Goal: Task Accomplishment & Management: Complete application form

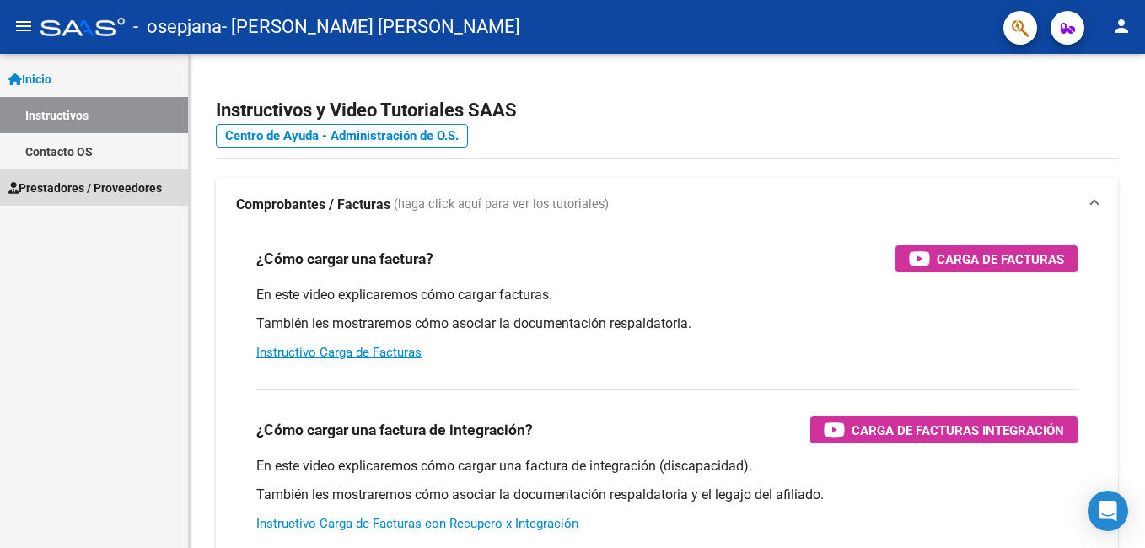
click at [123, 189] on span "Prestadores / Proveedores" at bounding box center [84, 188] width 153 height 19
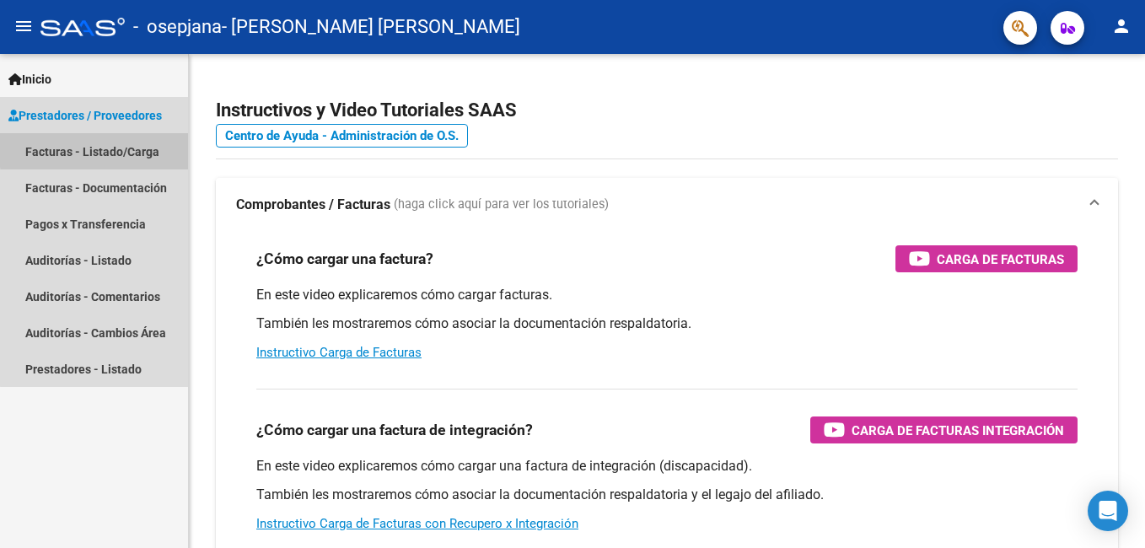
click at [103, 149] on link "Facturas - Listado/Carga" at bounding box center [94, 151] width 188 height 36
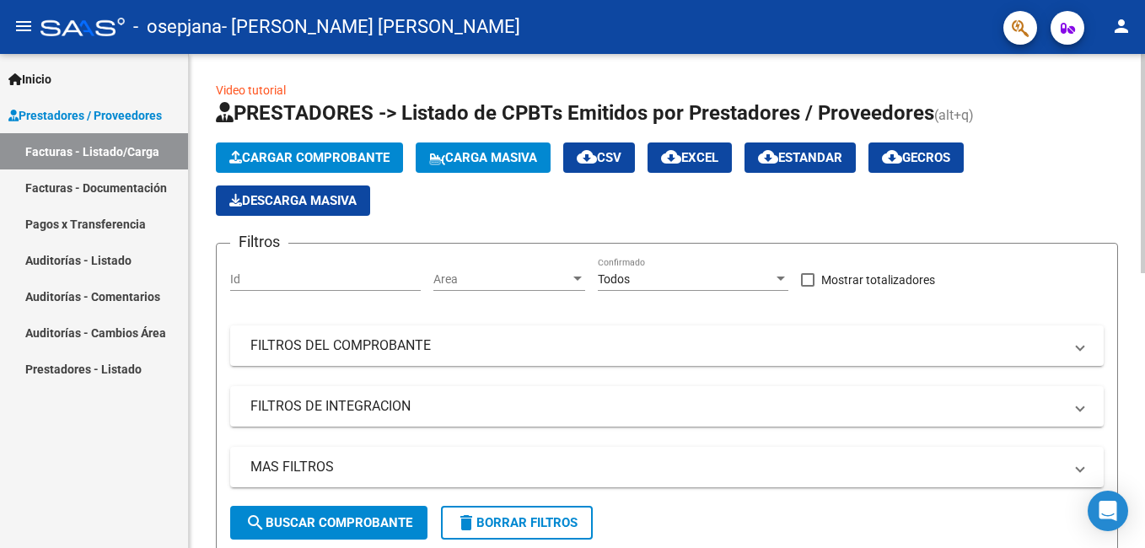
click at [306, 165] on button "Cargar Comprobante" at bounding box center [309, 157] width 187 height 30
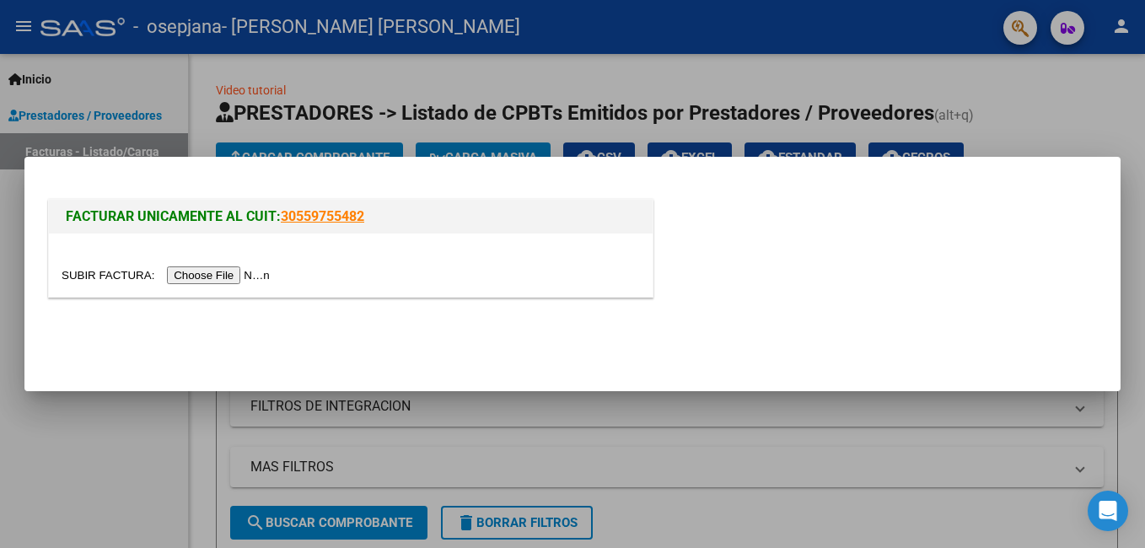
click at [196, 271] on input "file" at bounding box center [168, 275] width 213 height 18
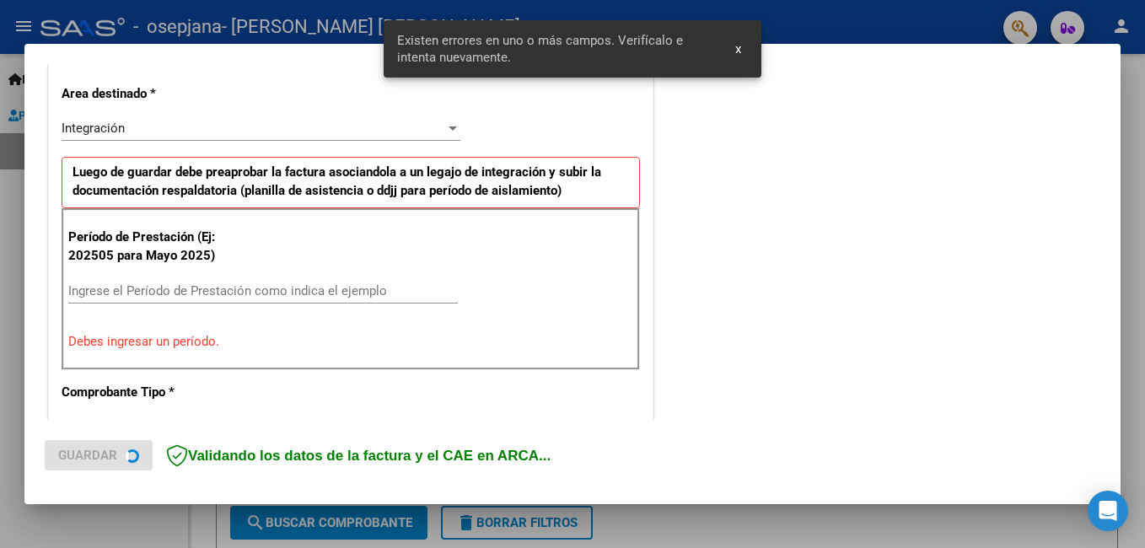
scroll to position [410, 0]
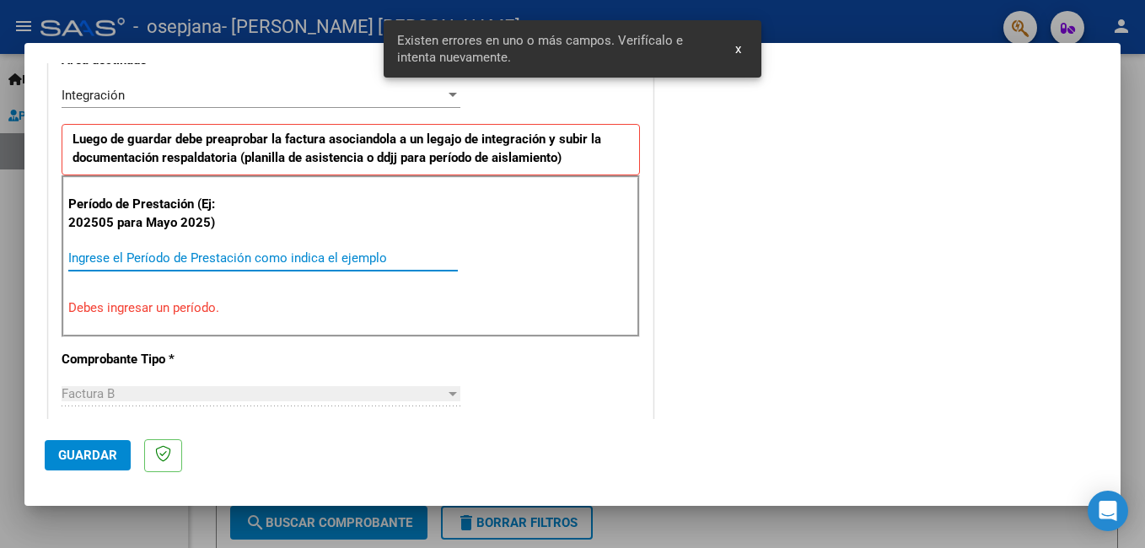
click at [185, 261] on input "Ingrese el Período de Prestación como indica el ejemplo" at bounding box center [262, 257] width 389 height 15
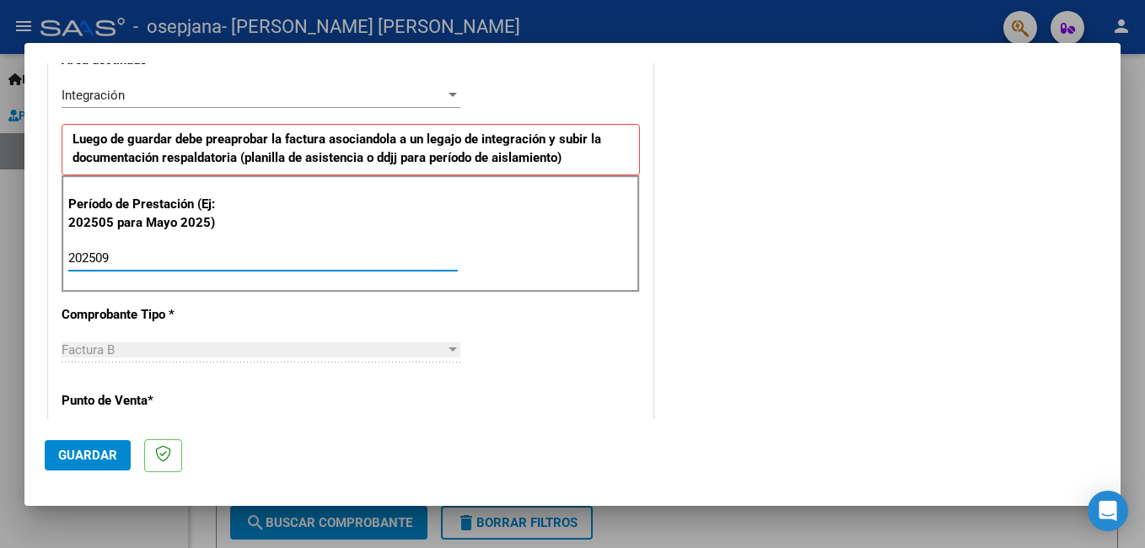
type input "202509"
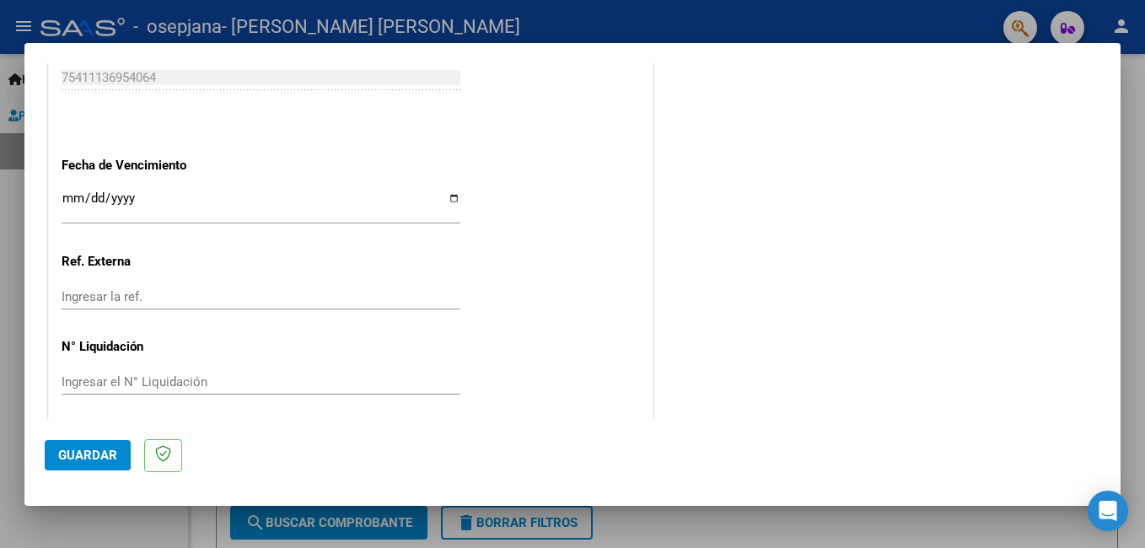
scroll to position [1127, 0]
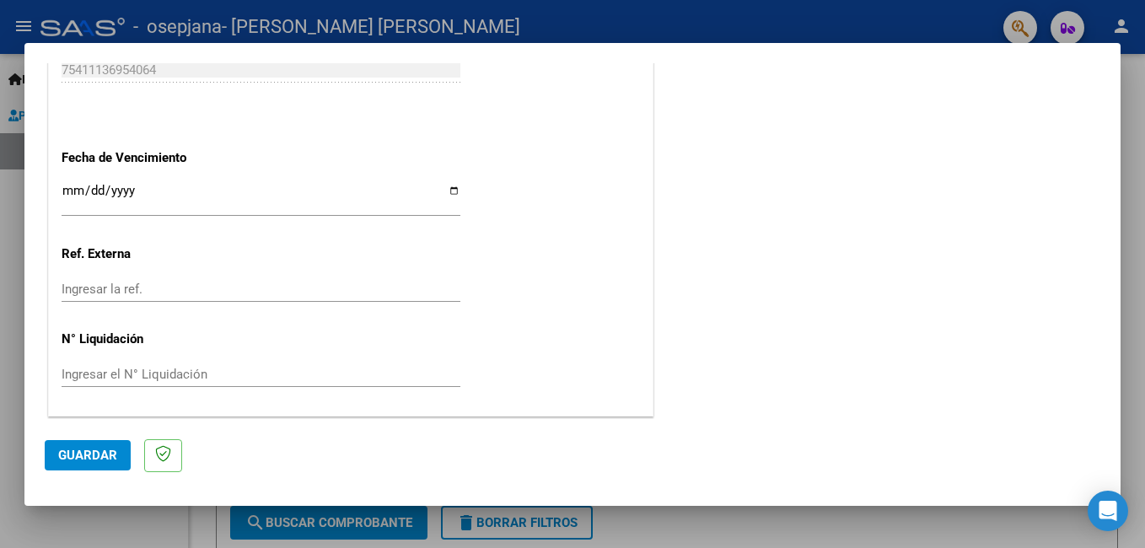
click at [71, 454] on span "Guardar" at bounding box center [87, 455] width 59 height 15
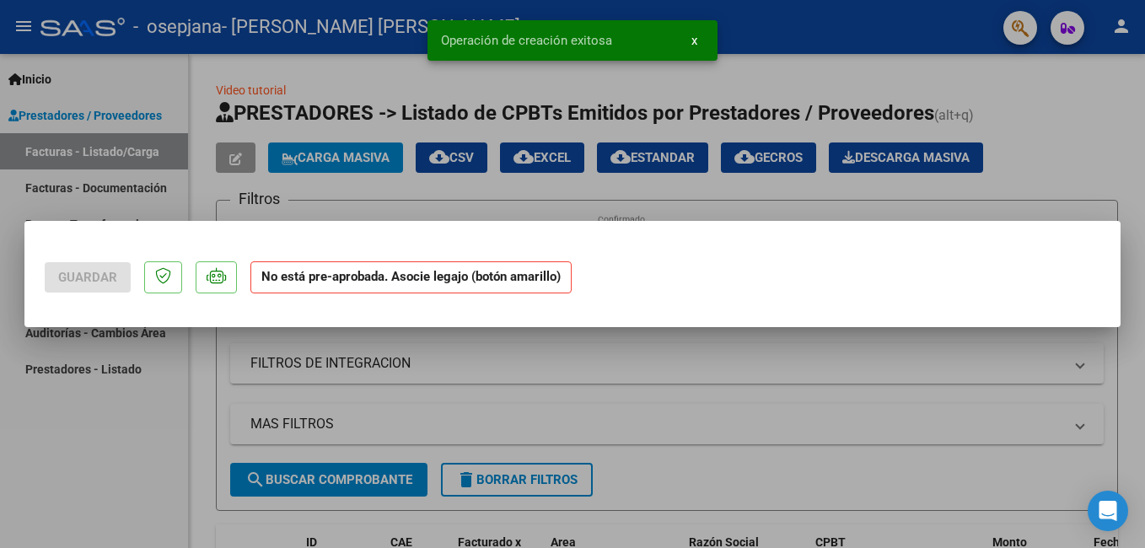
scroll to position [0, 0]
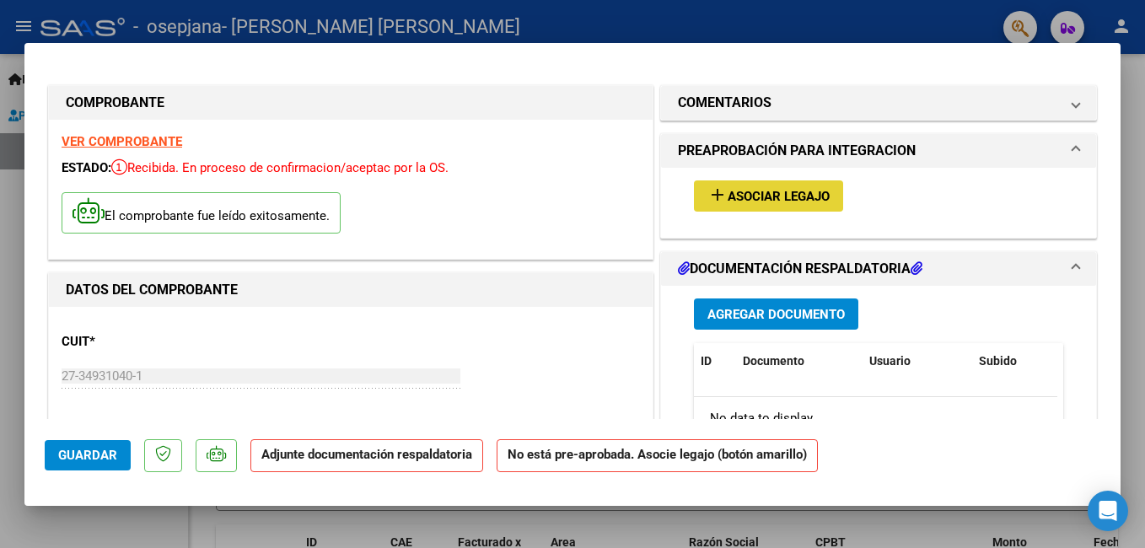
click at [742, 198] on span "Asociar Legajo" at bounding box center [778, 196] width 102 height 15
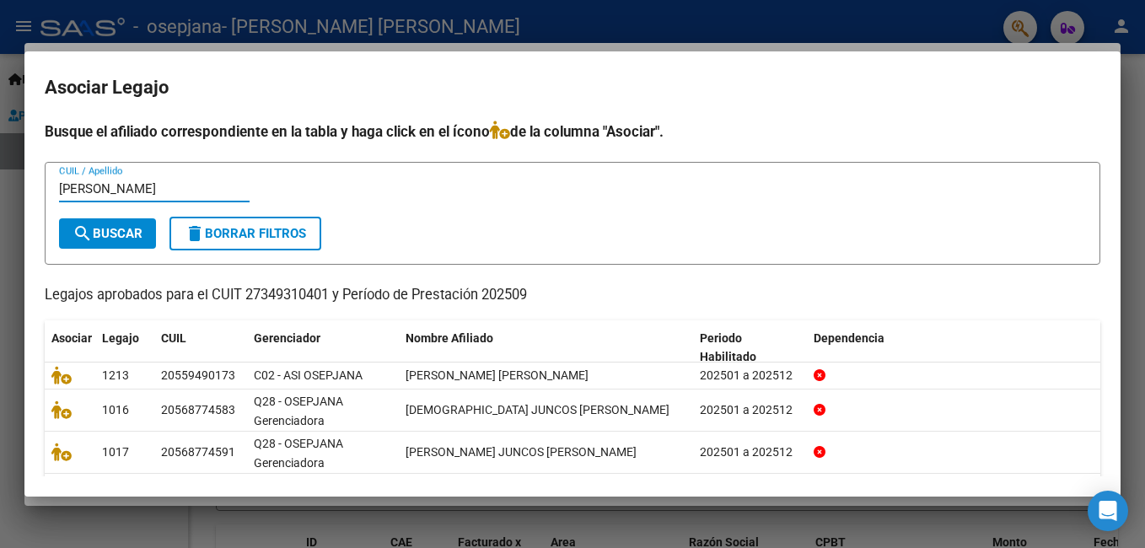
type input "[PERSON_NAME]"
click at [115, 230] on span "search Buscar" at bounding box center [107, 233] width 70 height 15
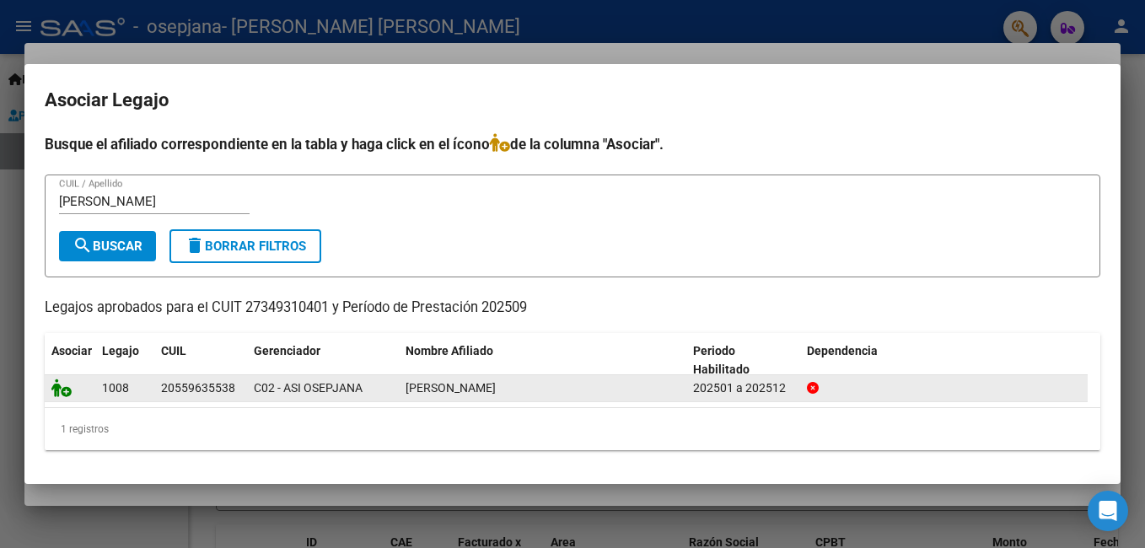
click at [53, 393] on icon at bounding box center [61, 387] width 20 height 19
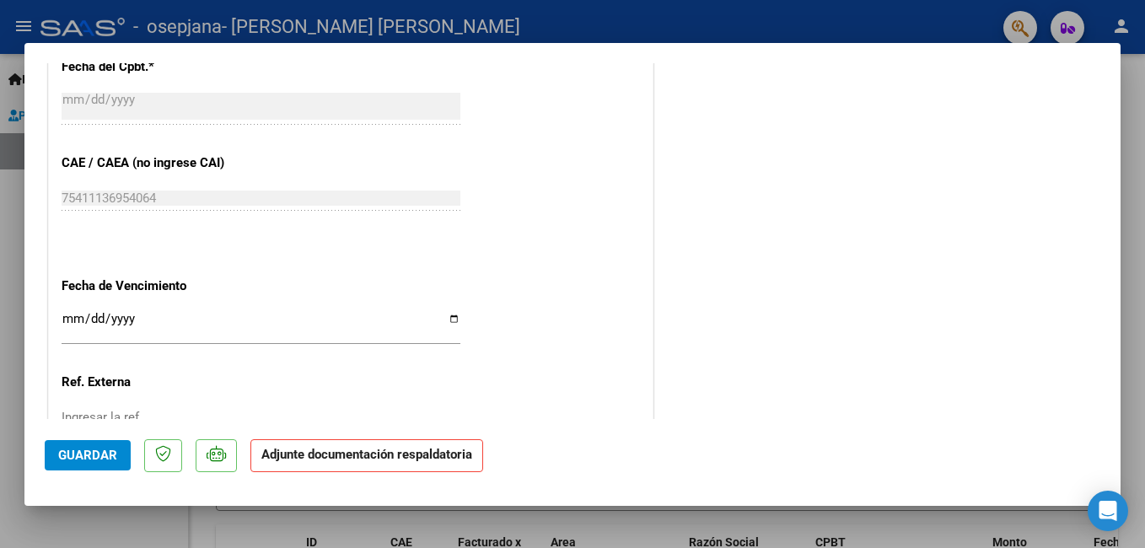
scroll to position [1037, 0]
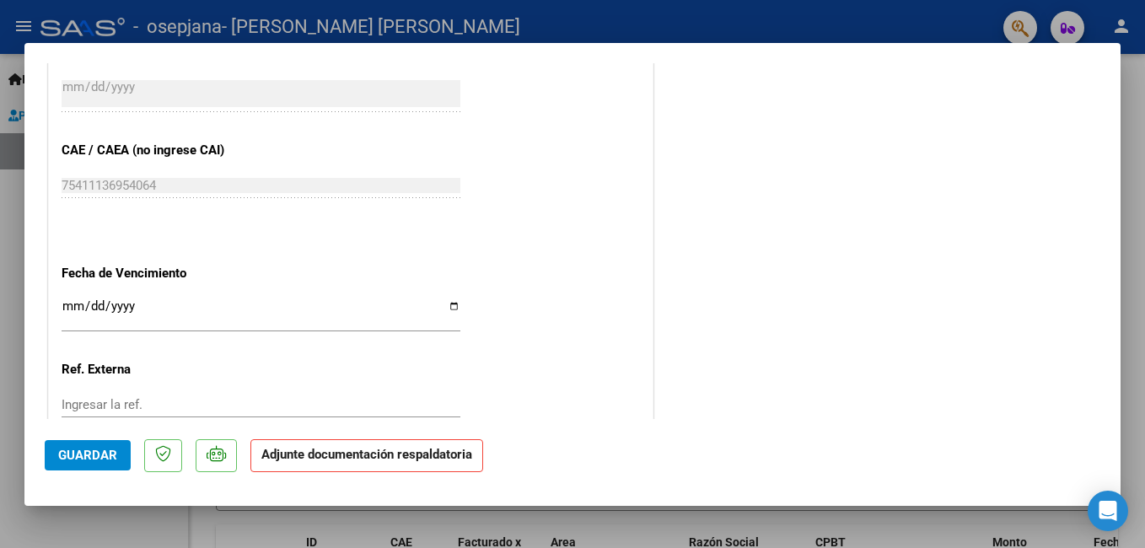
click at [450, 308] on input "Ingresar la fecha" at bounding box center [261, 312] width 399 height 27
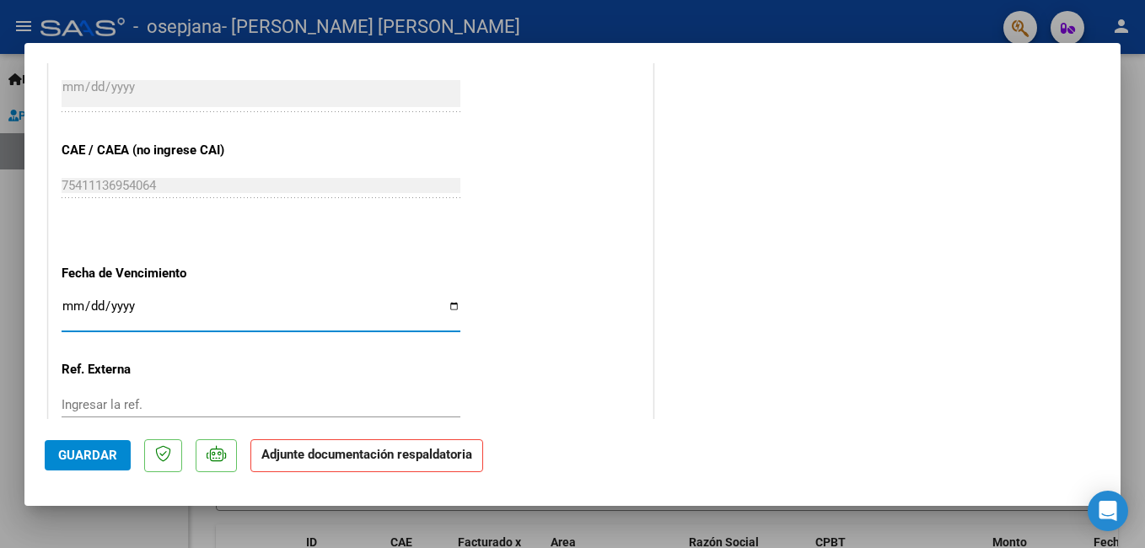
type input "[DATE]"
click at [79, 456] on span "Guardar" at bounding box center [87, 455] width 59 height 15
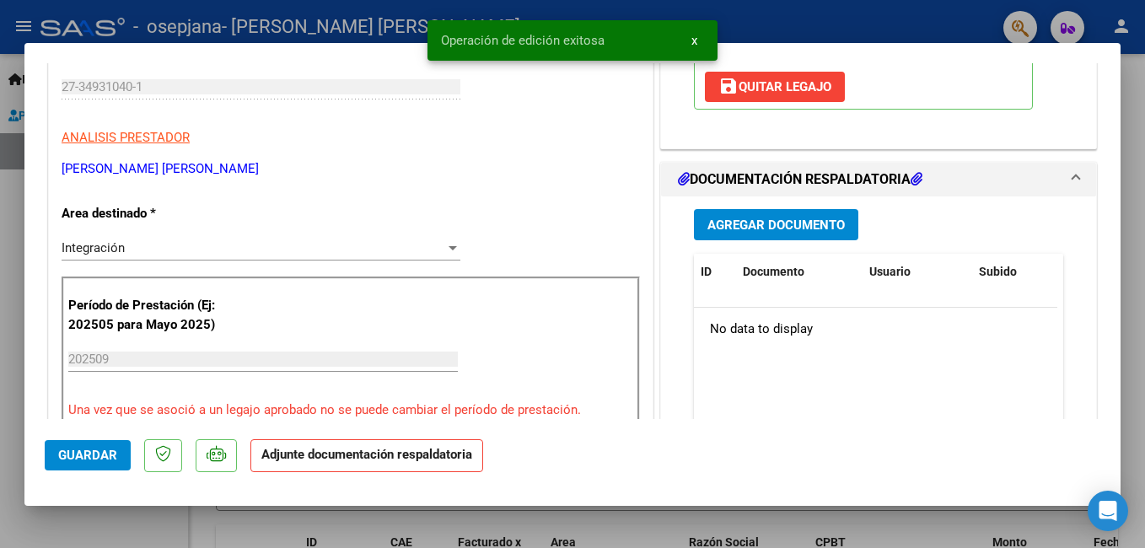
scroll to position [249, 0]
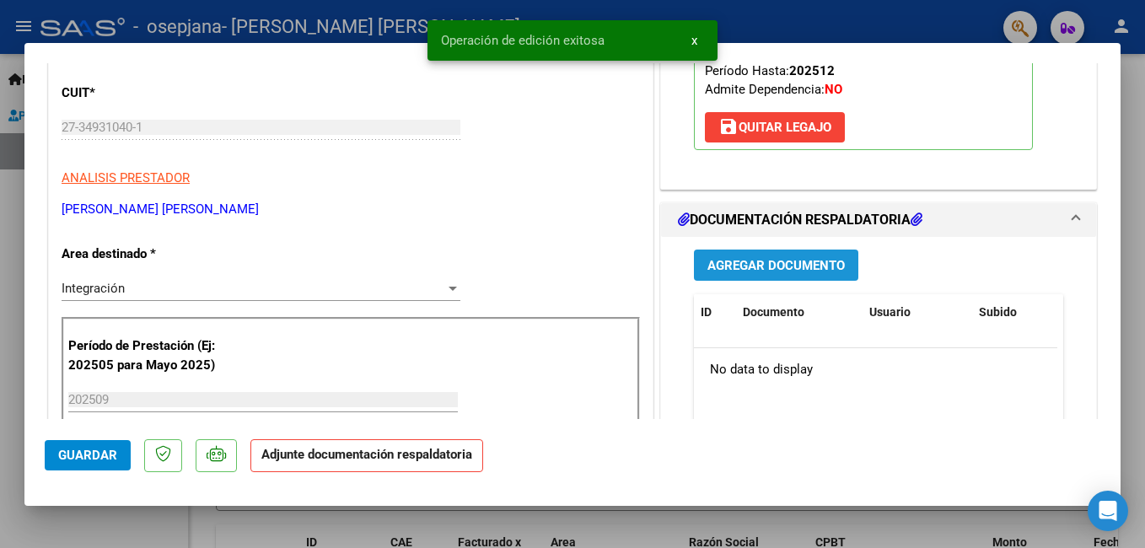
click at [781, 259] on span "Agregar Documento" at bounding box center [775, 265] width 137 height 15
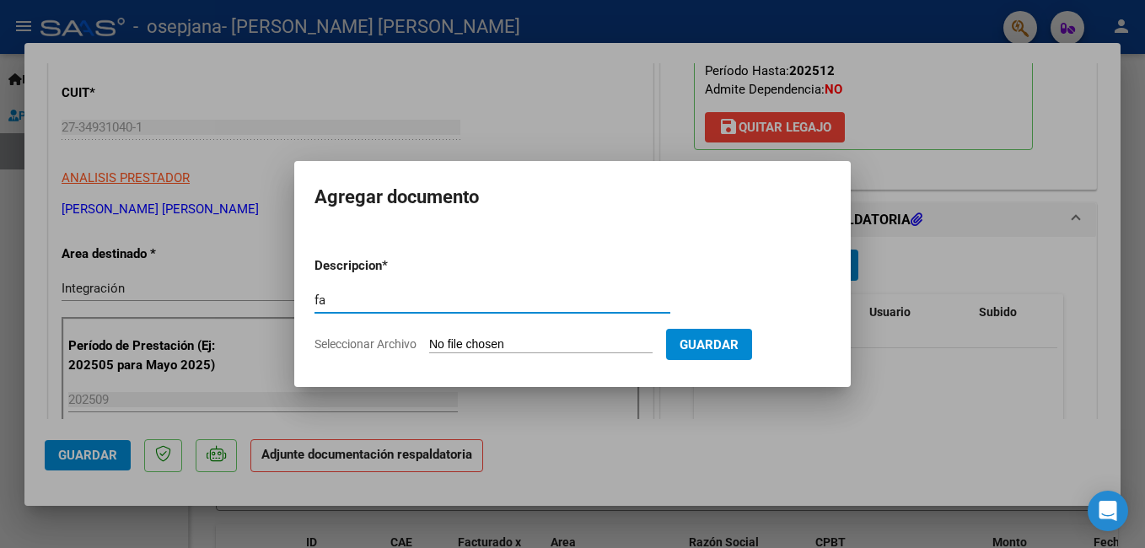
type input "f"
type input "FACTURA MES DE [PERSON_NAME]"
click at [499, 345] on input "Seleccionar Archivo" at bounding box center [540, 345] width 223 height 16
type input "C:\fakepath\27349310401_006_00003_00001274.pdf"
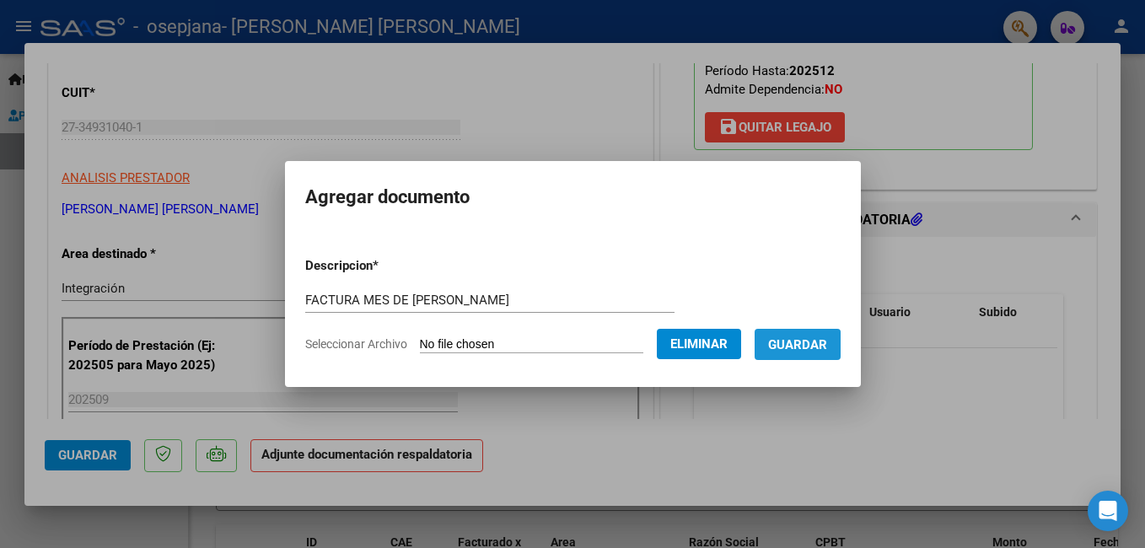
click at [817, 348] on span "Guardar" at bounding box center [797, 344] width 59 height 15
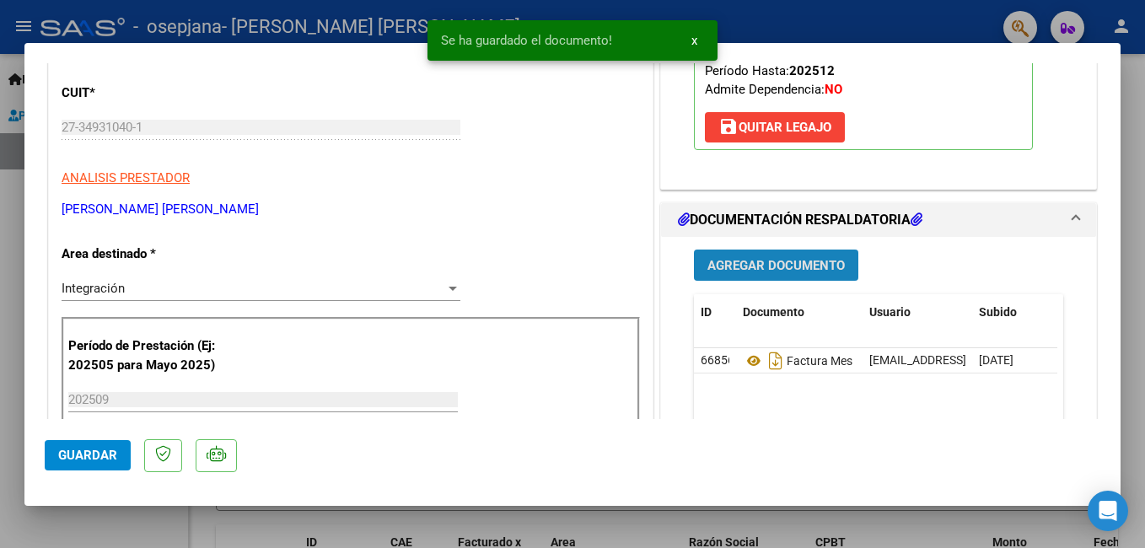
click at [786, 257] on span "Agregar Documento" at bounding box center [775, 264] width 137 height 15
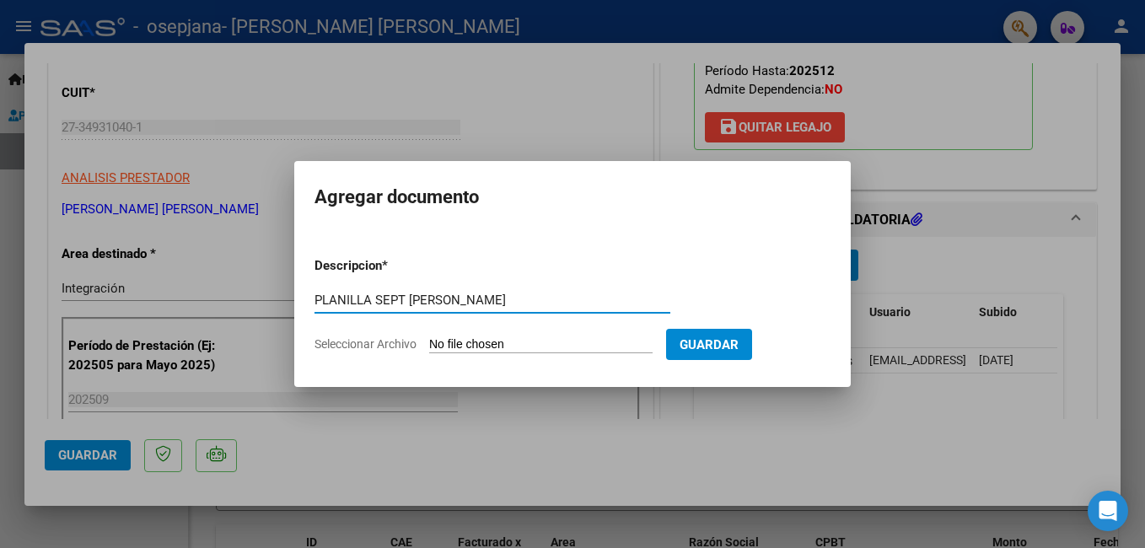
type input "PLANILLA SEPT [PERSON_NAME]"
click at [558, 339] on input "Seleccionar Archivo" at bounding box center [540, 345] width 223 height 16
click at [652, 349] on input "Seleccionar Archivo" at bounding box center [540, 345] width 223 height 16
type input "C:\fakepath\[PERSON_NAME][MEDICAL_DATA]. Septiembre (1).pdf"
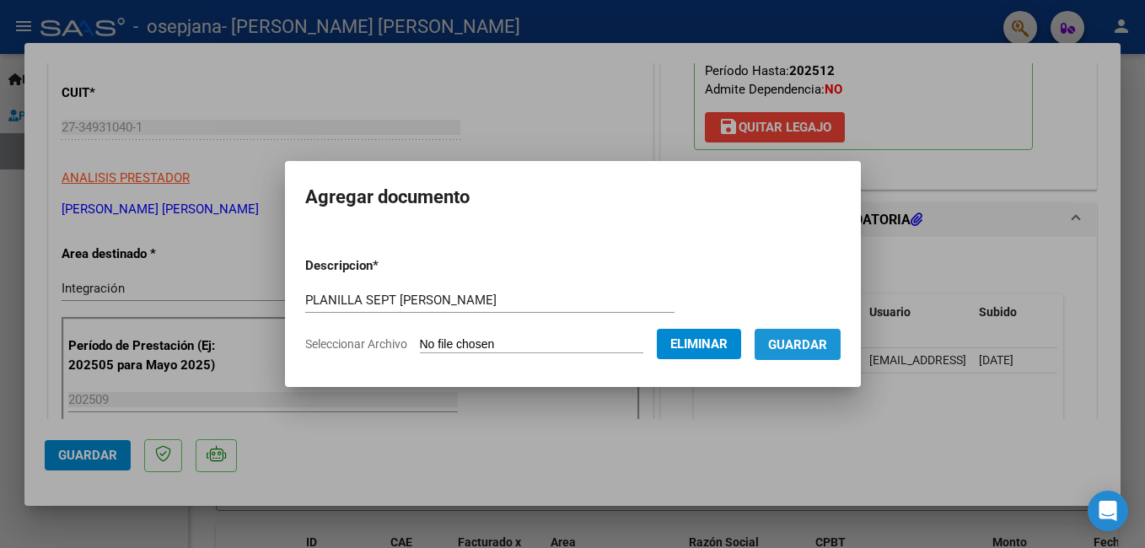
click at [827, 337] on span "Guardar" at bounding box center [797, 344] width 59 height 15
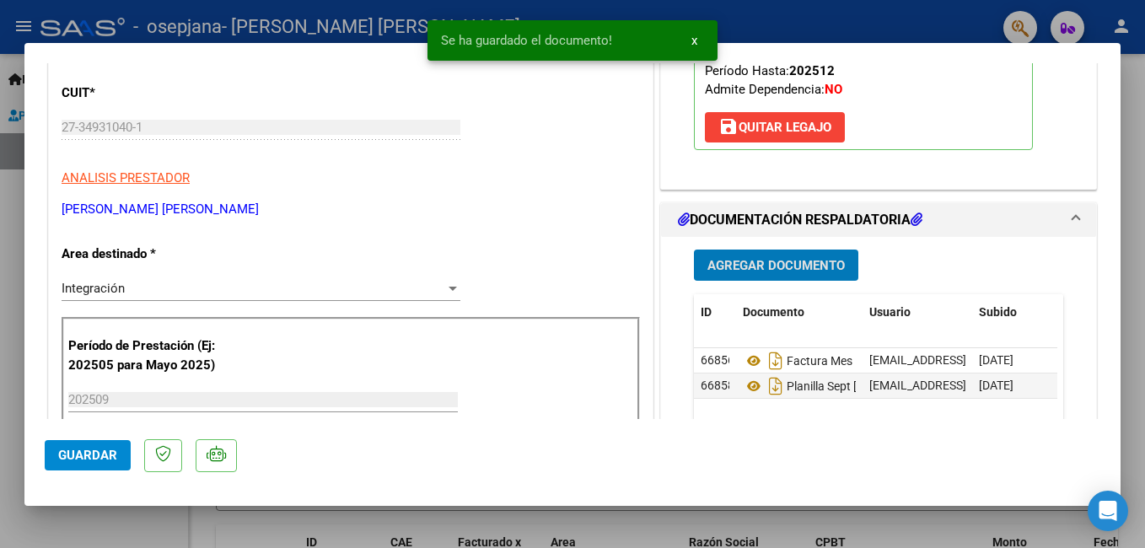
click at [105, 469] on button "Guardar" at bounding box center [88, 455] width 86 height 30
click at [293, 11] on div at bounding box center [572, 274] width 1145 height 548
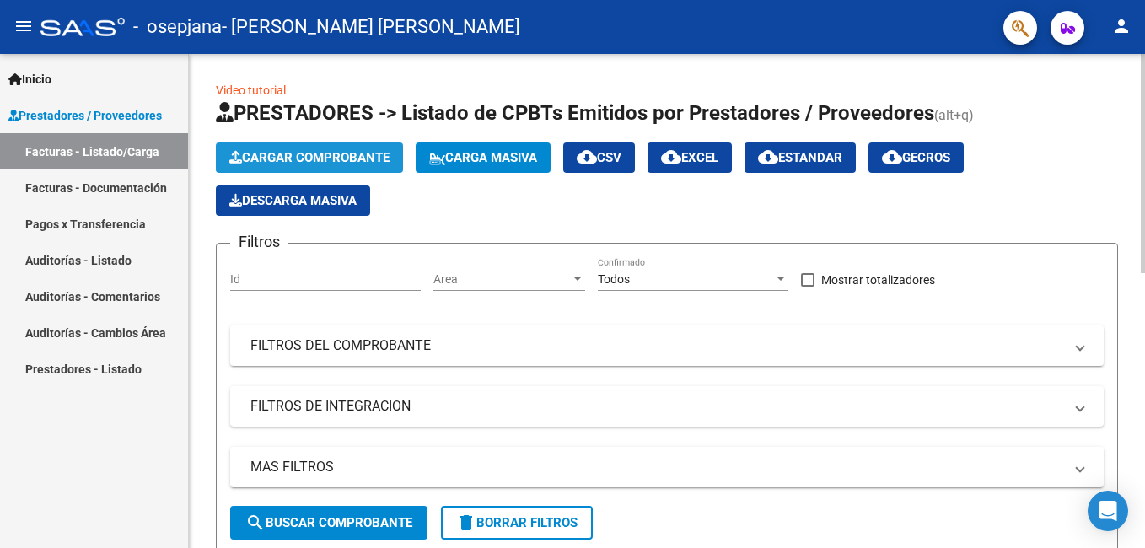
click at [243, 160] on span "Cargar Comprobante" at bounding box center [309, 157] width 160 height 15
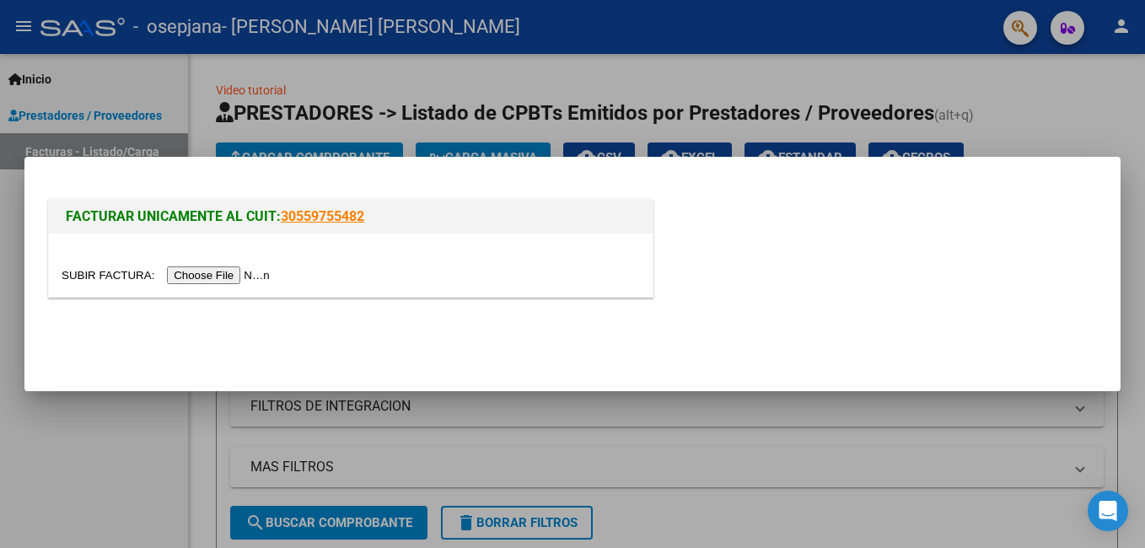
click at [218, 281] on input "file" at bounding box center [168, 275] width 213 height 18
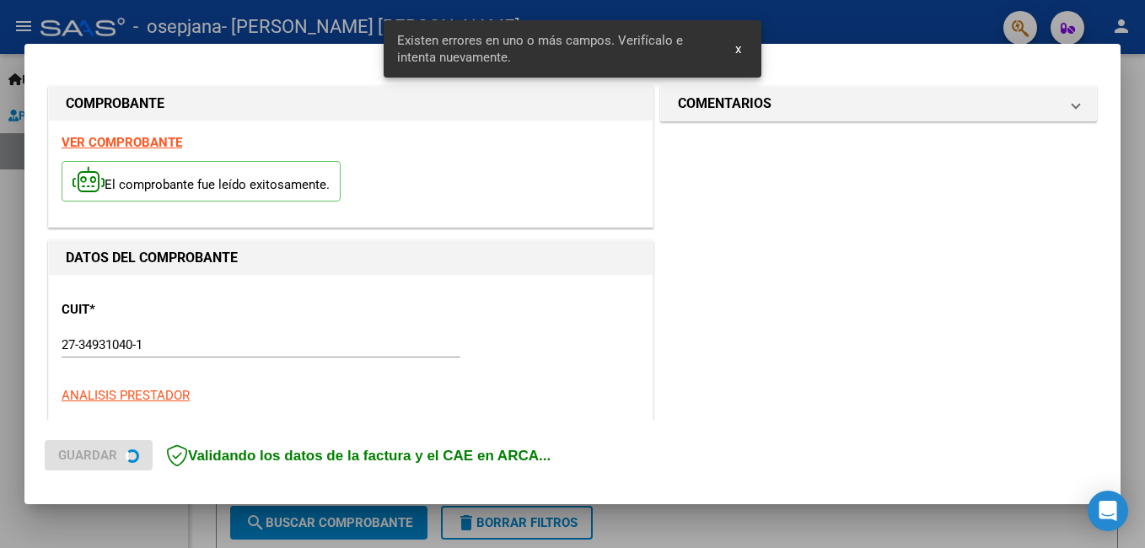
scroll to position [410, 0]
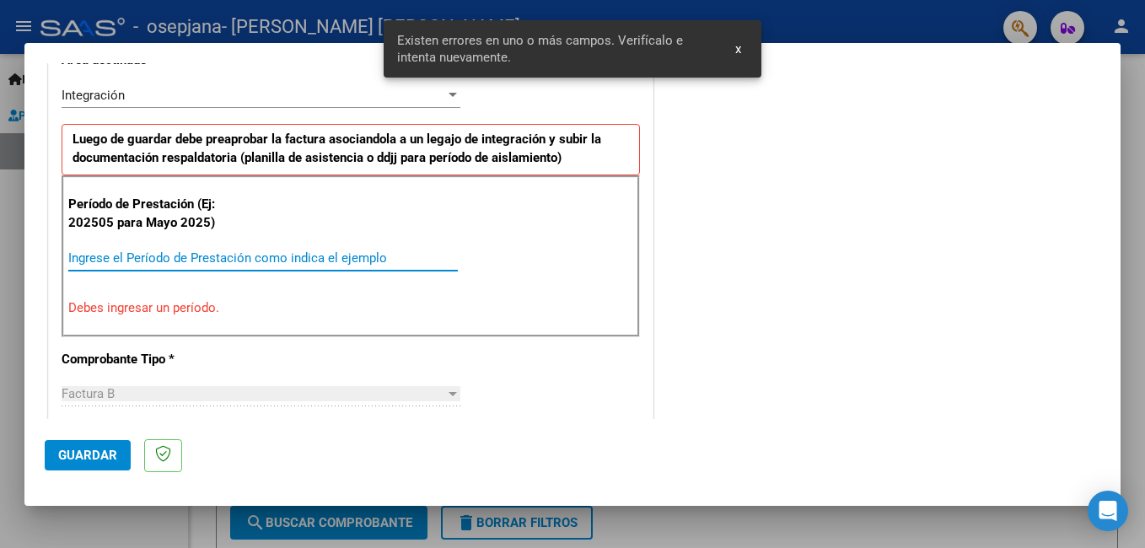
click at [181, 250] on input "Ingrese el Período de Prestación como indica el ejemplo" at bounding box center [262, 257] width 389 height 15
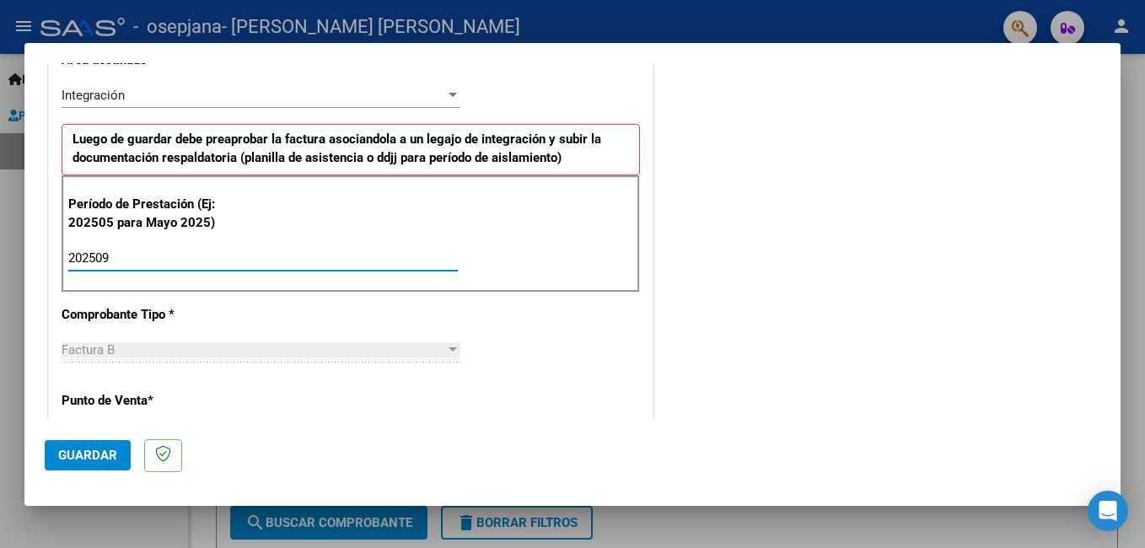
type input "202509"
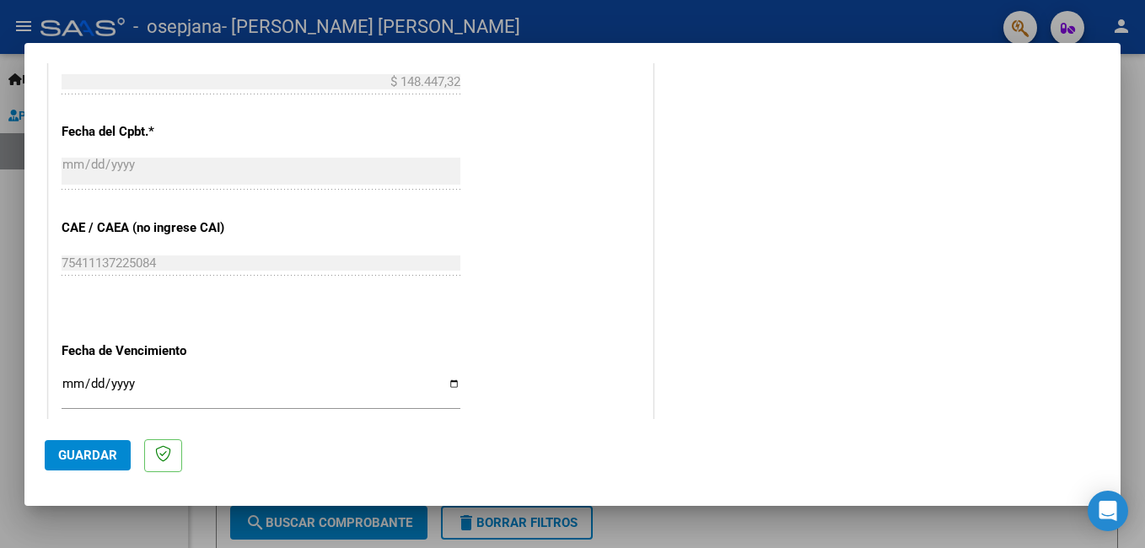
scroll to position [938, 0]
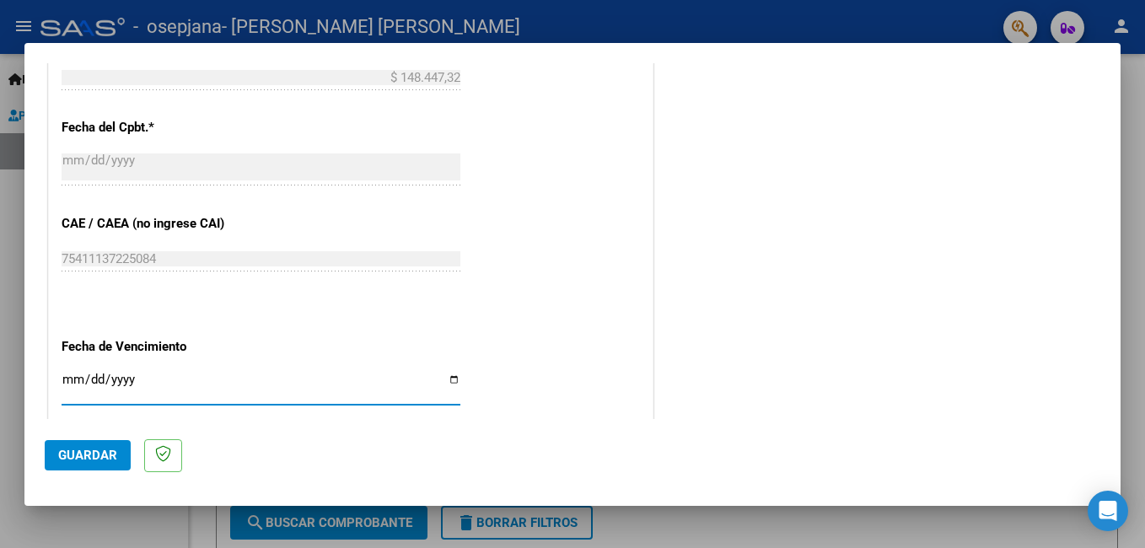
click at [448, 377] on input "Ingresar la fecha" at bounding box center [261, 386] width 399 height 27
type input "[DATE]"
click at [98, 454] on span "Guardar" at bounding box center [87, 455] width 59 height 15
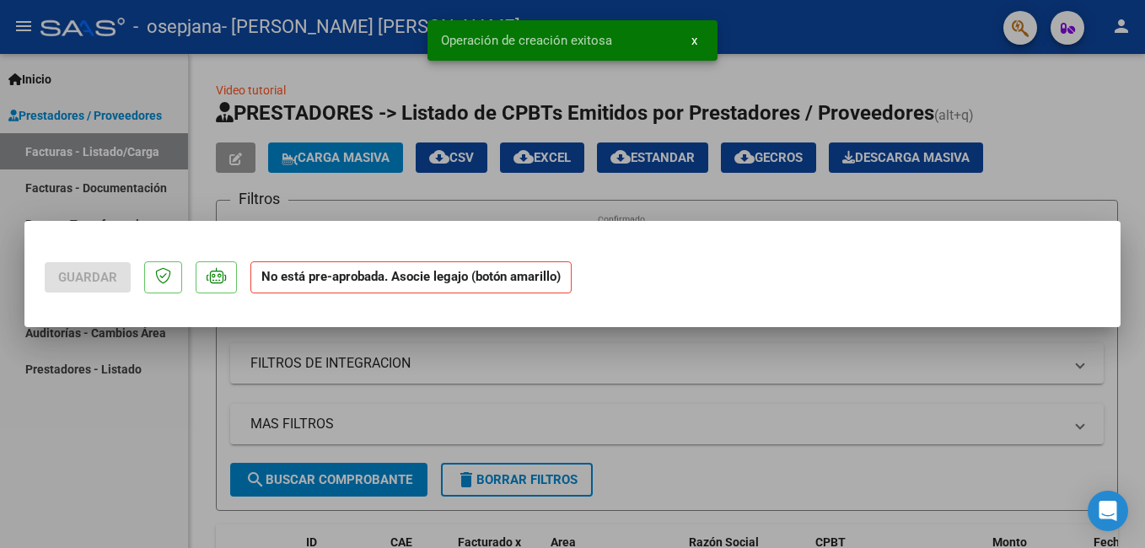
scroll to position [0, 0]
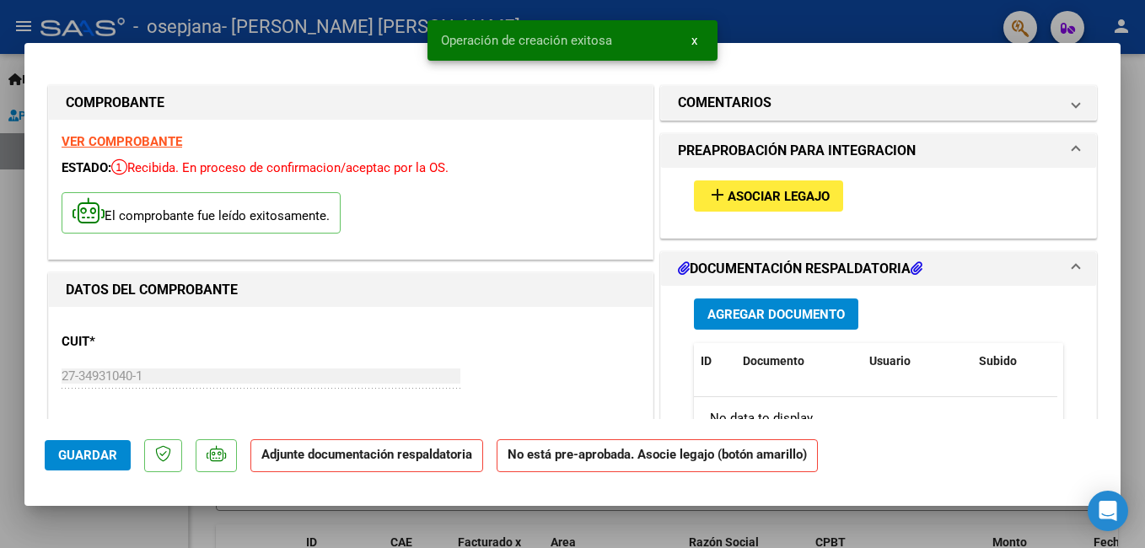
click at [797, 204] on span "Asociar Legajo" at bounding box center [778, 196] width 102 height 15
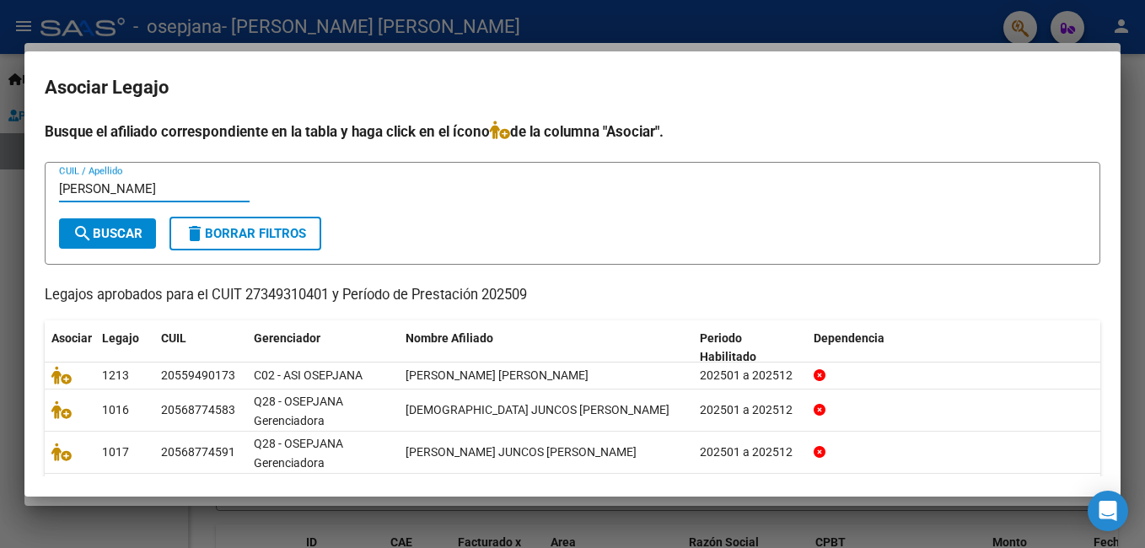
type input "[PERSON_NAME]"
click at [142, 238] on span "search Buscar" at bounding box center [107, 233] width 70 height 15
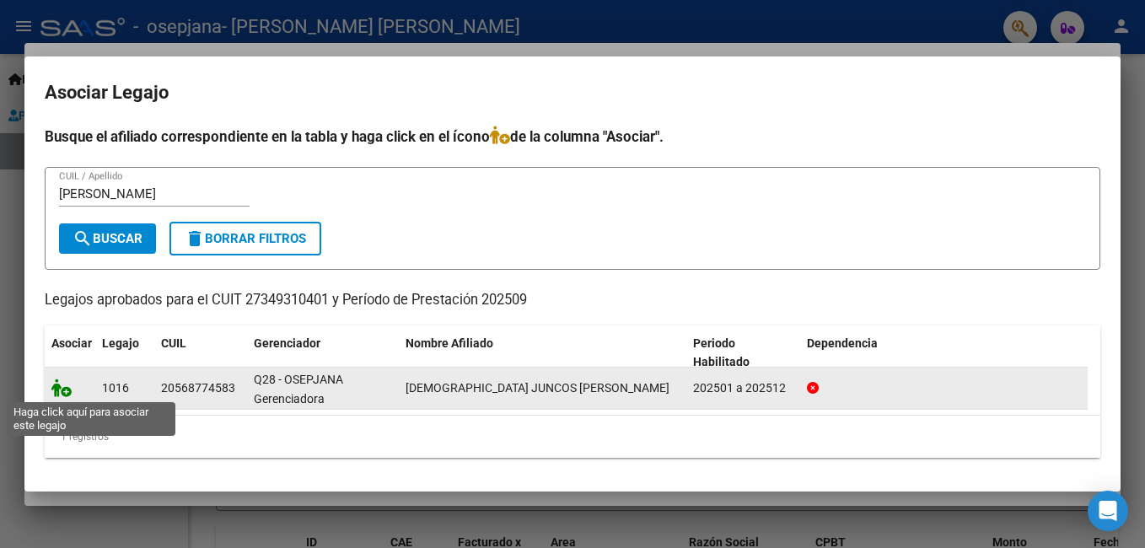
click at [66, 391] on icon at bounding box center [61, 387] width 20 height 19
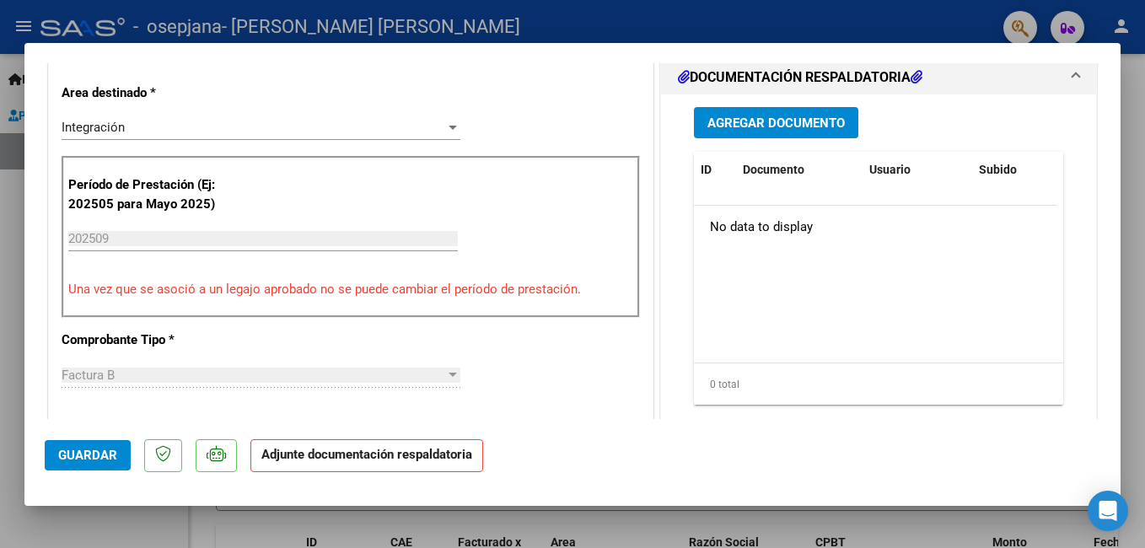
scroll to position [386, 0]
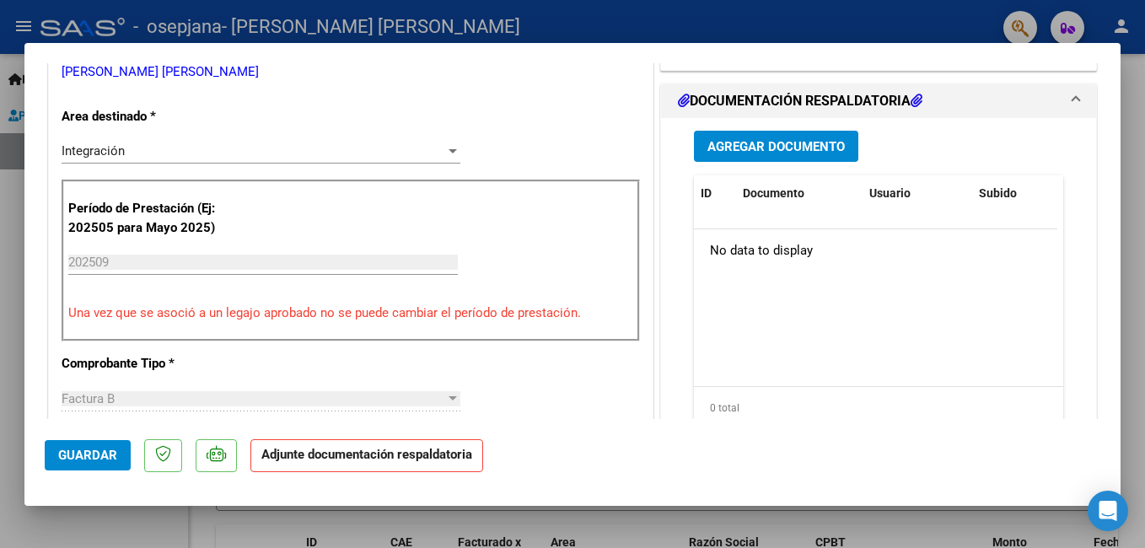
click at [731, 139] on span "Agregar Documento" at bounding box center [775, 146] width 137 height 15
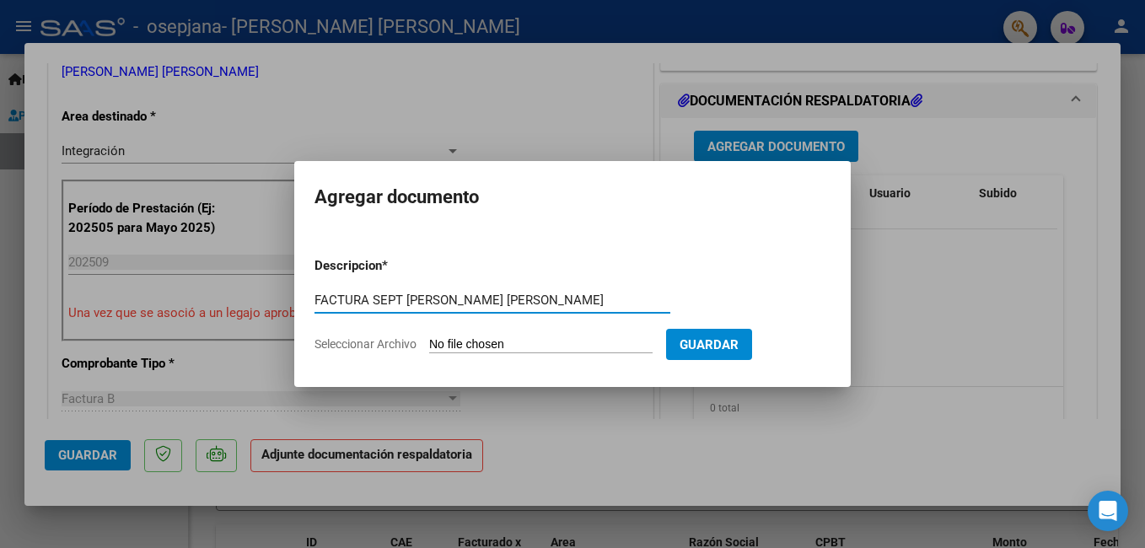
type input "FACTURA SEPT [PERSON_NAME] [PERSON_NAME]"
click at [566, 344] on input "Seleccionar Archivo" at bounding box center [540, 345] width 223 height 16
type input "C:\fakepath\27349310401_006_00003_00001275.pdf"
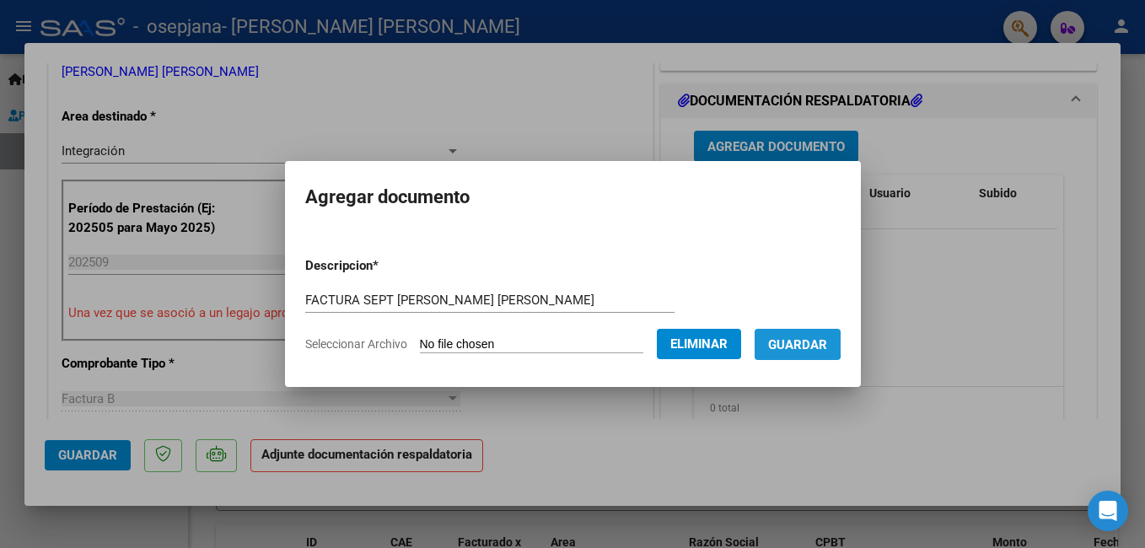
click at [800, 342] on span "Guardar" at bounding box center [797, 344] width 59 height 15
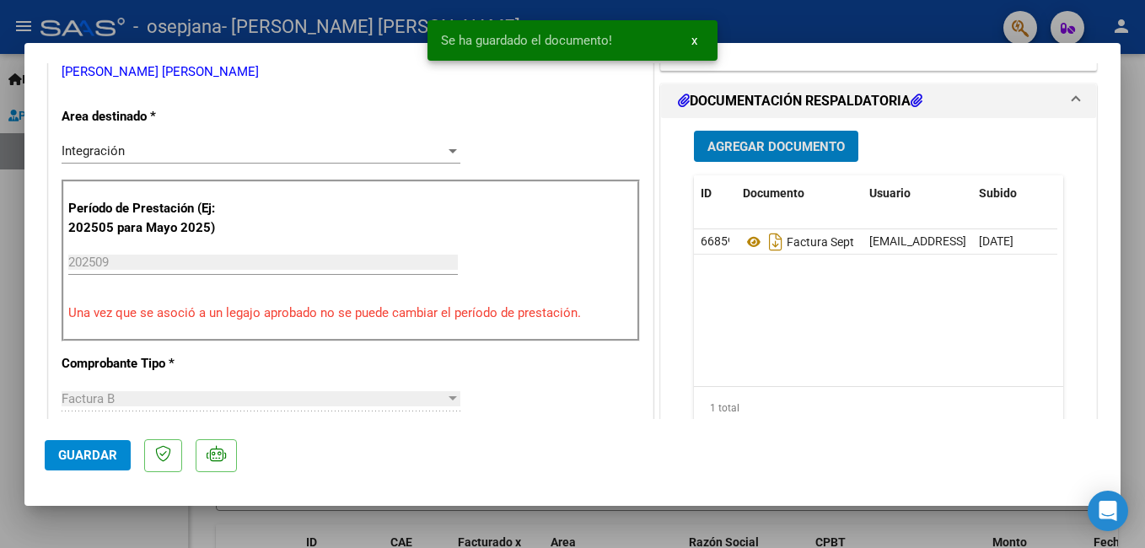
click at [759, 139] on span "Agregar Documento" at bounding box center [775, 146] width 137 height 15
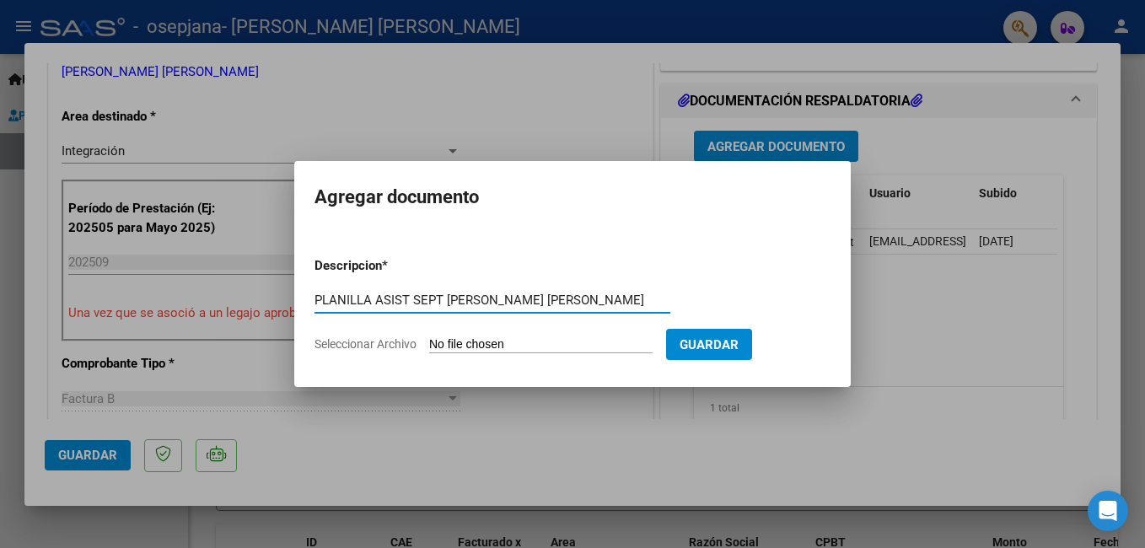
type input "PLANILLA ASIST SEPT [PERSON_NAME] [PERSON_NAME]"
click at [566, 344] on input "Seleccionar Archivo" at bounding box center [540, 345] width 223 height 16
type input "C:\fakepath\[PERSON_NAME]. Septiembre.pdf"
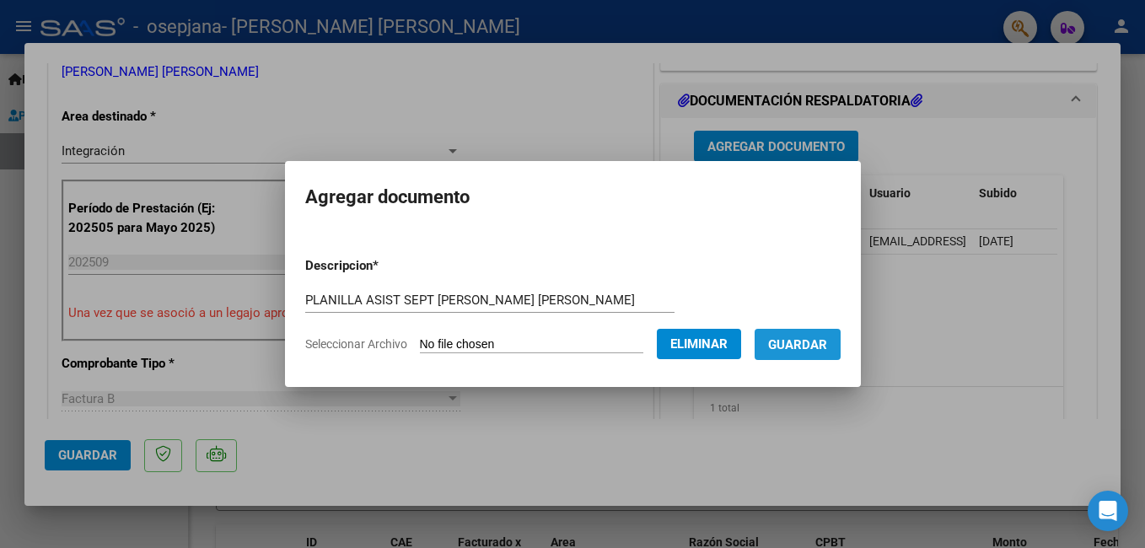
click at [827, 351] on span "Guardar" at bounding box center [797, 344] width 59 height 15
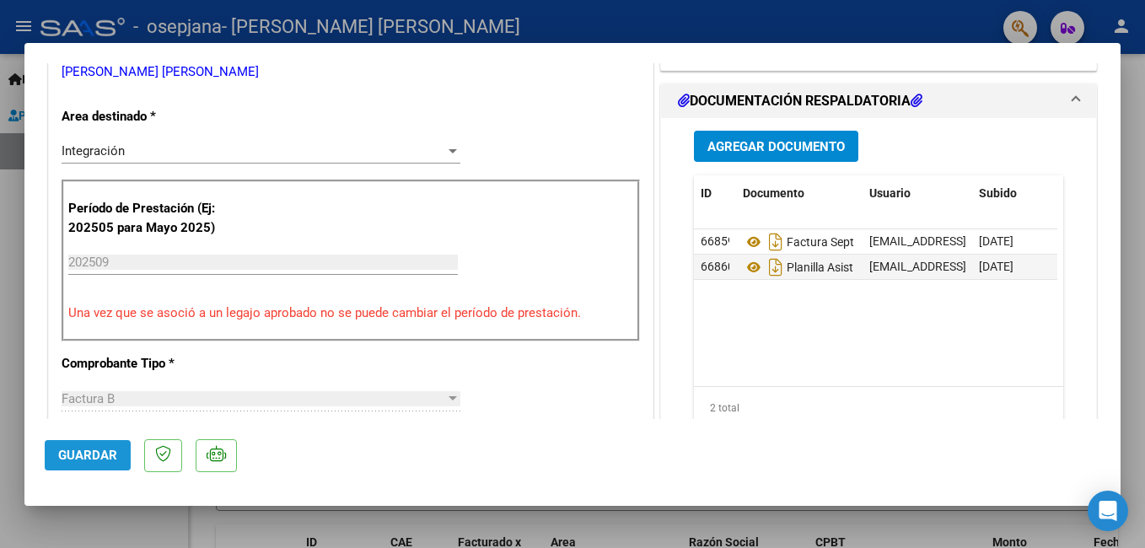
click at [101, 455] on span "Guardar" at bounding box center [87, 455] width 59 height 15
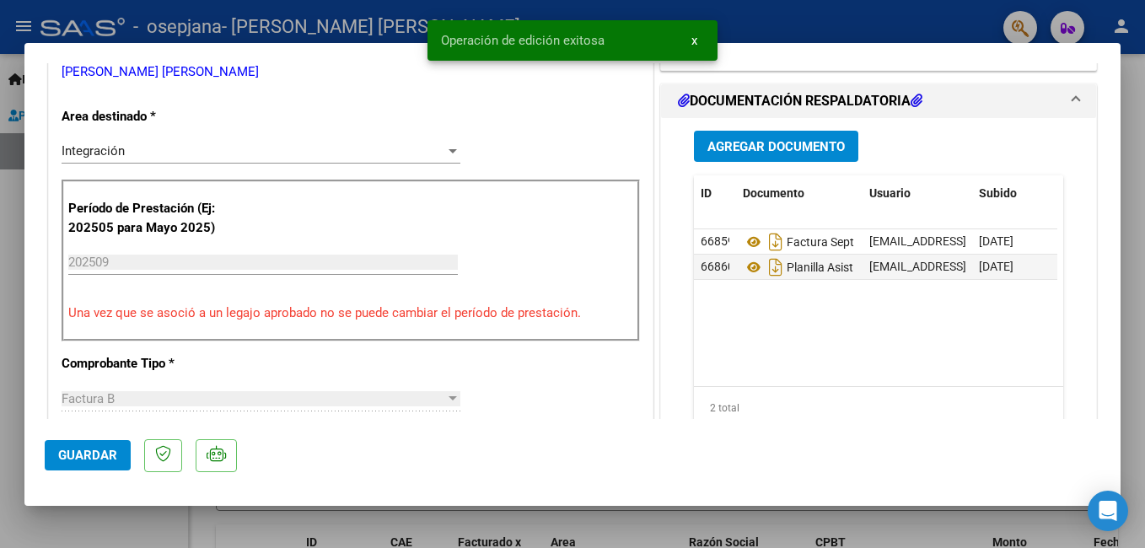
click at [209, 8] on div at bounding box center [572, 274] width 1145 height 548
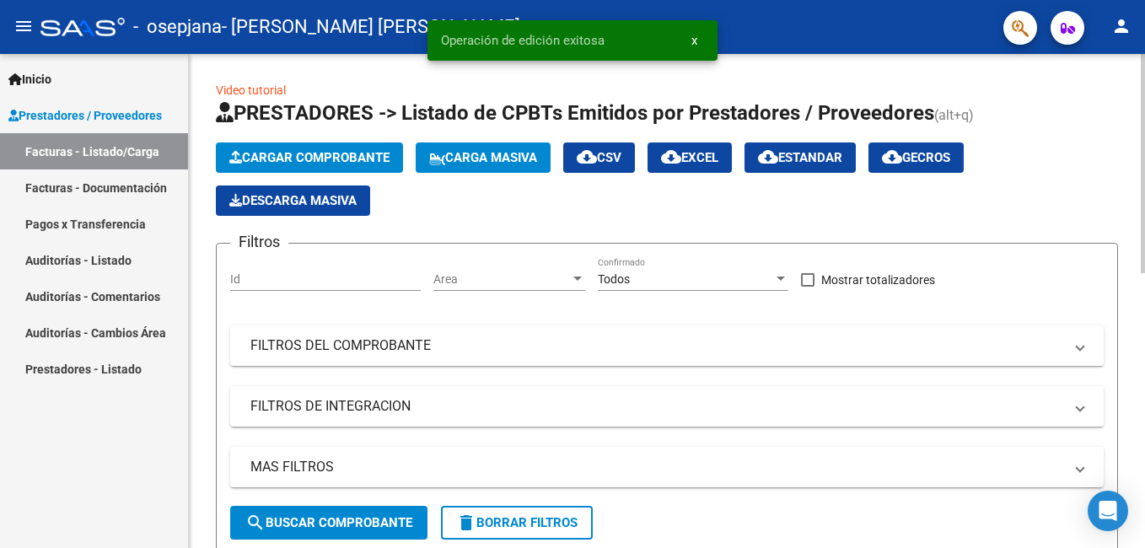
click at [321, 155] on span "Cargar Comprobante" at bounding box center [309, 157] width 160 height 15
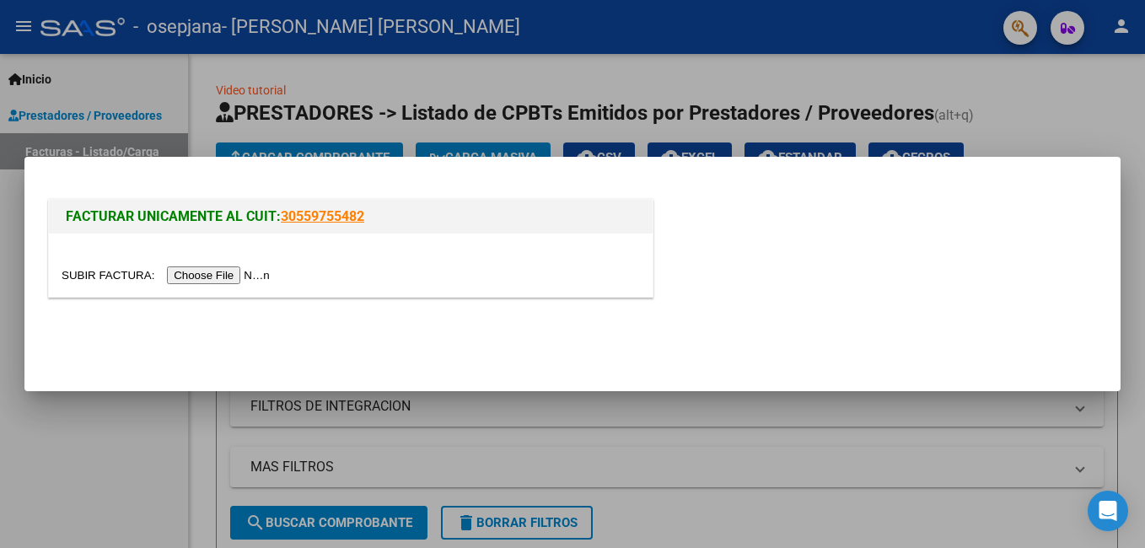
click at [240, 271] on input "file" at bounding box center [168, 275] width 213 height 18
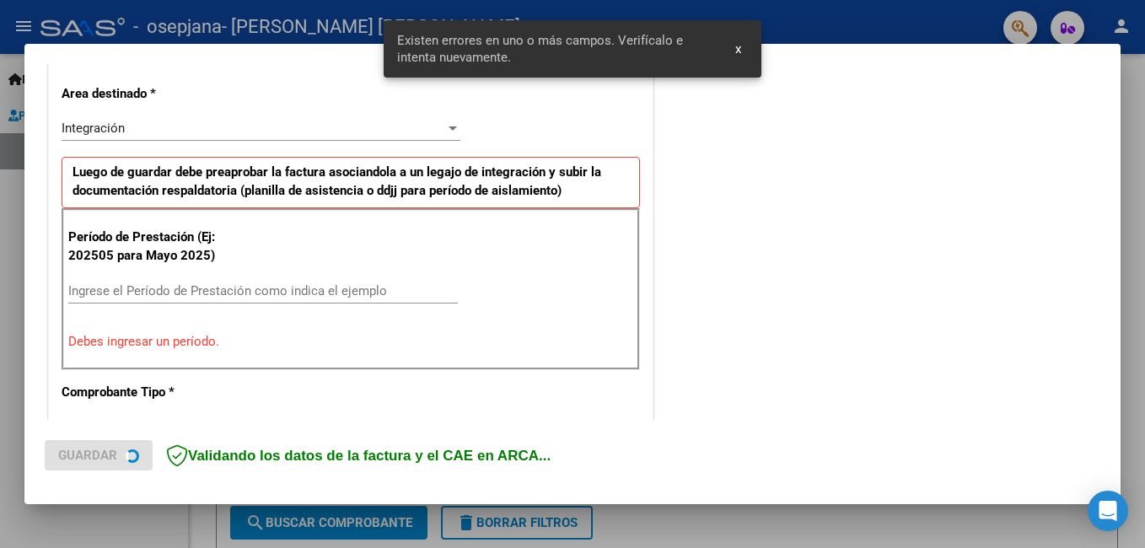
scroll to position [410, 0]
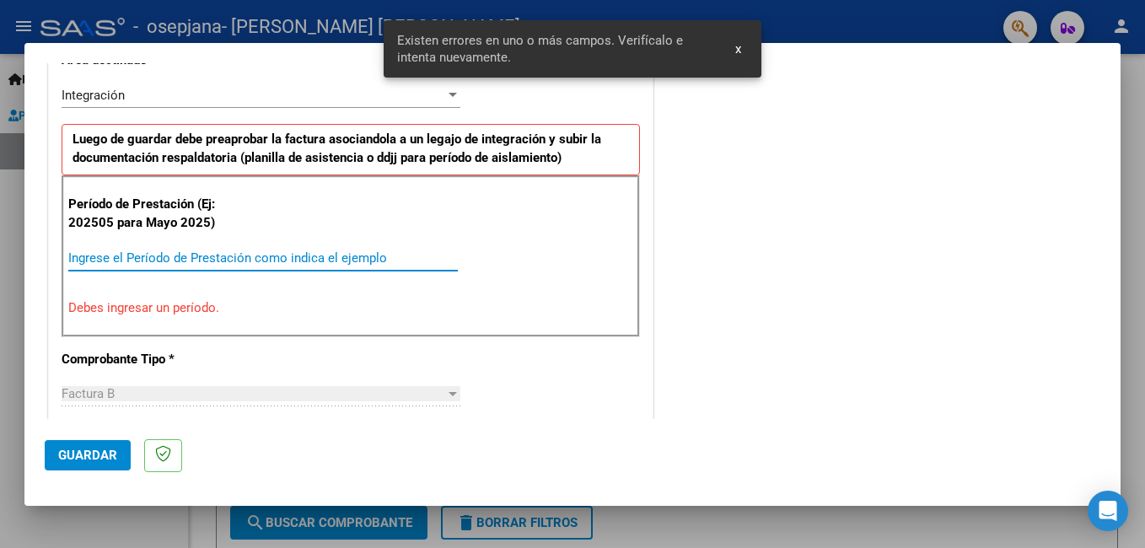
click at [166, 262] on input "Ingrese el Período de Prestación como indica el ejemplo" at bounding box center [262, 257] width 389 height 15
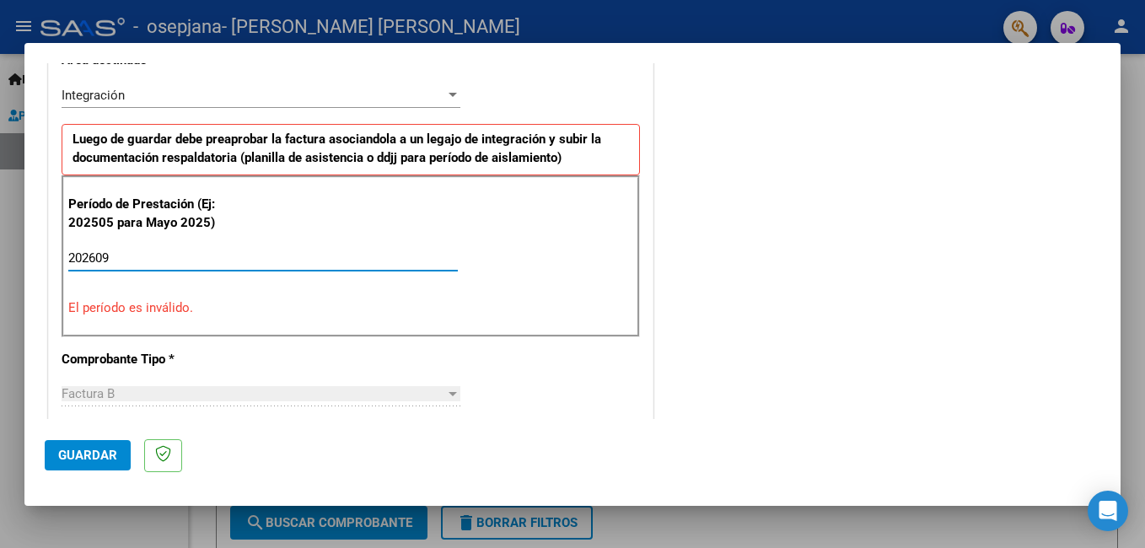
type input "202609"
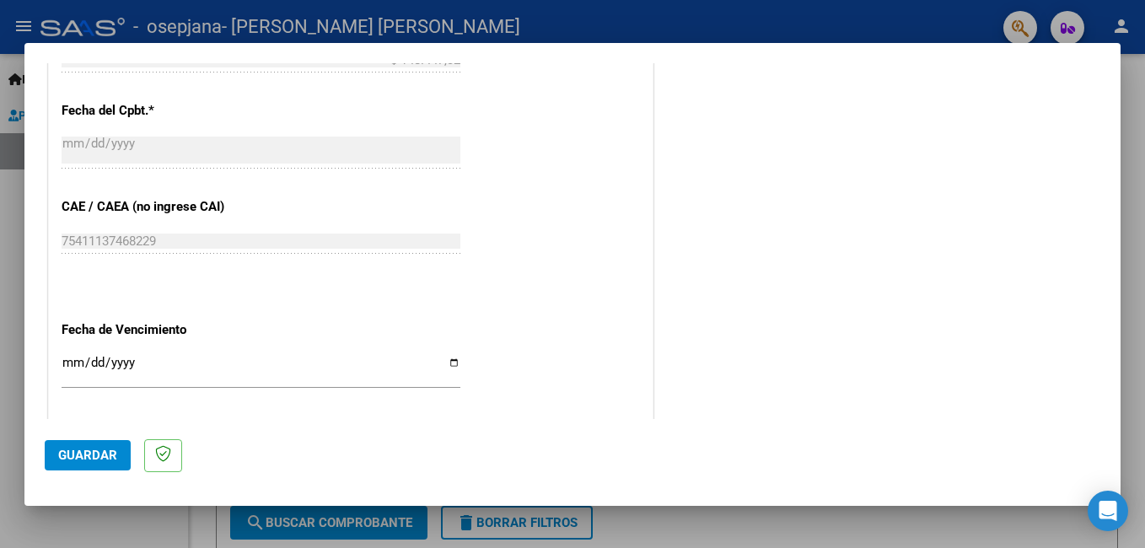
scroll to position [1032, 0]
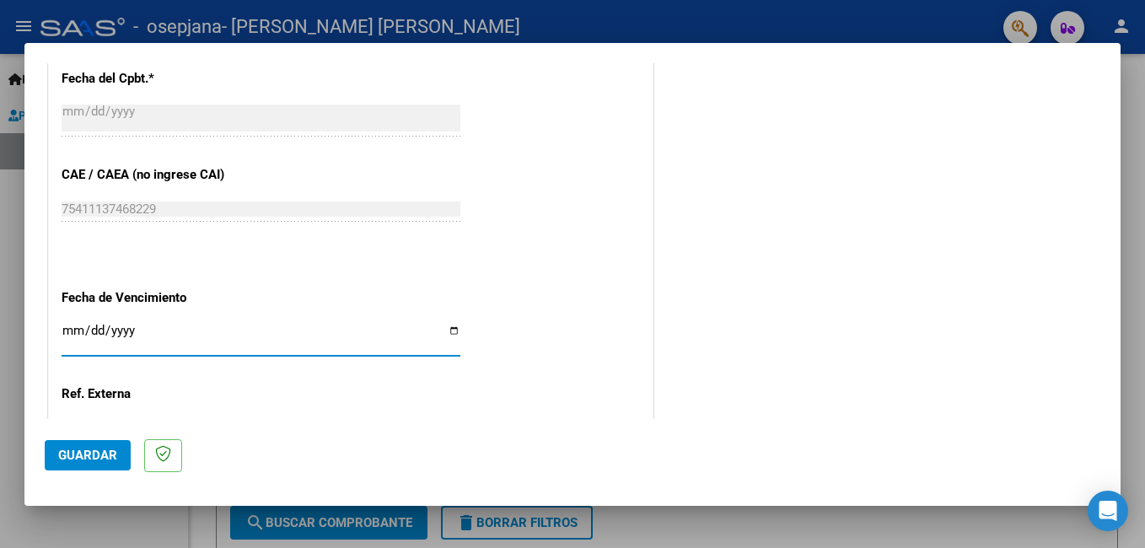
click at [449, 329] on input "Ingresar la fecha" at bounding box center [261, 337] width 399 height 27
type input "[DATE]"
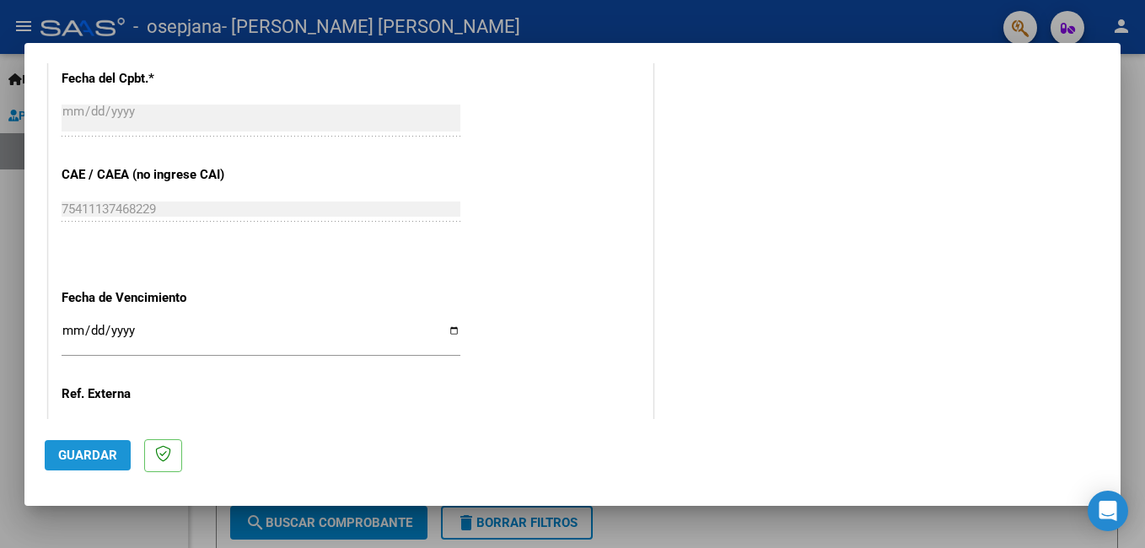
click at [97, 455] on span "Guardar" at bounding box center [87, 455] width 59 height 15
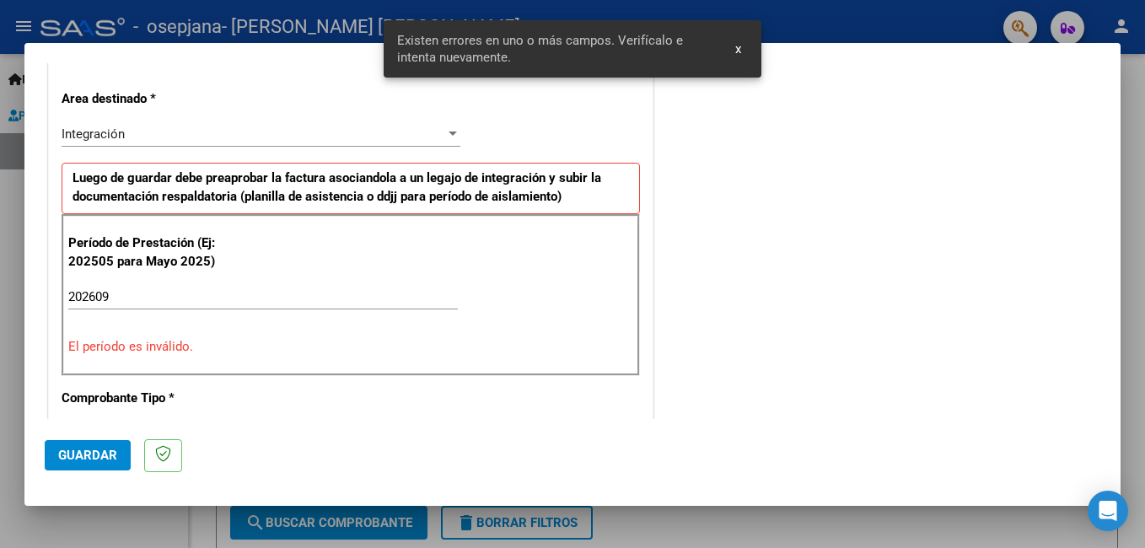
scroll to position [366, 0]
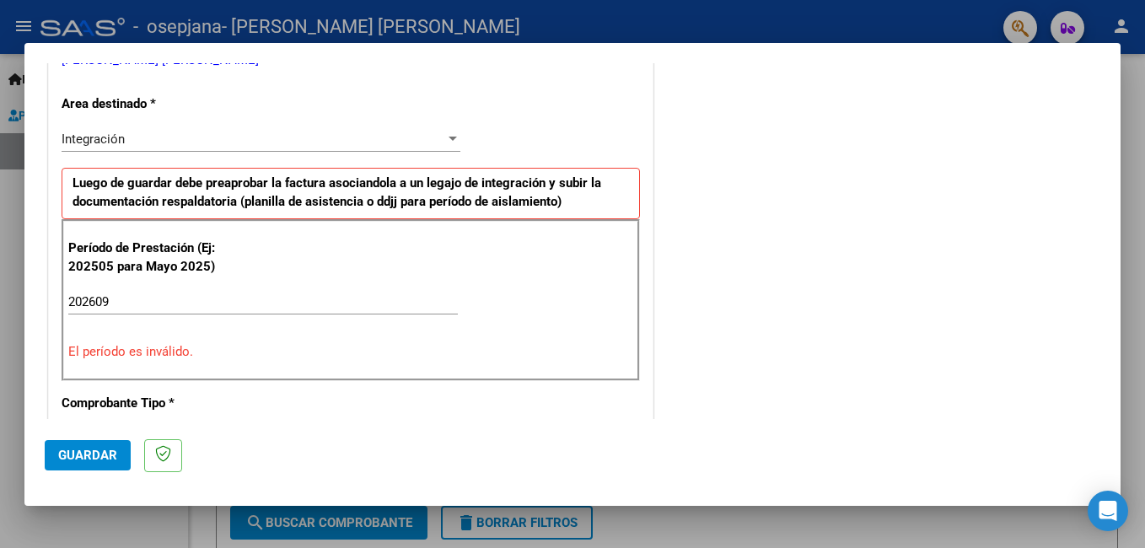
click at [97, 300] on input "202609" at bounding box center [262, 301] width 389 height 15
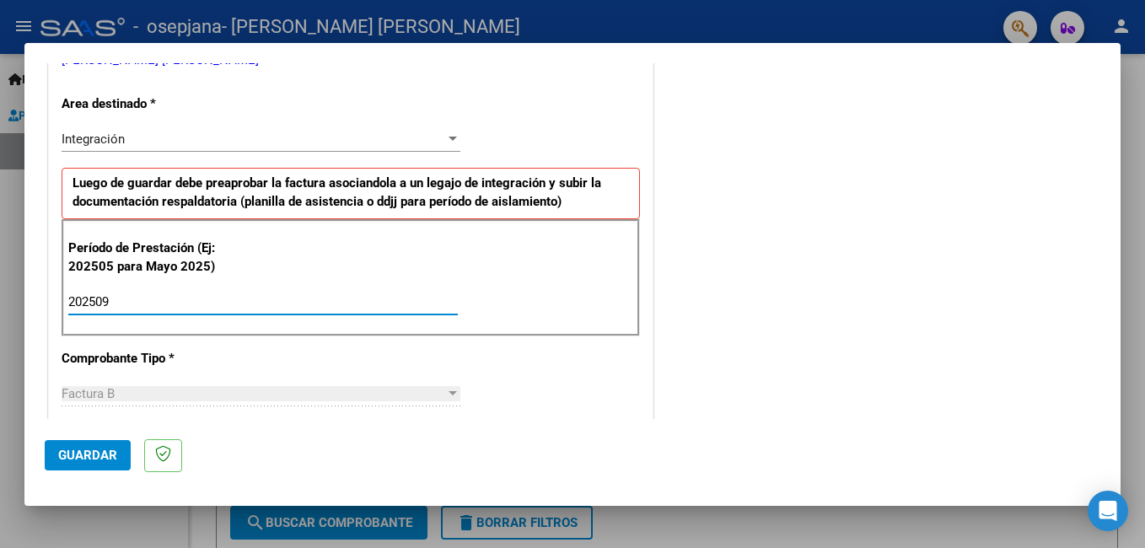
type input "202509"
click at [105, 458] on span "Guardar" at bounding box center [87, 455] width 59 height 15
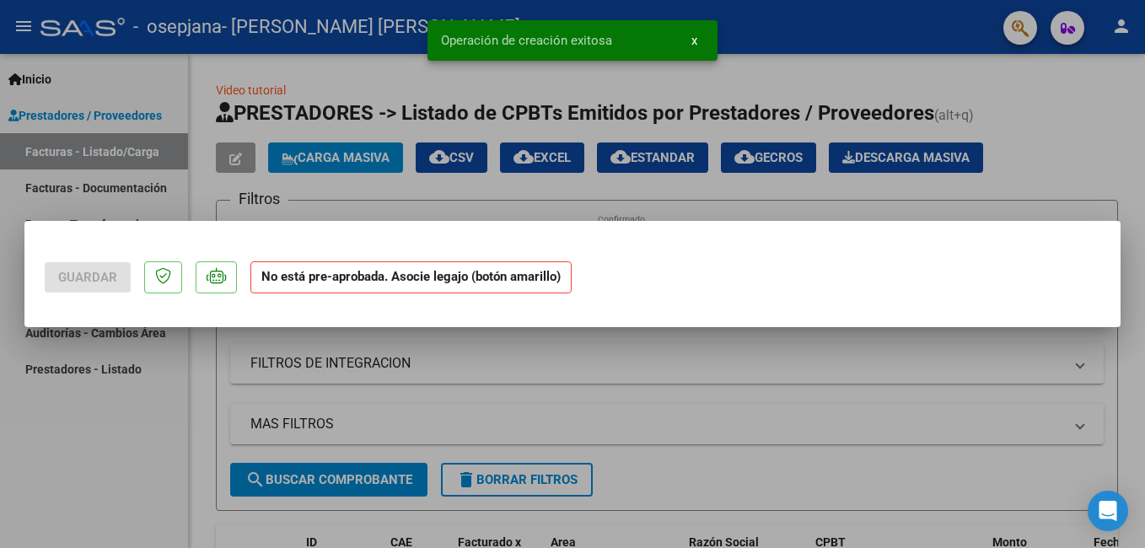
scroll to position [0, 0]
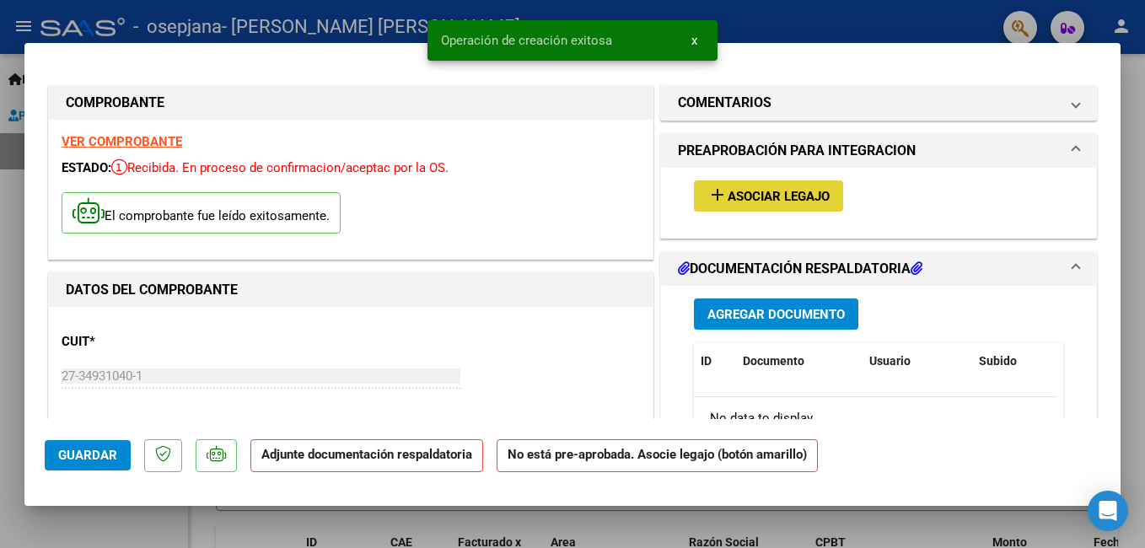
click at [764, 194] on span "Asociar Legajo" at bounding box center [778, 196] width 102 height 15
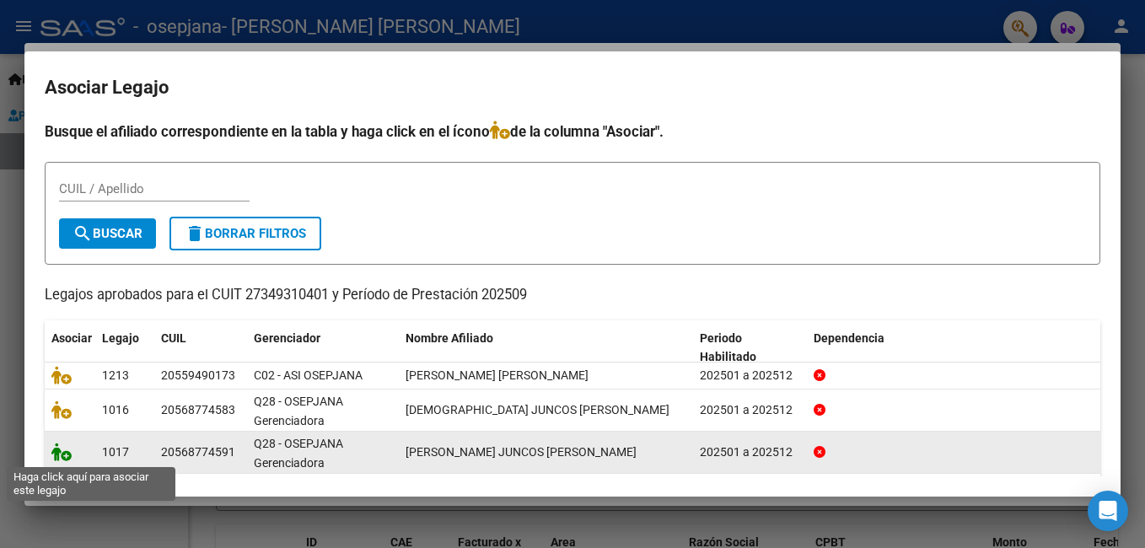
click at [67, 456] on icon at bounding box center [61, 452] width 20 height 19
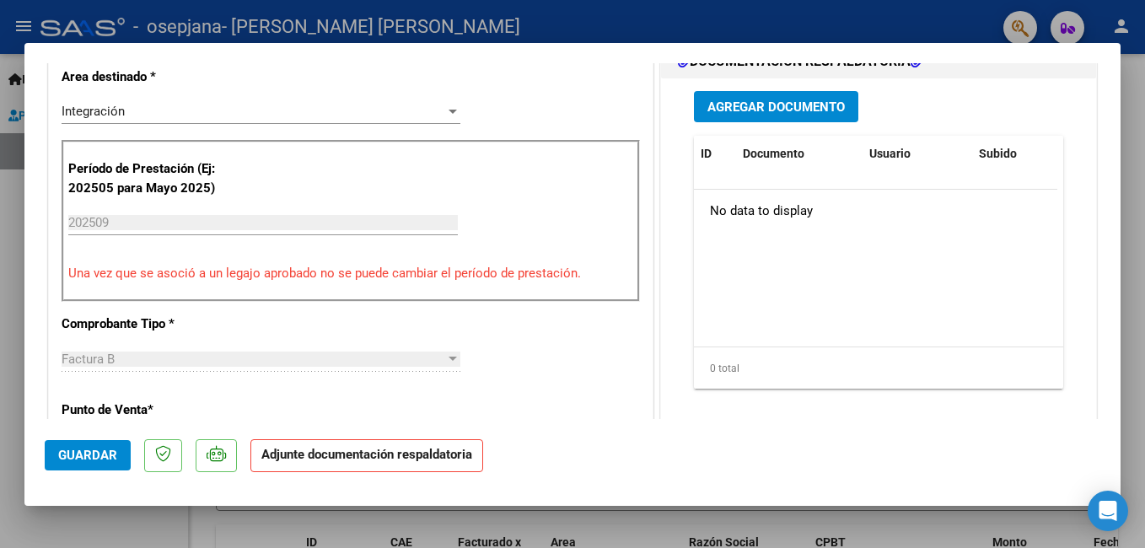
scroll to position [414, 0]
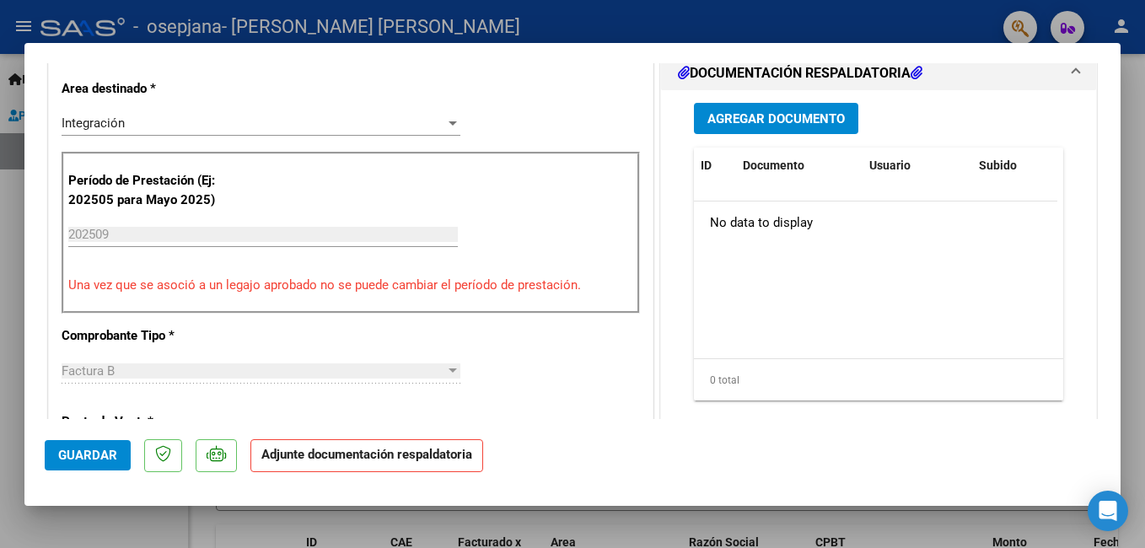
click at [729, 111] on span "Agregar Documento" at bounding box center [775, 118] width 137 height 15
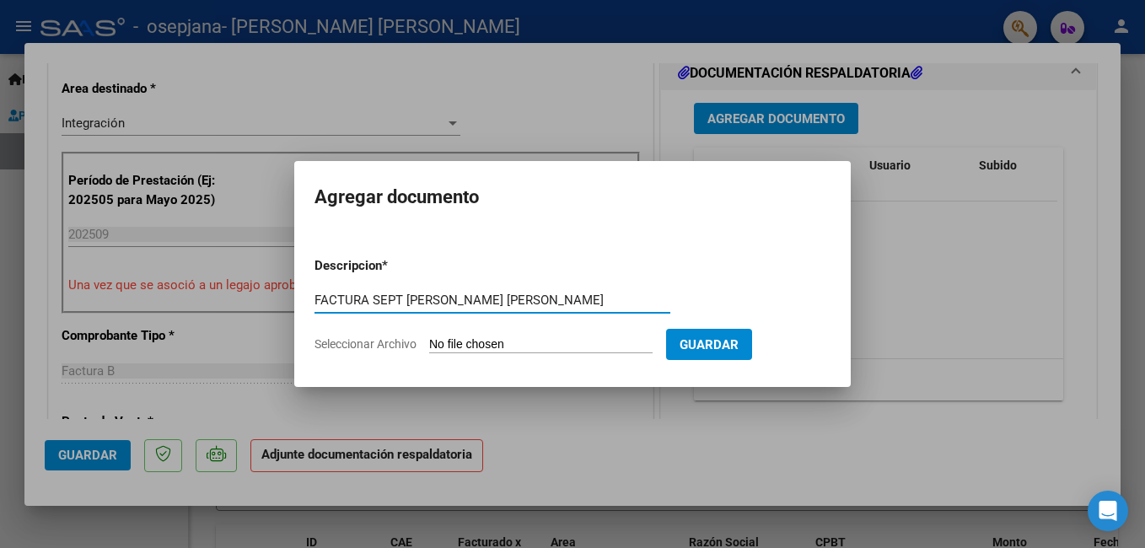
type input "FACTURA SEPT [PERSON_NAME] [PERSON_NAME]"
click at [593, 341] on input "Seleccionar Archivo" at bounding box center [540, 345] width 223 height 16
type input "C:\fakepath\27349310401_006_00003_00001276.pdf"
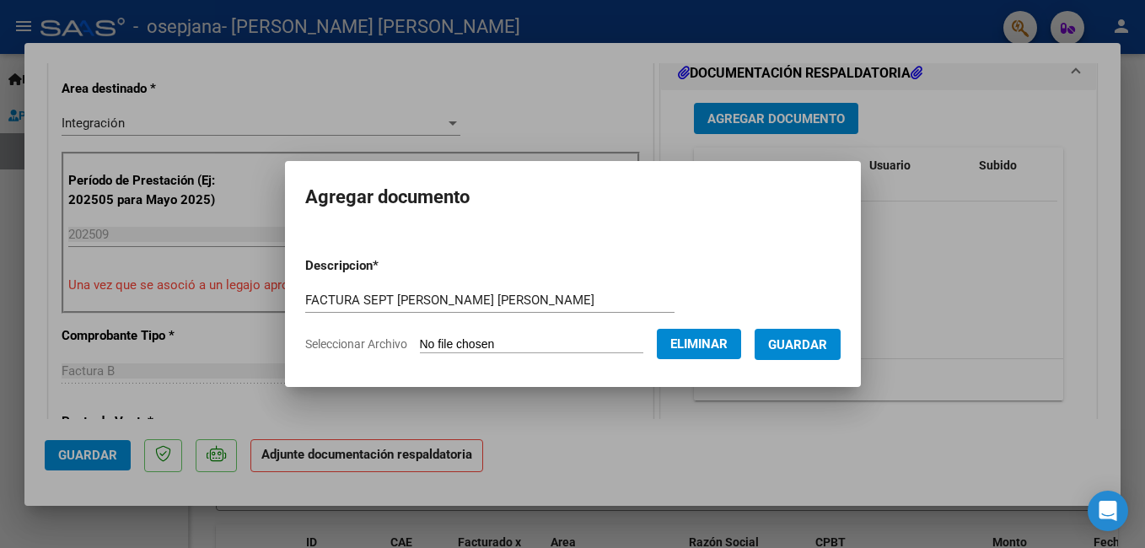
click at [816, 351] on span "Guardar" at bounding box center [797, 344] width 59 height 15
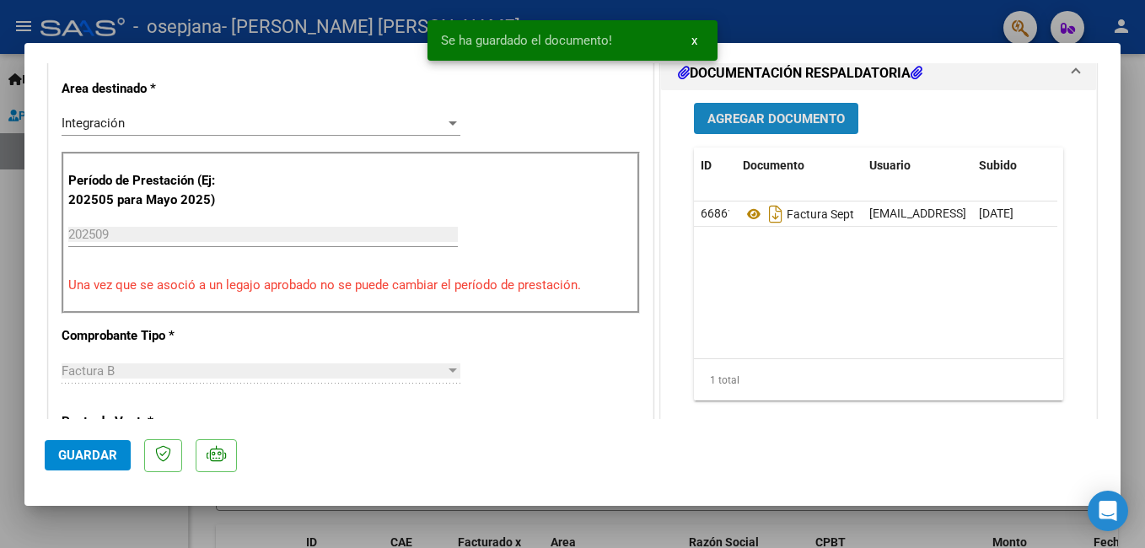
click at [761, 103] on button "Agregar Documento" at bounding box center [776, 118] width 164 height 31
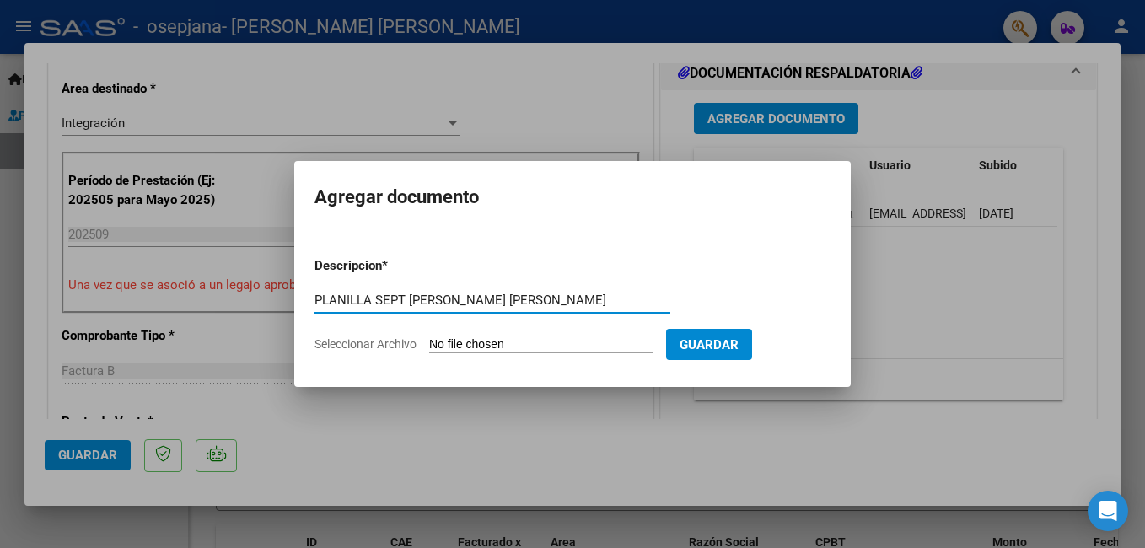
type input "PLANILLA SEPT [PERSON_NAME] [PERSON_NAME]"
click at [618, 345] on input "Seleccionar Archivo" at bounding box center [540, 345] width 223 height 16
type input "C:\fakepath\[PERSON_NAME]. Septiembre.pdf"
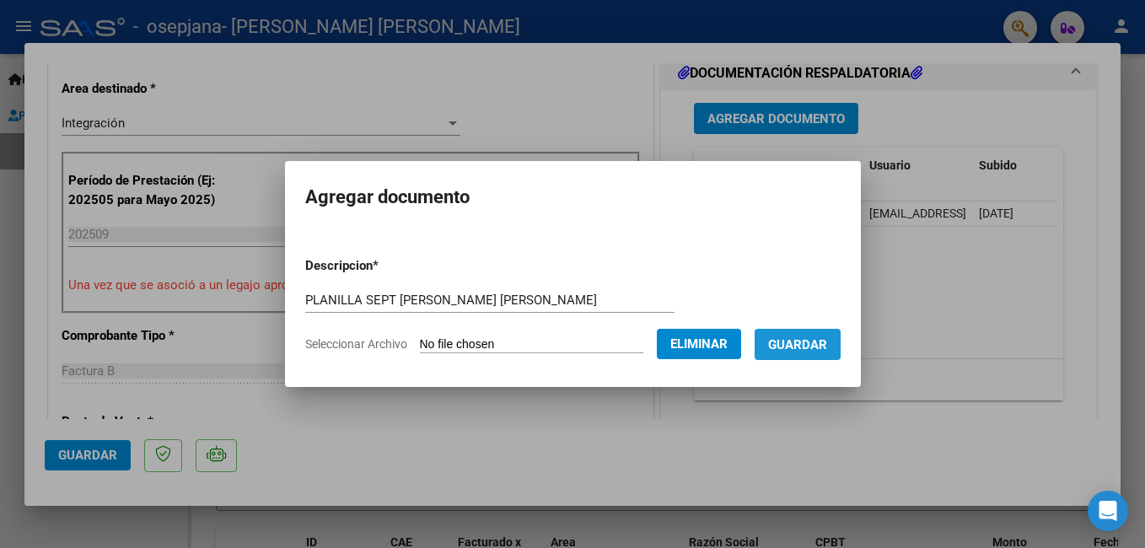
click at [827, 352] on span "Guardar" at bounding box center [797, 344] width 59 height 15
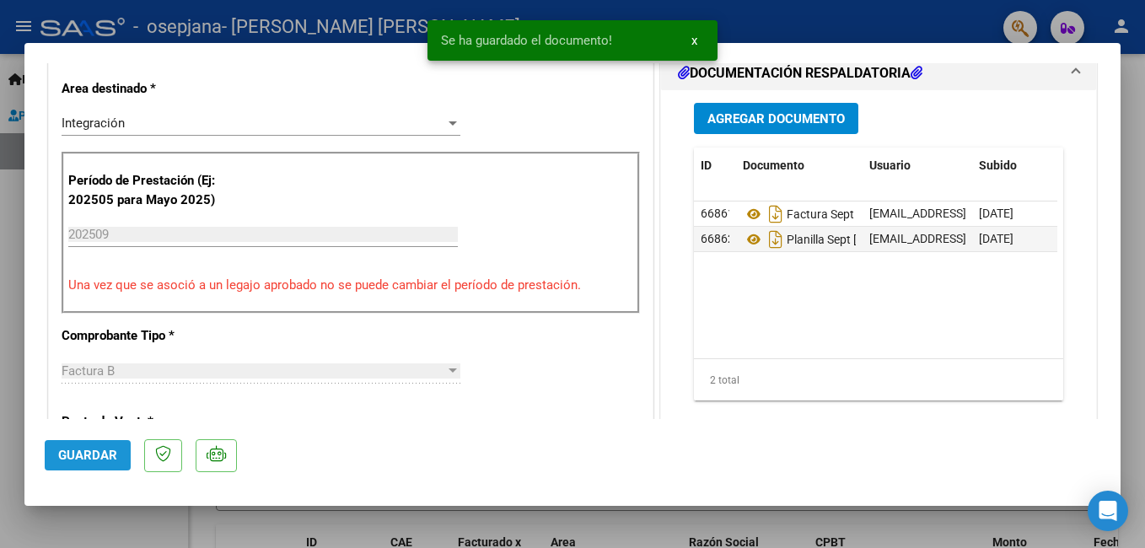
click at [77, 464] on button "Guardar" at bounding box center [88, 455] width 86 height 30
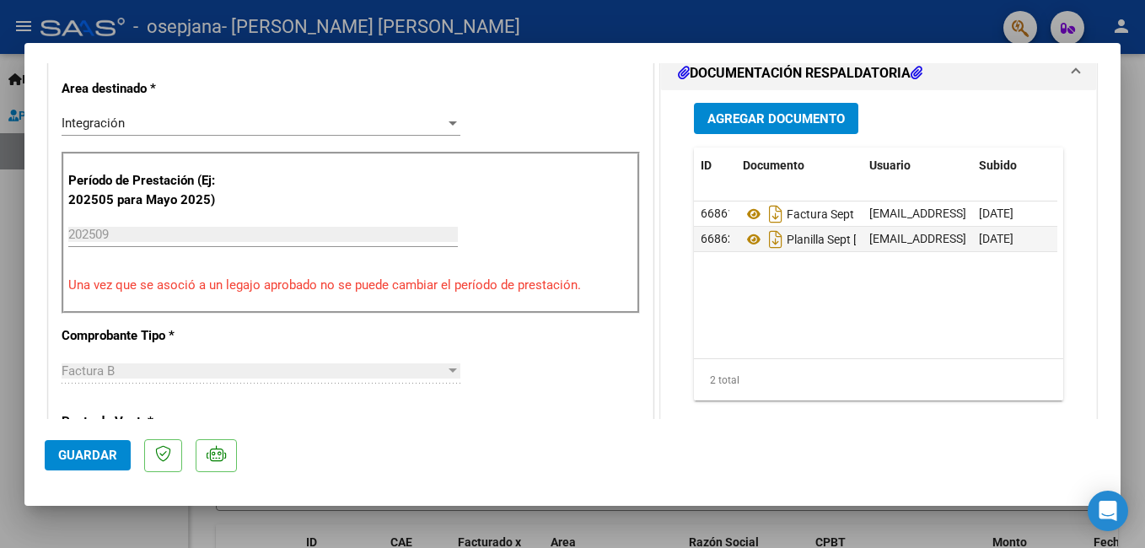
click at [199, 12] on div at bounding box center [572, 274] width 1145 height 548
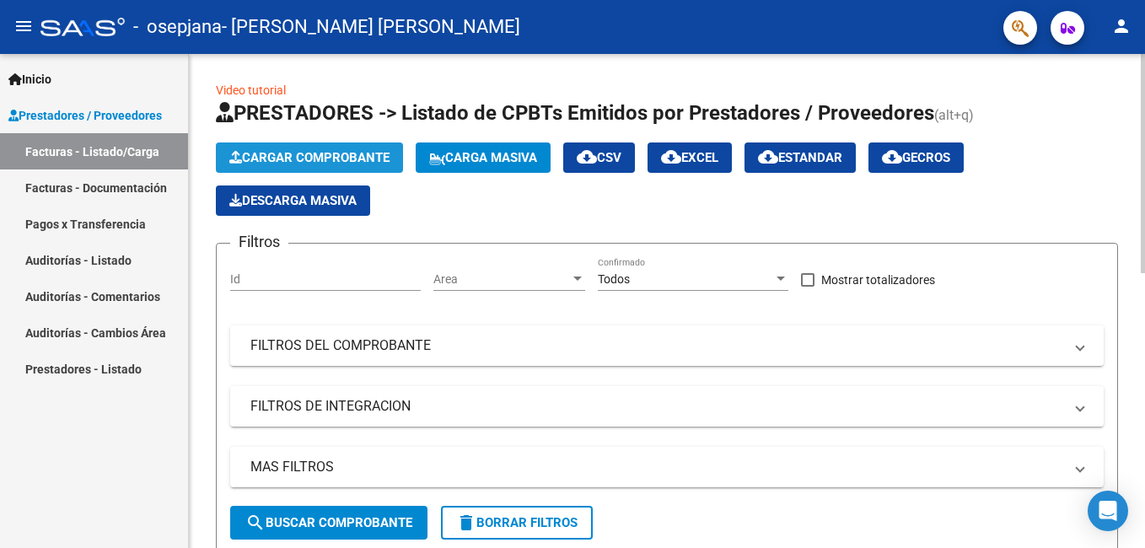
click at [268, 166] on button "Cargar Comprobante" at bounding box center [309, 157] width 187 height 30
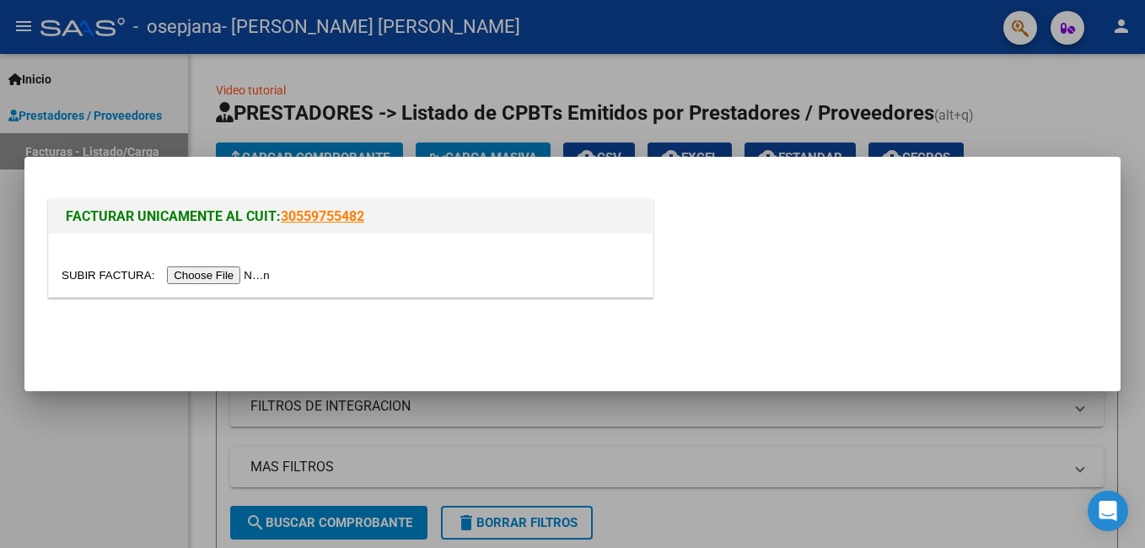
click at [217, 272] on input "file" at bounding box center [168, 275] width 213 height 18
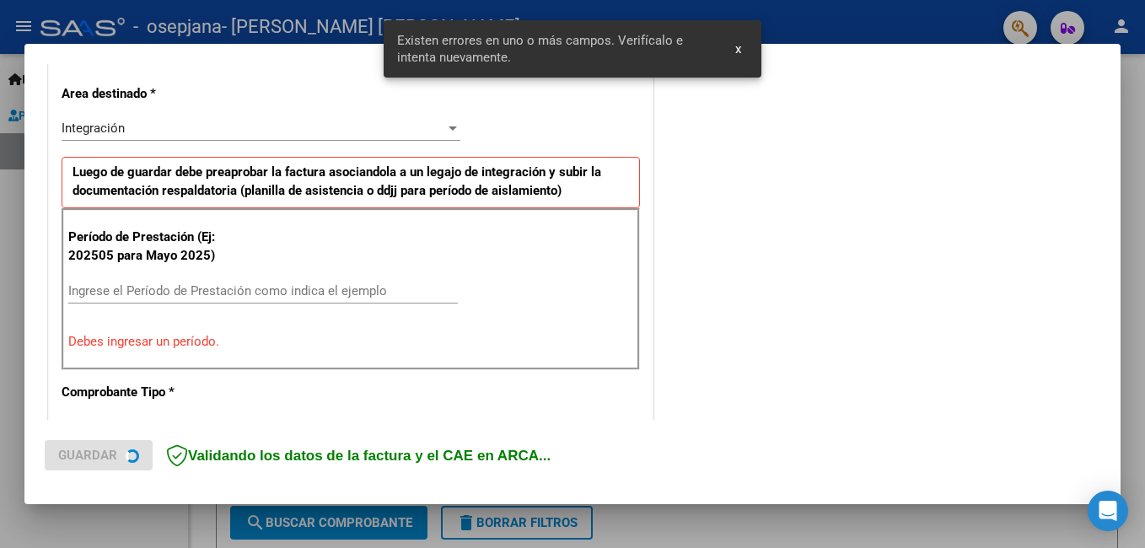
scroll to position [410, 0]
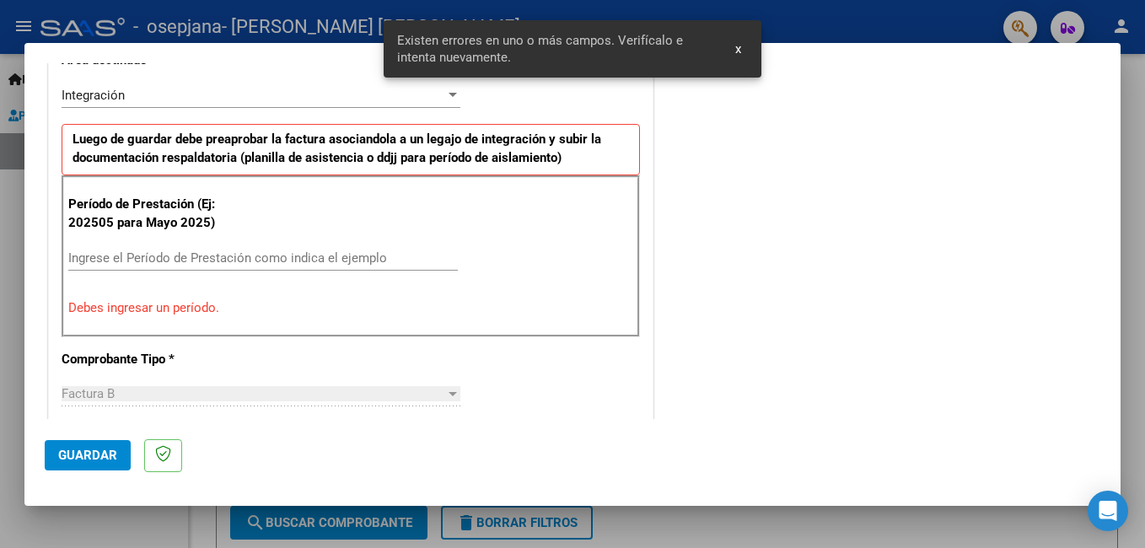
click at [223, 262] on input "Ingrese el Período de Prestación como indica el ejemplo" at bounding box center [262, 257] width 389 height 15
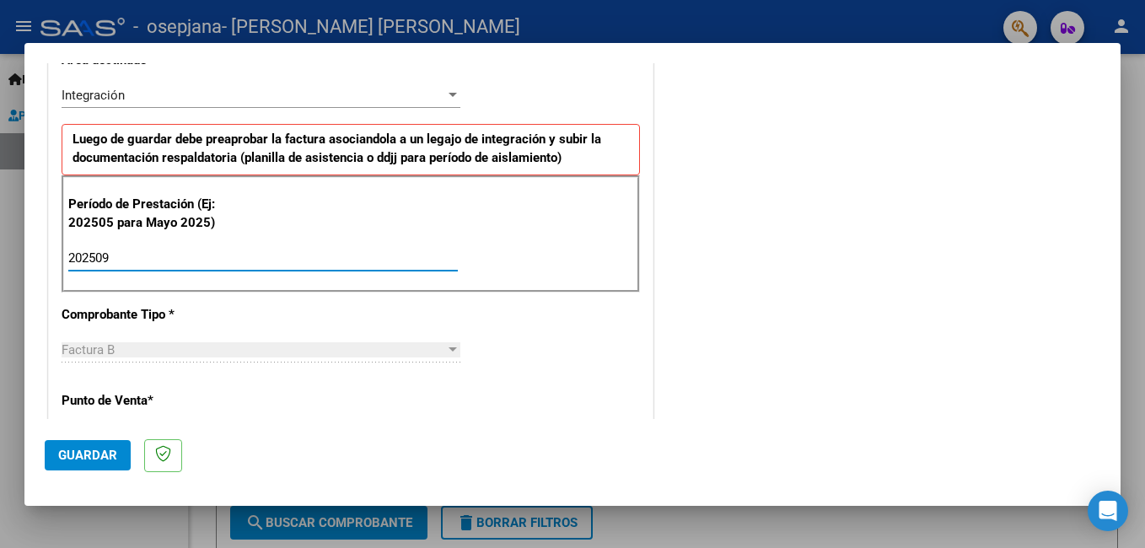
type input "202509"
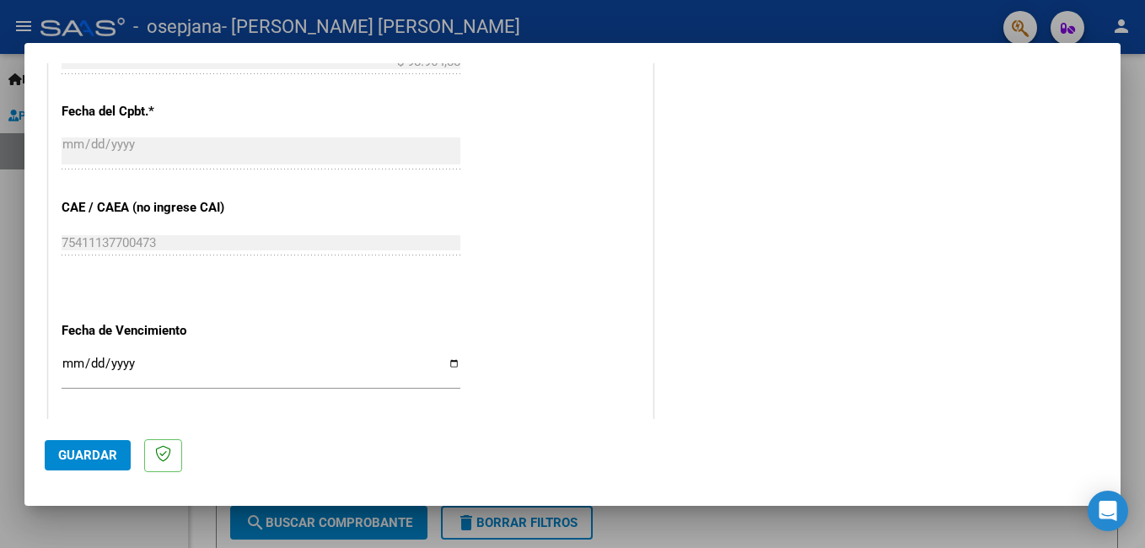
scroll to position [1028, 0]
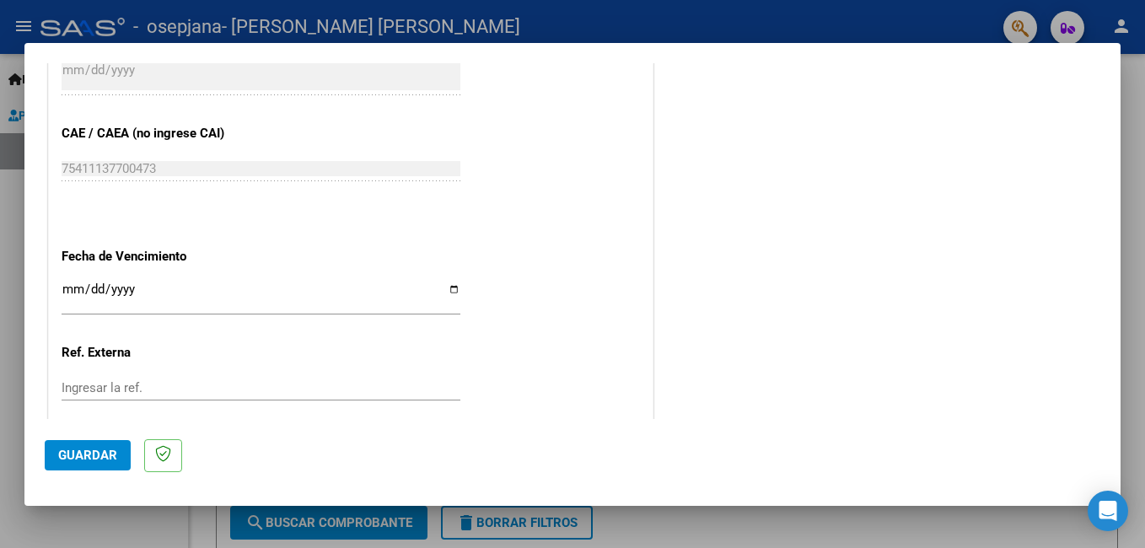
click at [453, 293] on input "Ingresar la fecha" at bounding box center [261, 295] width 399 height 27
type input "[DATE]"
click at [106, 451] on span "Guardar" at bounding box center [87, 455] width 59 height 15
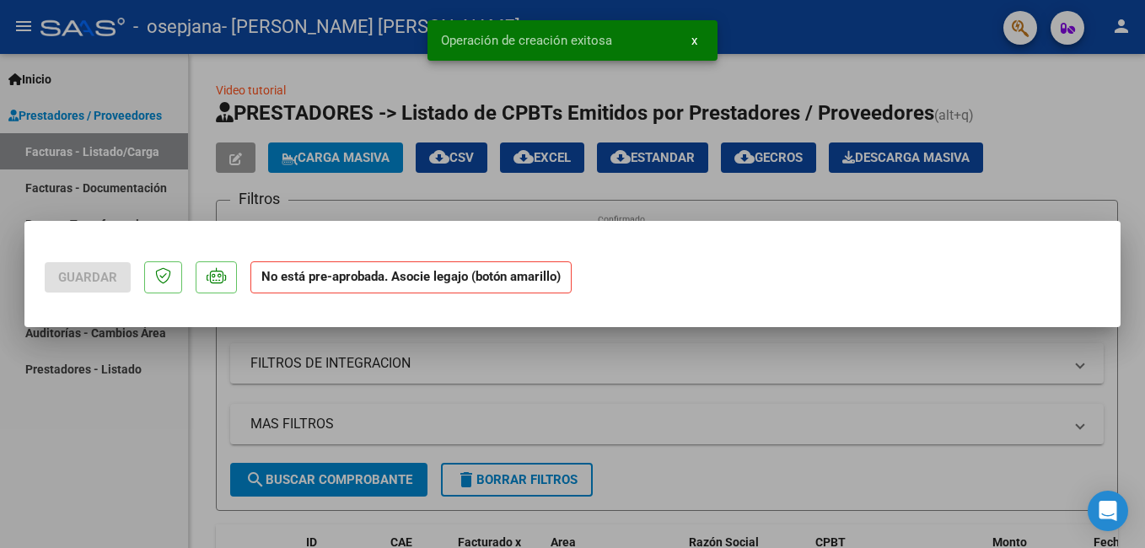
scroll to position [0, 0]
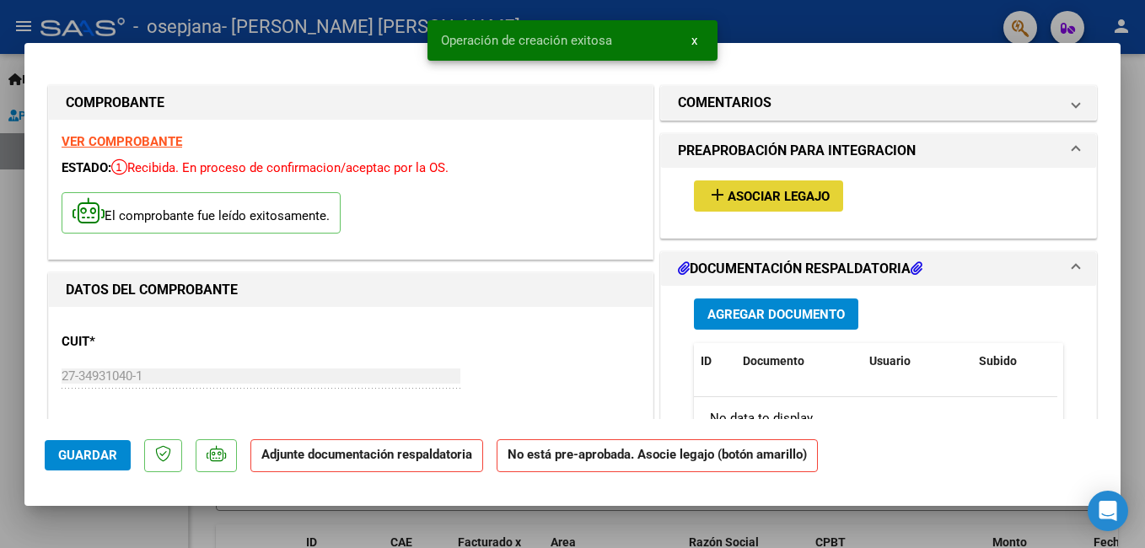
click at [814, 197] on span "Asociar Legajo" at bounding box center [778, 196] width 102 height 15
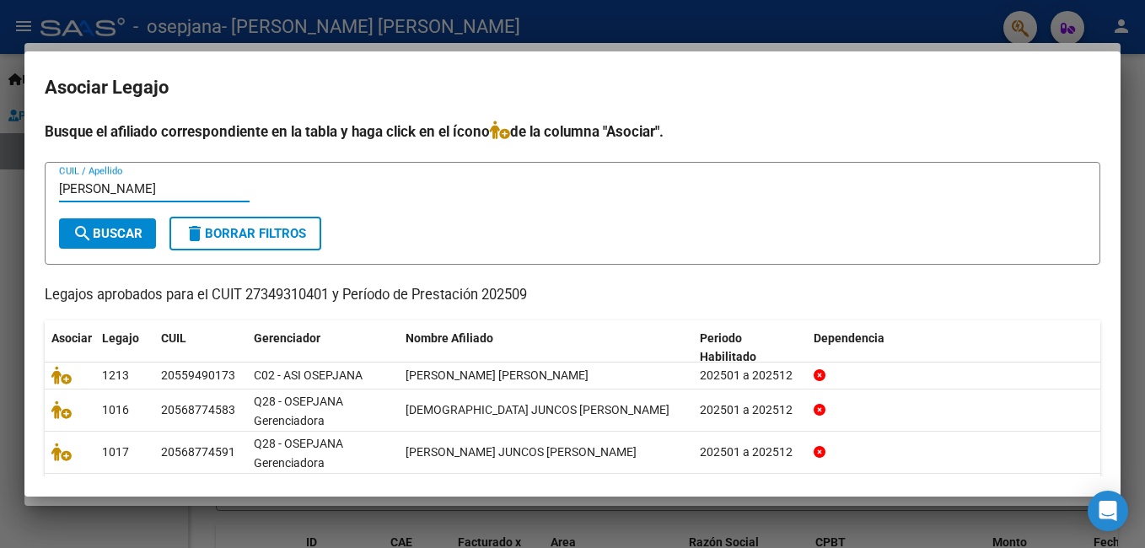
type input "[PERSON_NAME]"
click at [83, 230] on mat-icon "search" at bounding box center [82, 233] width 20 height 20
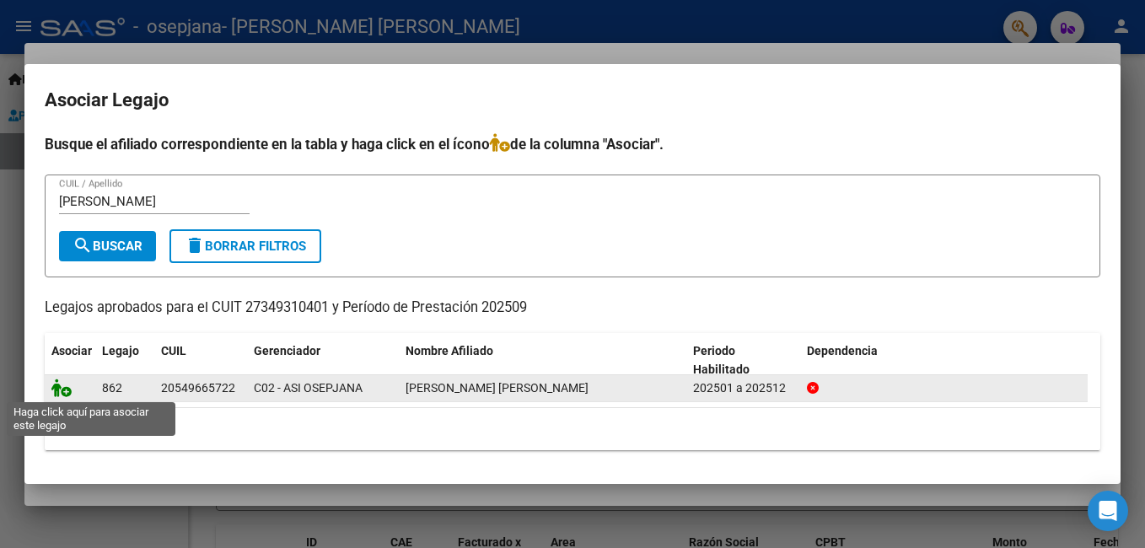
click at [65, 378] on icon at bounding box center [61, 387] width 20 height 19
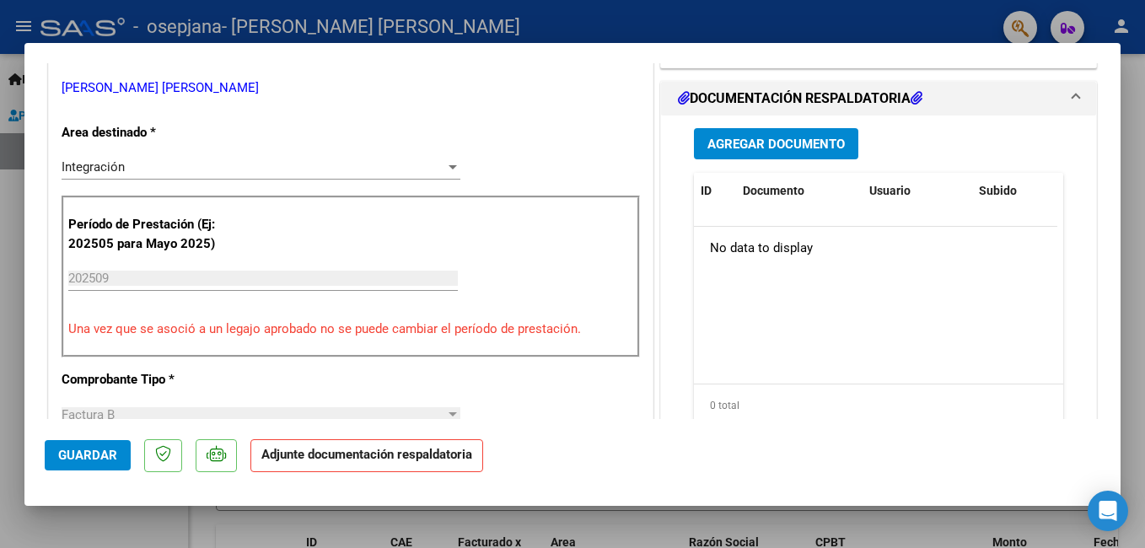
scroll to position [378, 0]
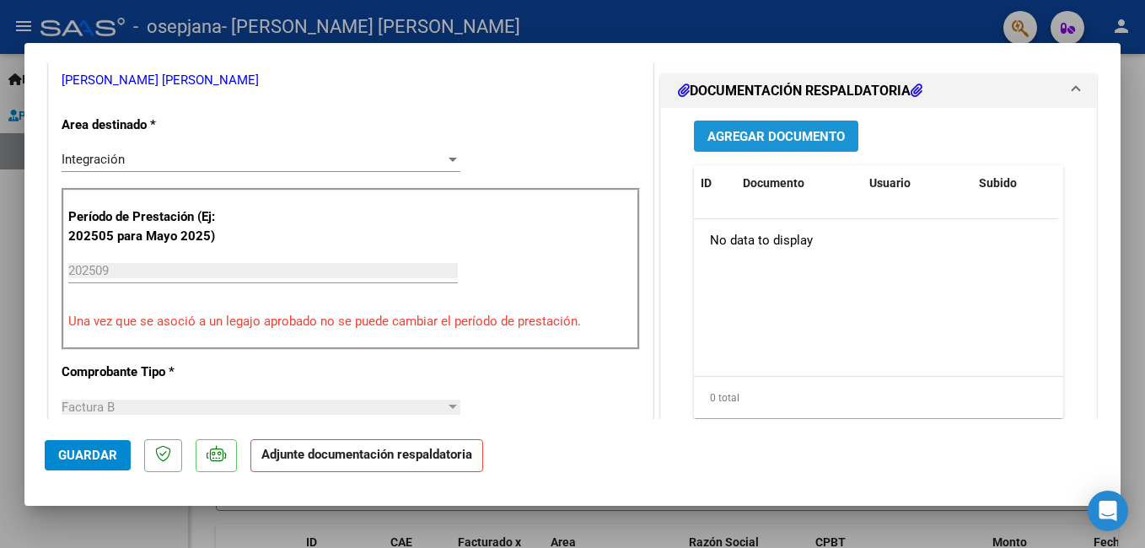
click at [791, 130] on span "Agregar Documento" at bounding box center [775, 136] width 137 height 15
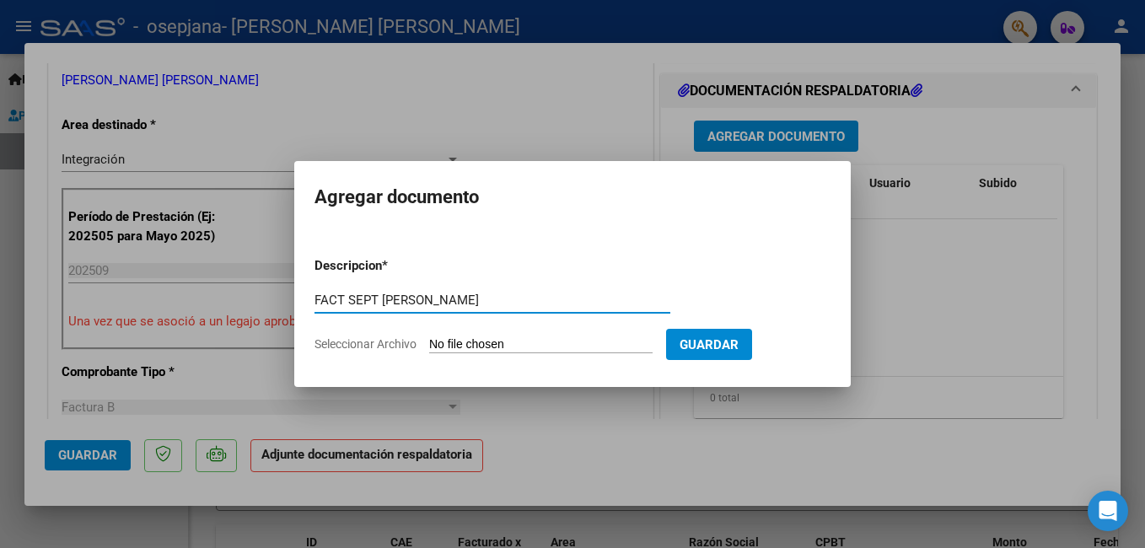
type input "FACT SEPT [PERSON_NAME]"
click at [487, 349] on input "Seleccionar Archivo" at bounding box center [540, 345] width 223 height 16
type input "C:\fakepath\27349310401_006_00003_00001277.pdf"
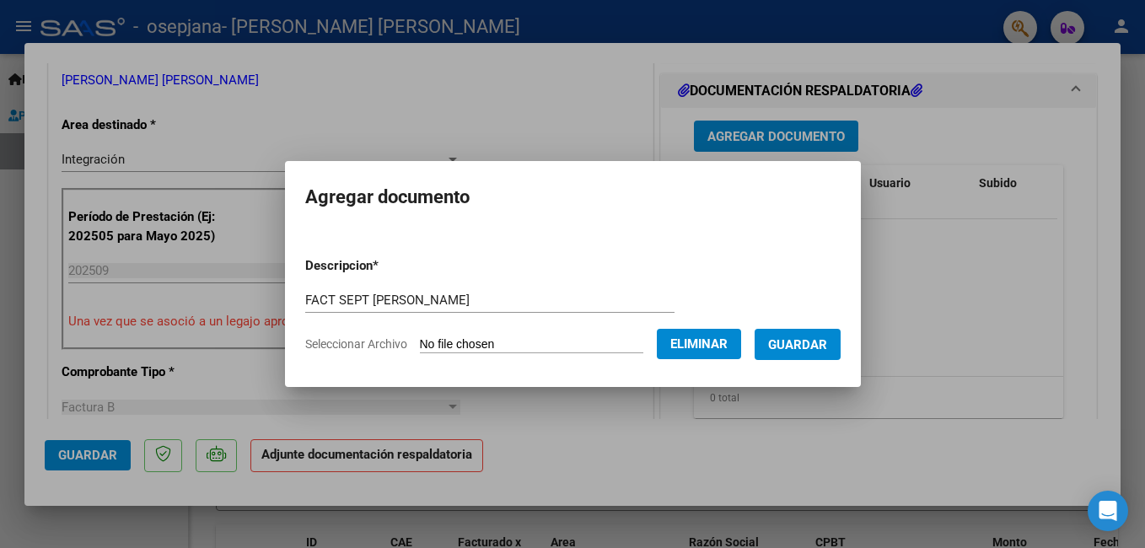
click at [826, 346] on span "Guardar" at bounding box center [797, 344] width 59 height 15
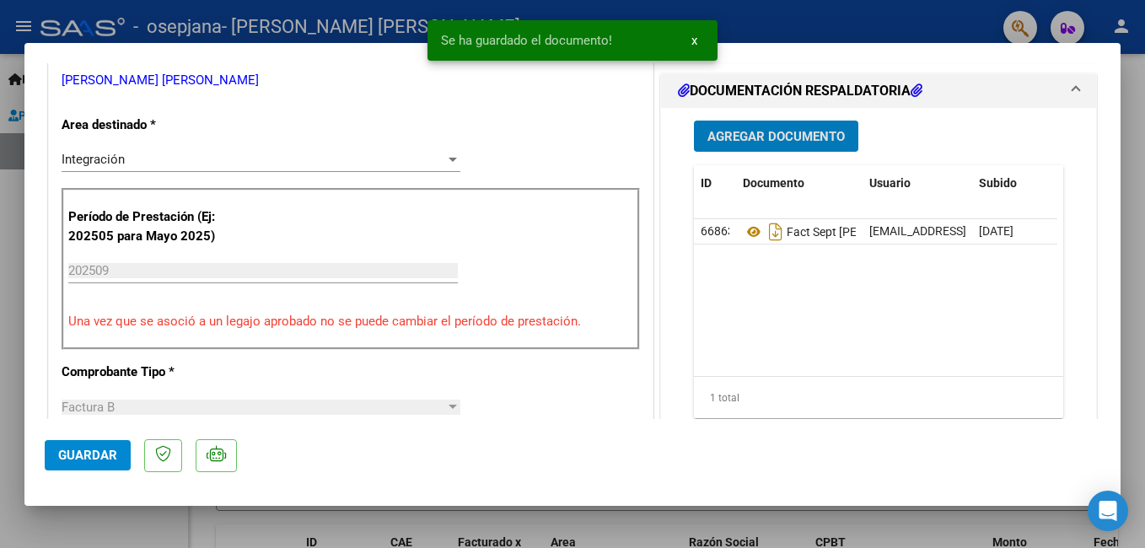
click at [729, 142] on span "Agregar Documento" at bounding box center [775, 136] width 137 height 15
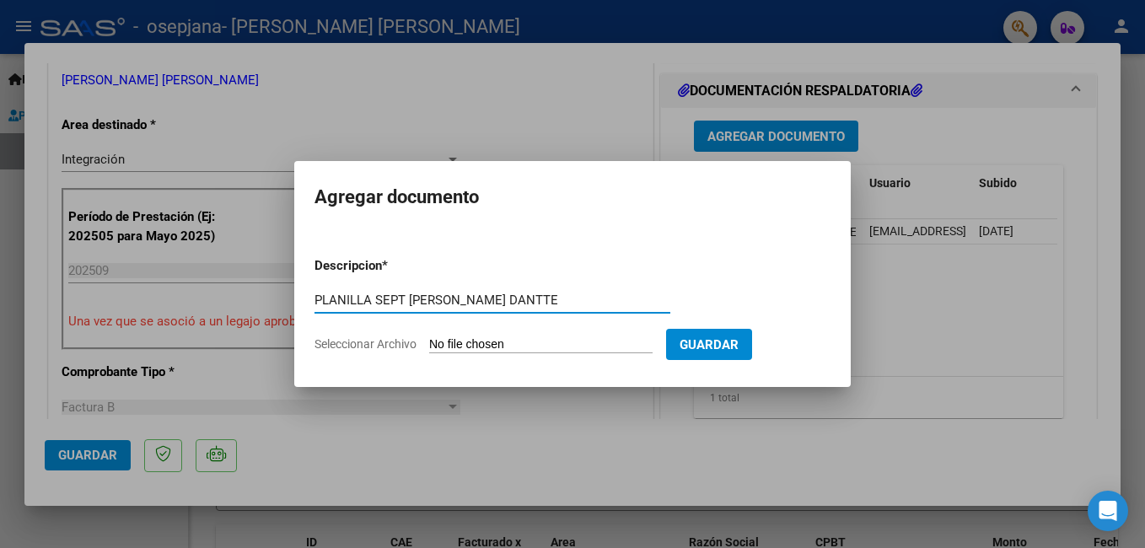
type input "PLANILLA SEPT [PERSON_NAME] DANTTE"
click at [502, 345] on input "Seleccionar Archivo" at bounding box center [540, 345] width 223 height 16
type input "C:\fakepath\[PERSON_NAME]. Septiembre.pdf"
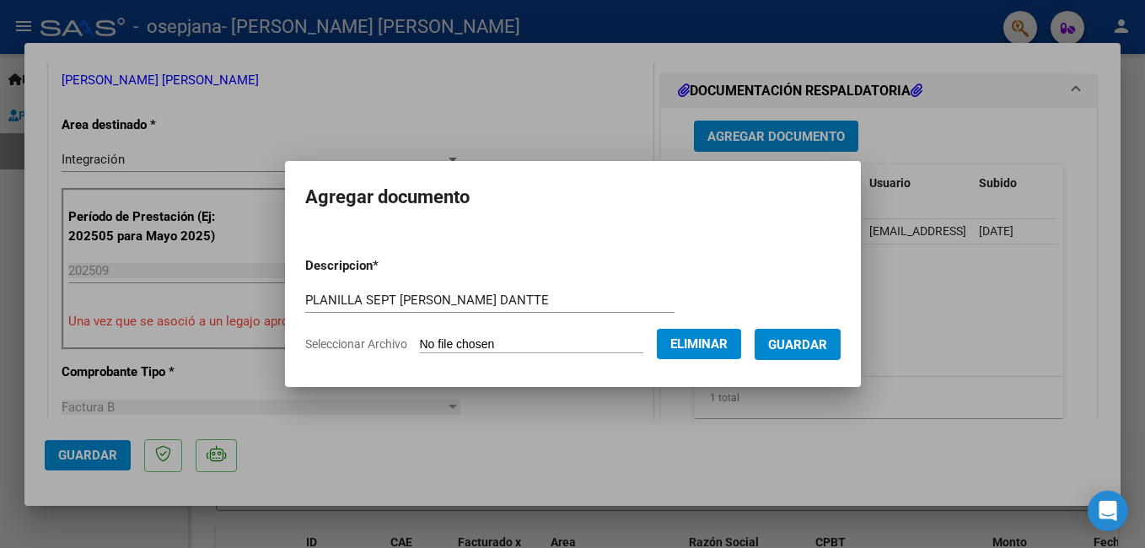
click at [827, 351] on span "Guardar" at bounding box center [797, 344] width 59 height 15
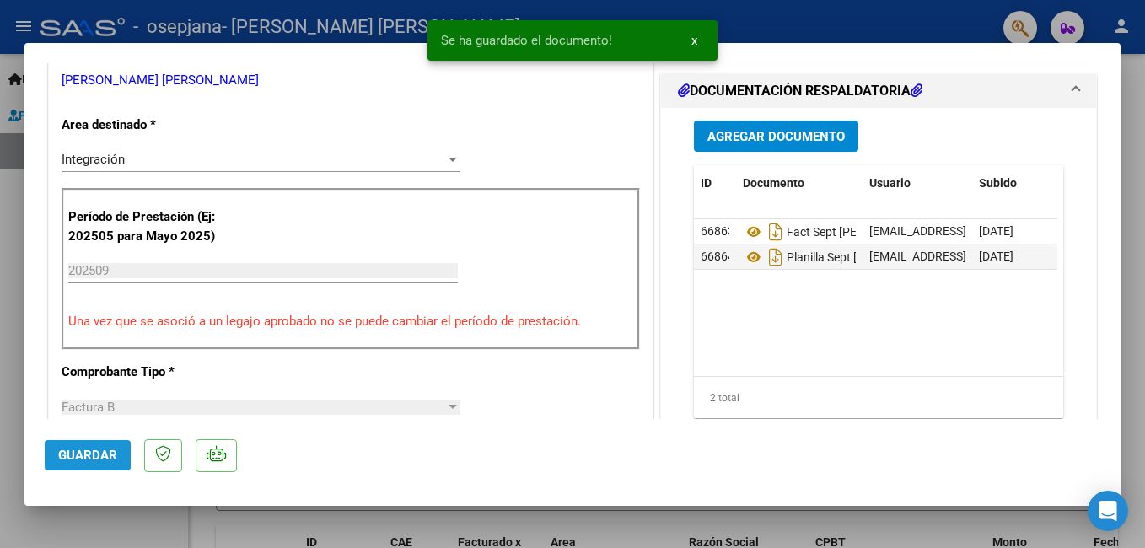
click at [83, 460] on span "Guardar" at bounding box center [87, 455] width 59 height 15
click at [180, 24] on div at bounding box center [572, 274] width 1145 height 548
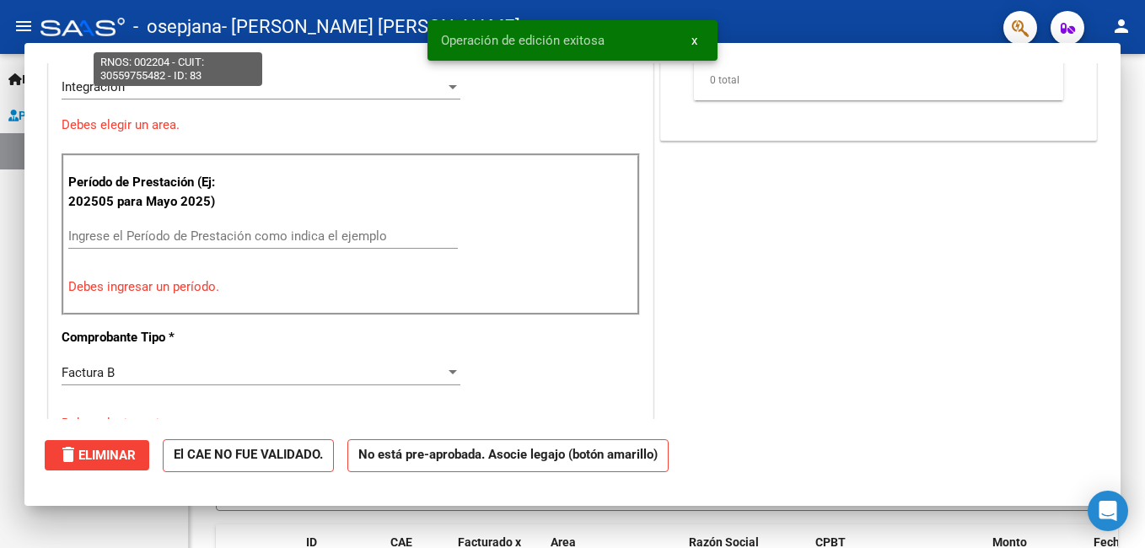
scroll to position [0, 0]
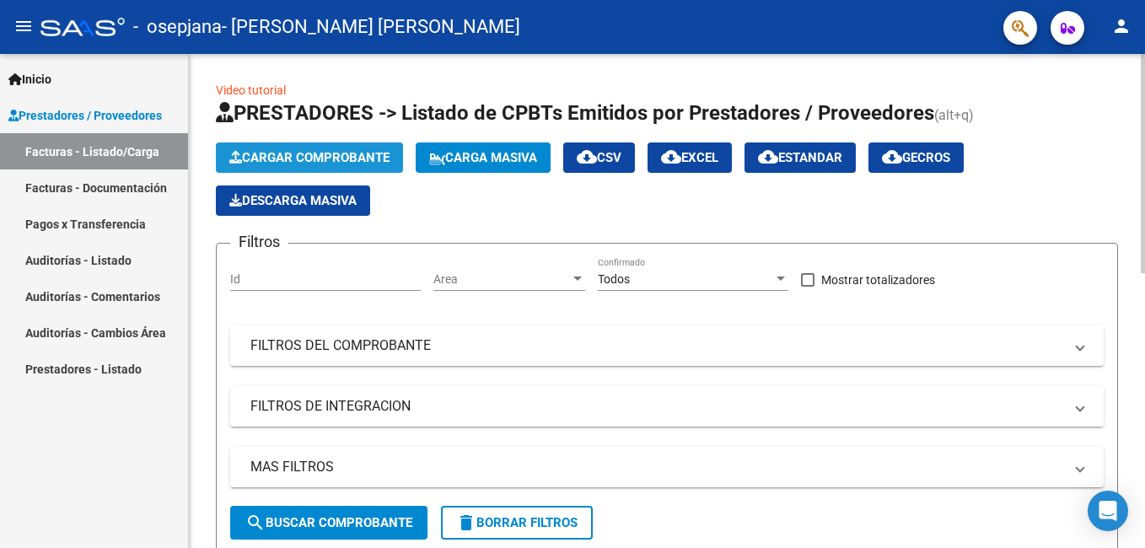
click at [353, 148] on button "Cargar Comprobante" at bounding box center [309, 157] width 187 height 30
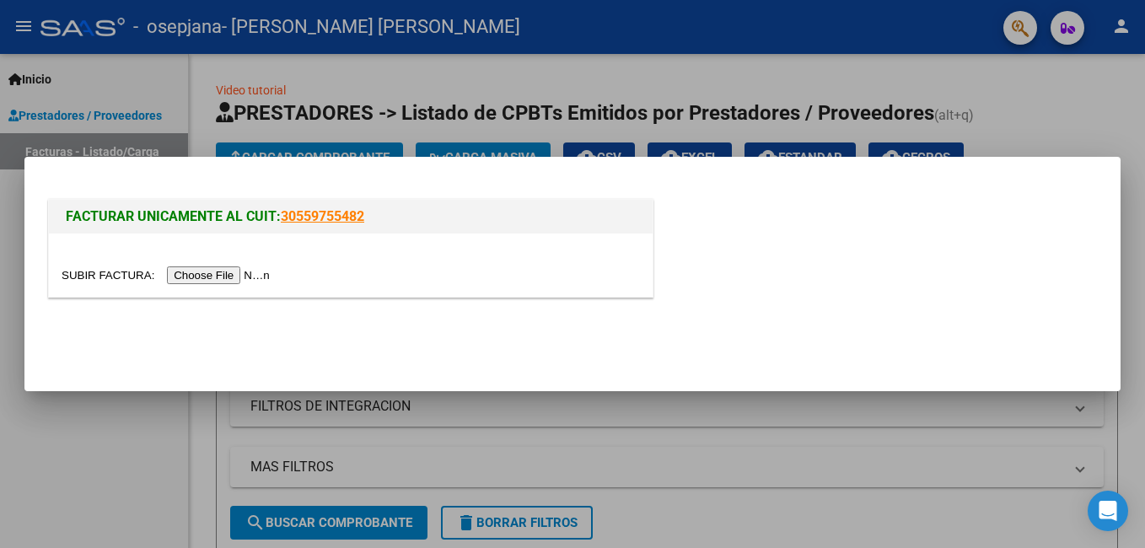
click at [193, 277] on input "file" at bounding box center [168, 275] width 213 height 18
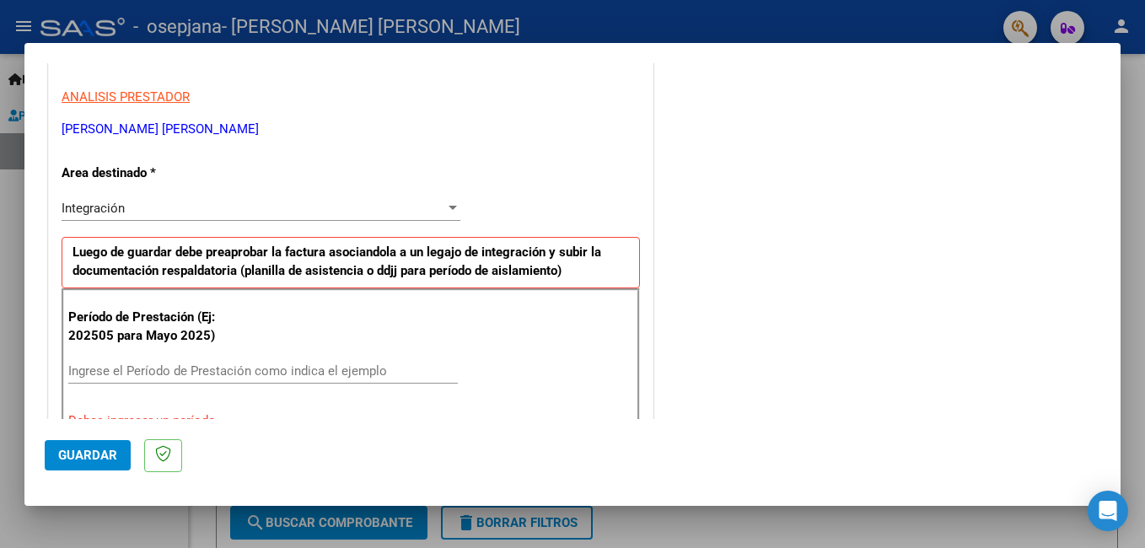
scroll to position [341, 0]
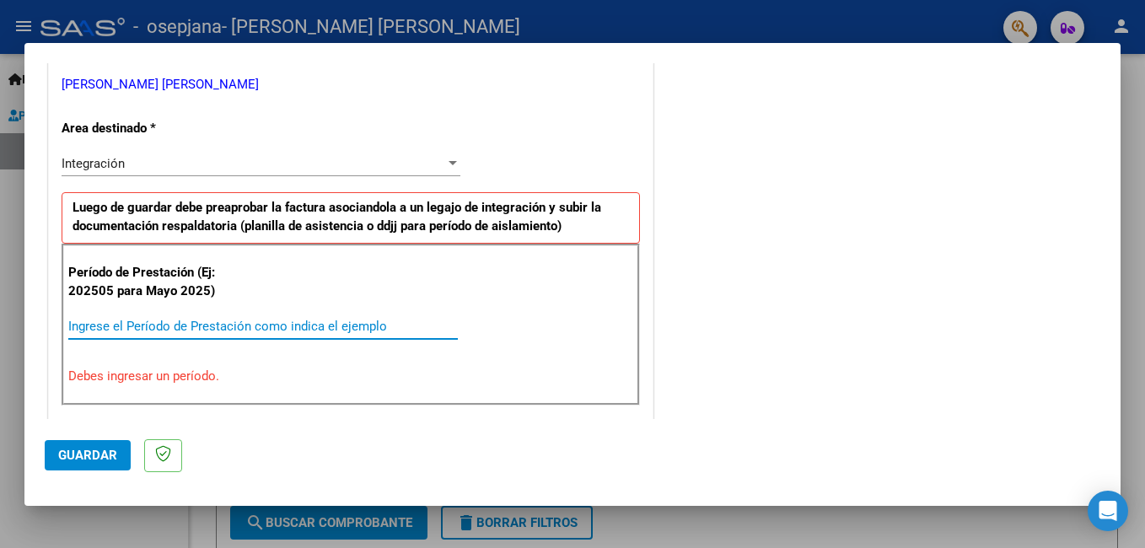
click at [188, 329] on input "Ingrese el Período de Prestación como indica el ejemplo" at bounding box center [262, 326] width 389 height 15
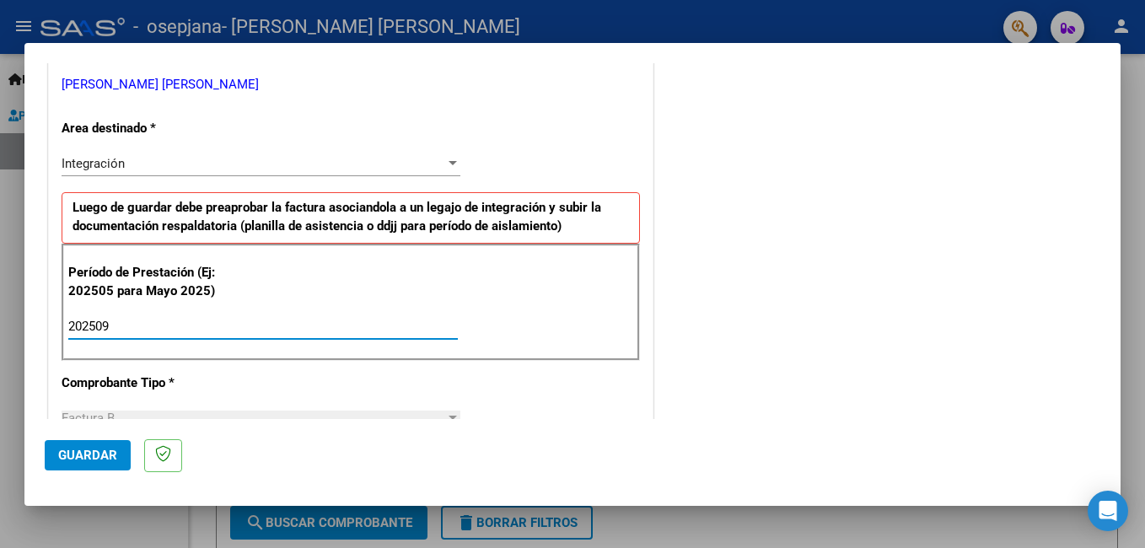
type input "202509"
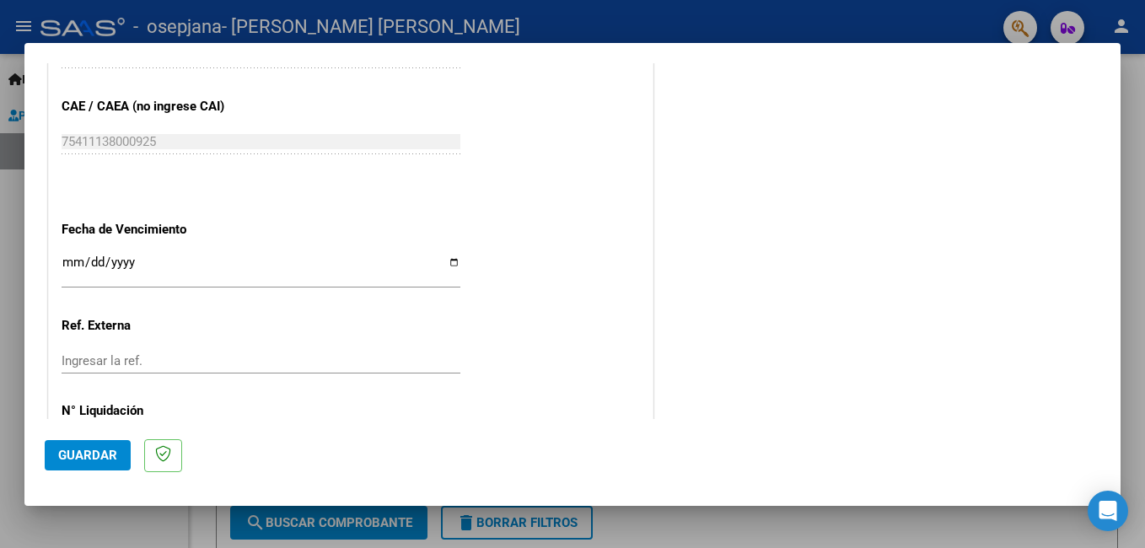
scroll to position [1098, 0]
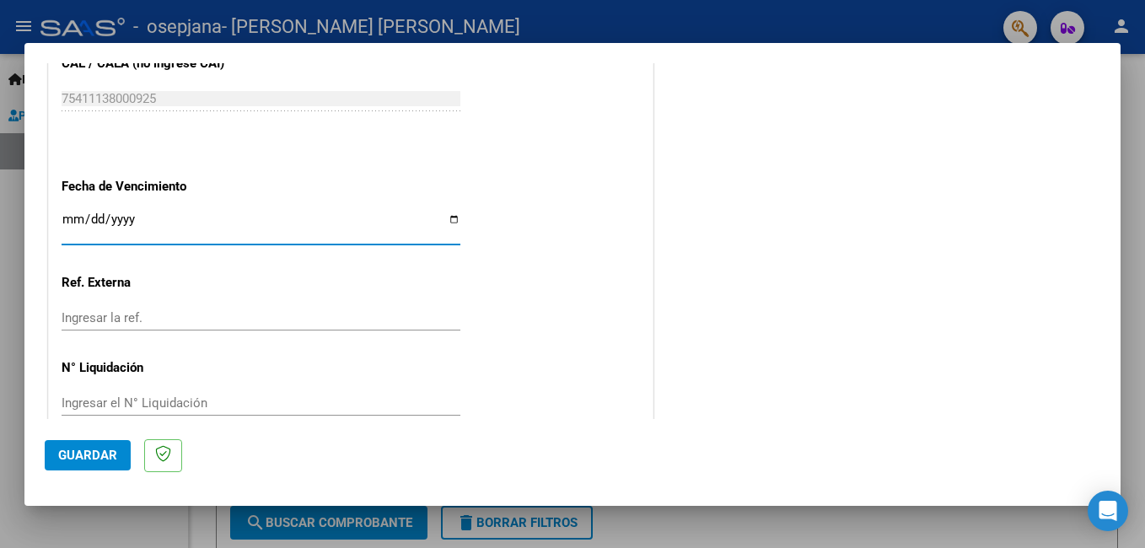
click at [452, 217] on input "Ingresar la fecha" at bounding box center [261, 225] width 399 height 27
type input "[DATE]"
click at [74, 449] on span "Guardar" at bounding box center [87, 455] width 59 height 15
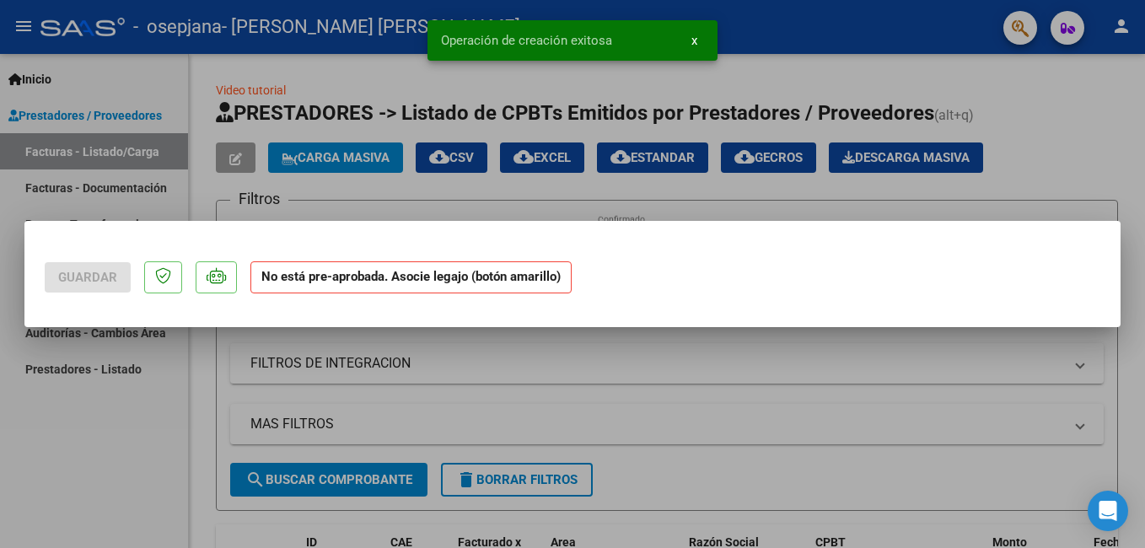
scroll to position [0, 0]
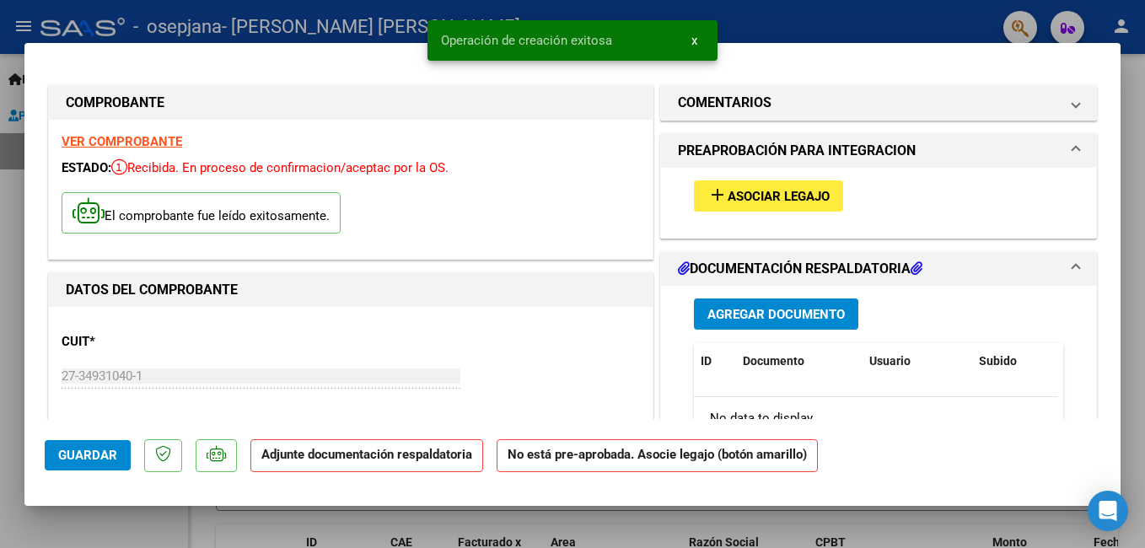
click at [747, 203] on span "Asociar Legajo" at bounding box center [778, 196] width 102 height 15
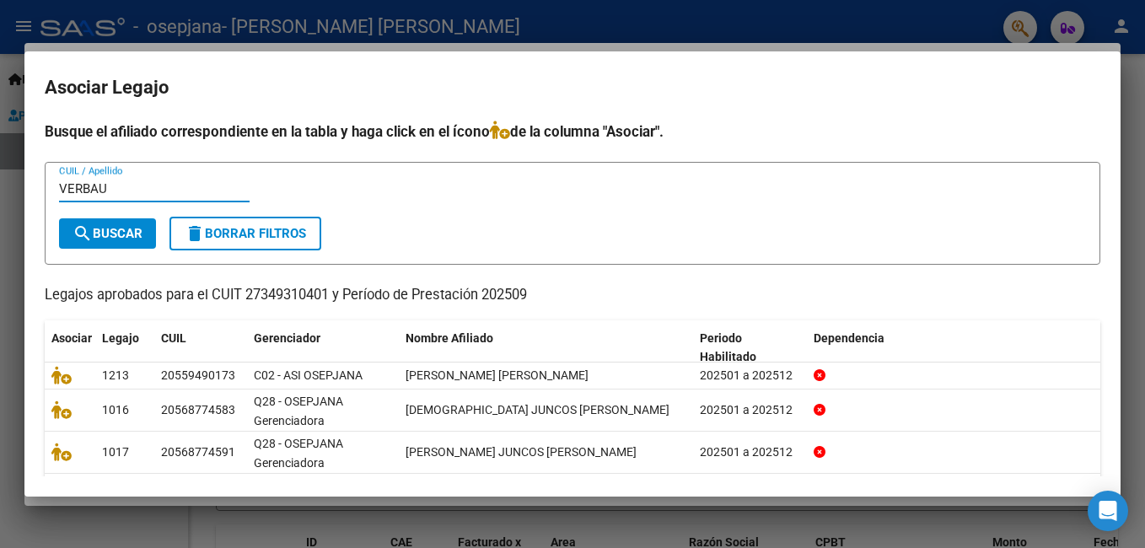
type input "VERBAU"
click at [150, 230] on button "search Buscar" at bounding box center [107, 233] width 97 height 30
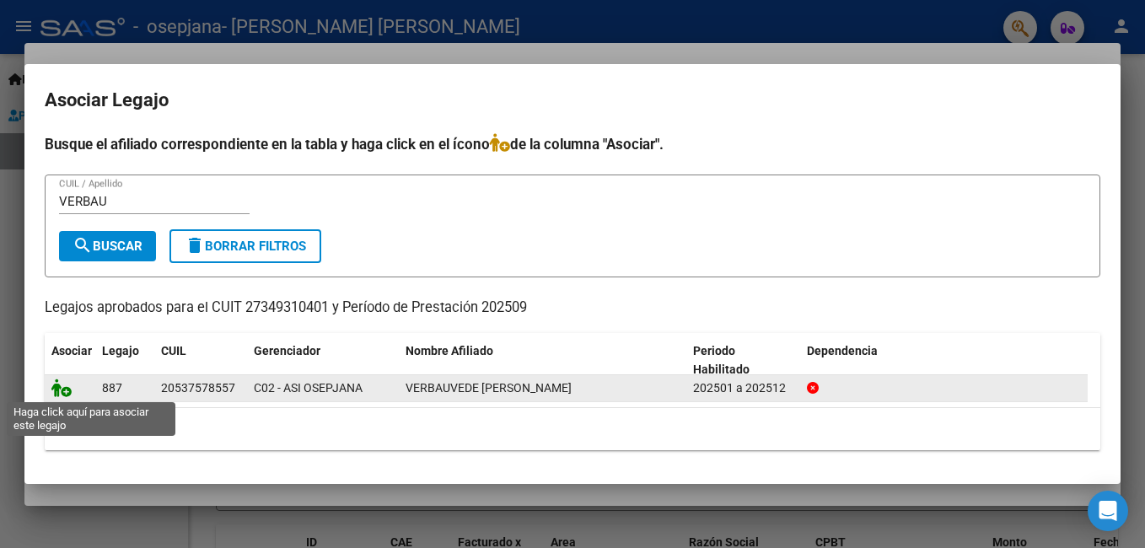
click at [67, 388] on icon at bounding box center [61, 387] width 20 height 19
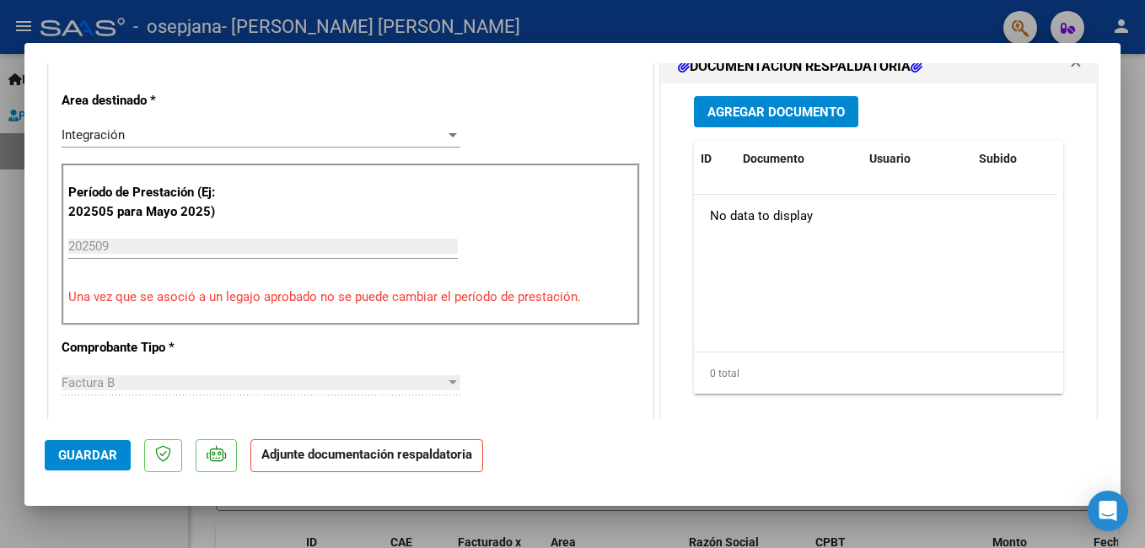
scroll to position [394, 0]
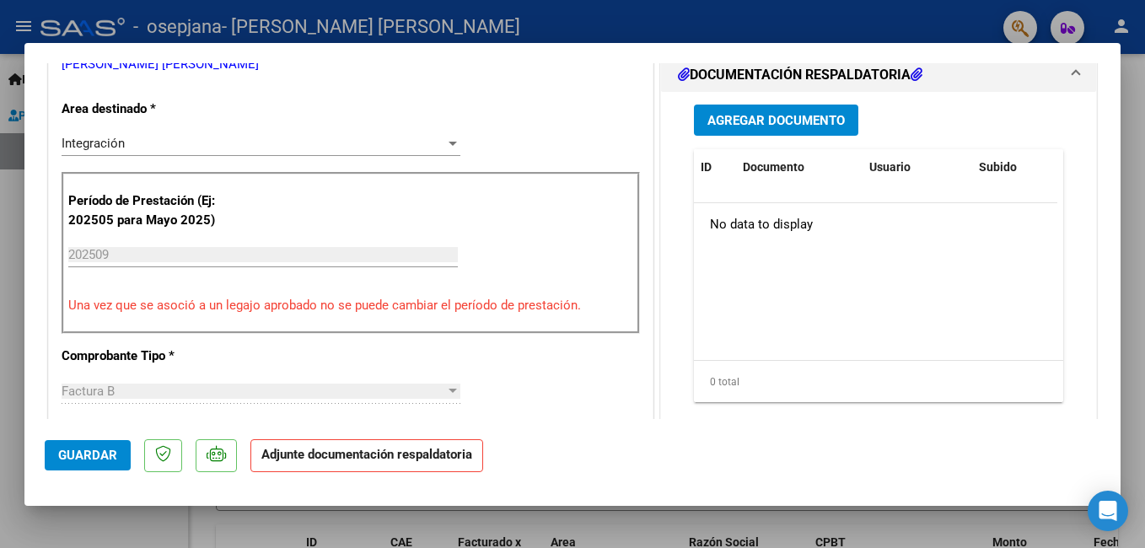
click at [781, 113] on span "Agregar Documento" at bounding box center [775, 120] width 137 height 15
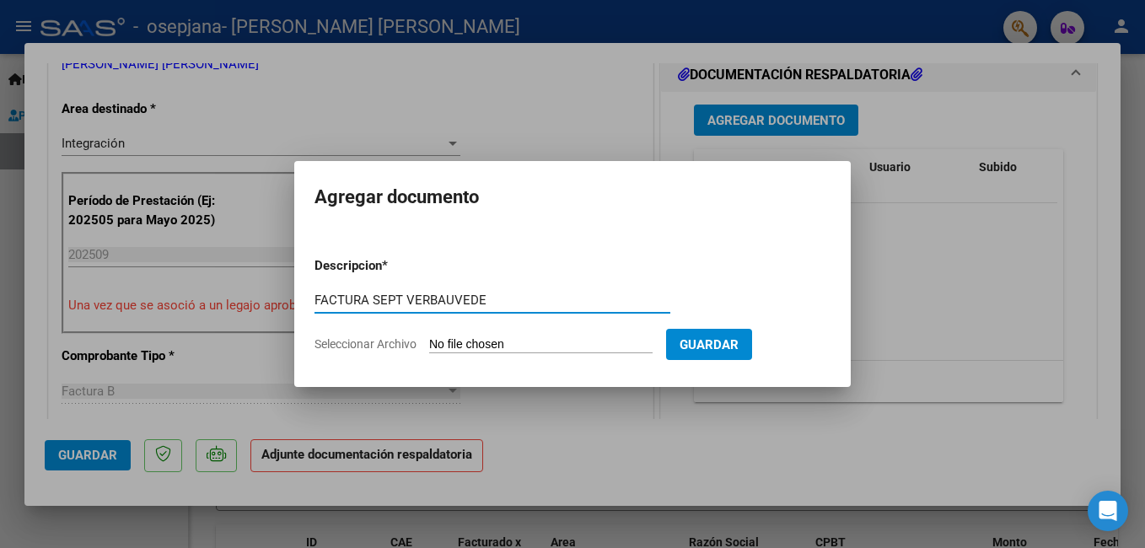
type input "FACTURA SEPT VERBAUVEDE"
click at [525, 343] on input "Seleccionar Archivo" at bounding box center [540, 345] width 223 height 16
type input "C:\fakepath\27349310401_006_00003_00001278.pdf"
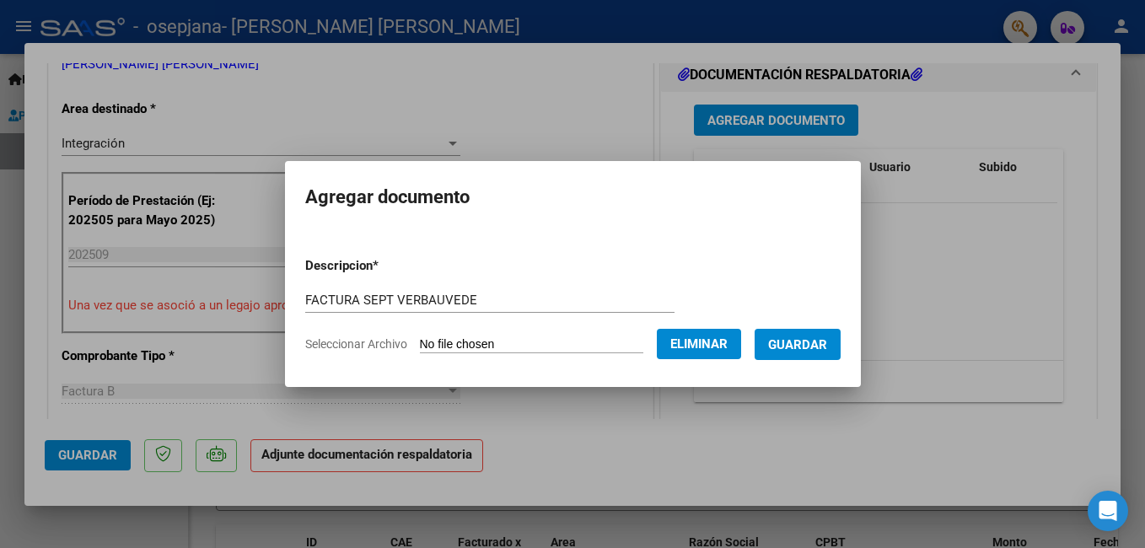
click at [810, 347] on span "Guardar" at bounding box center [797, 344] width 59 height 15
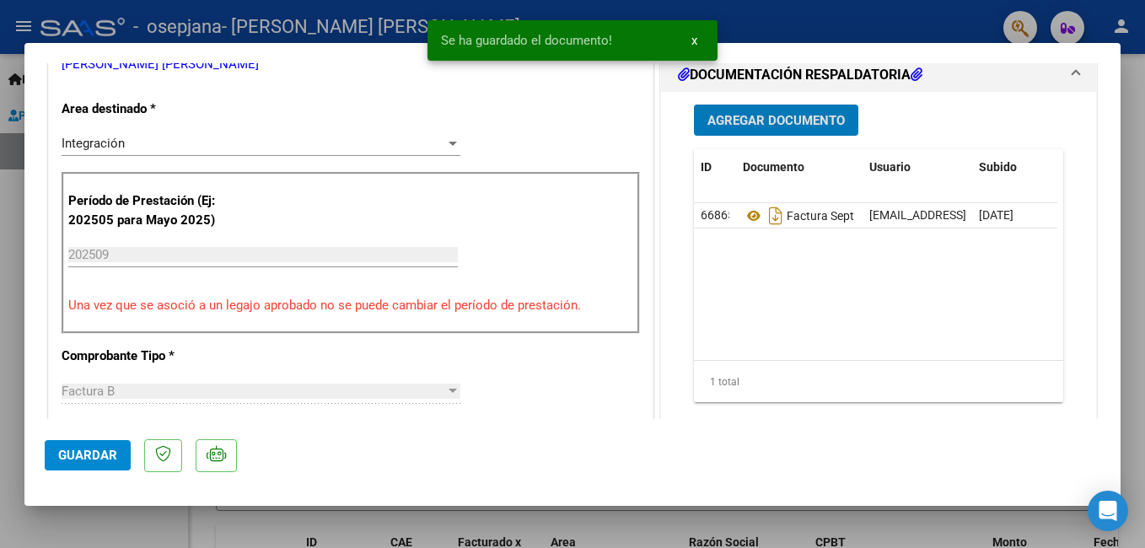
click at [753, 114] on span "Agregar Documento" at bounding box center [775, 120] width 137 height 15
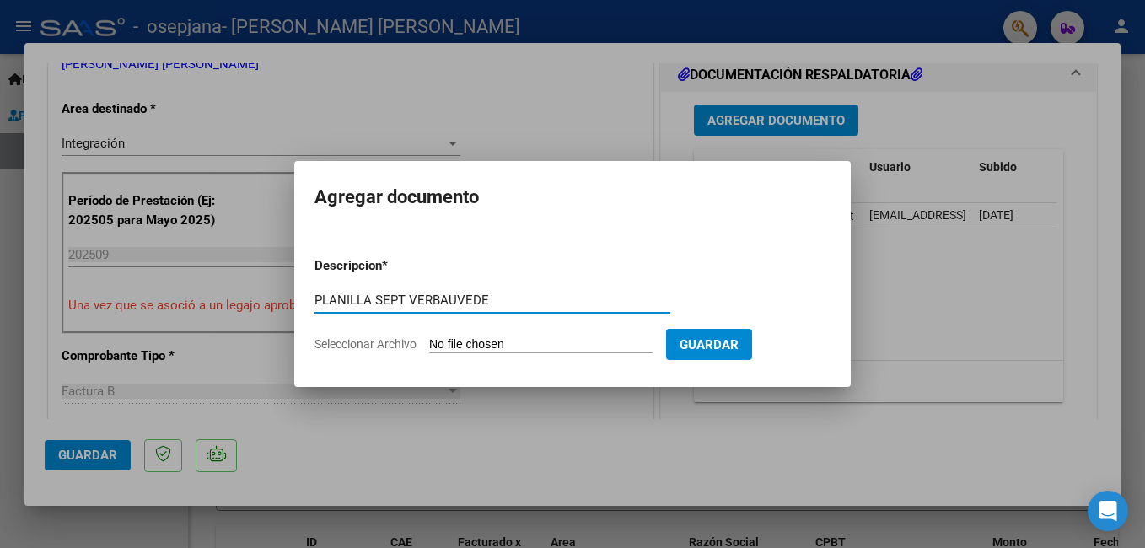
type input "PLANILLA SEPT VERBAUVEDE"
click at [491, 341] on input "Seleccionar Archivo" at bounding box center [540, 345] width 223 height 16
type input "C:\fakepath\Verbauvede [PERSON_NAME]. Septiembre.pdf"
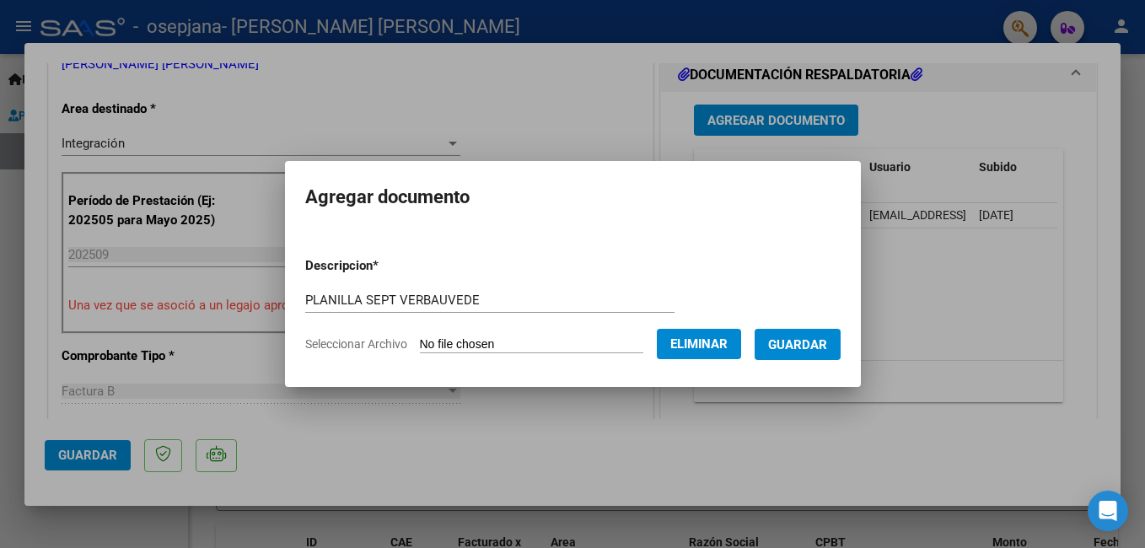
click at [818, 351] on span "Guardar" at bounding box center [797, 344] width 59 height 15
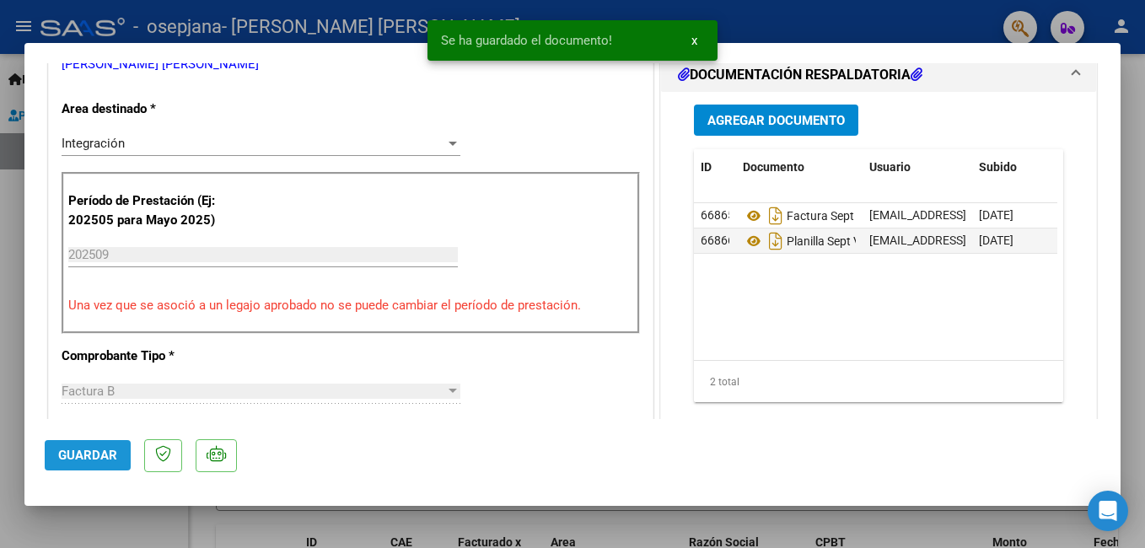
click at [108, 464] on button "Guardar" at bounding box center [88, 455] width 86 height 30
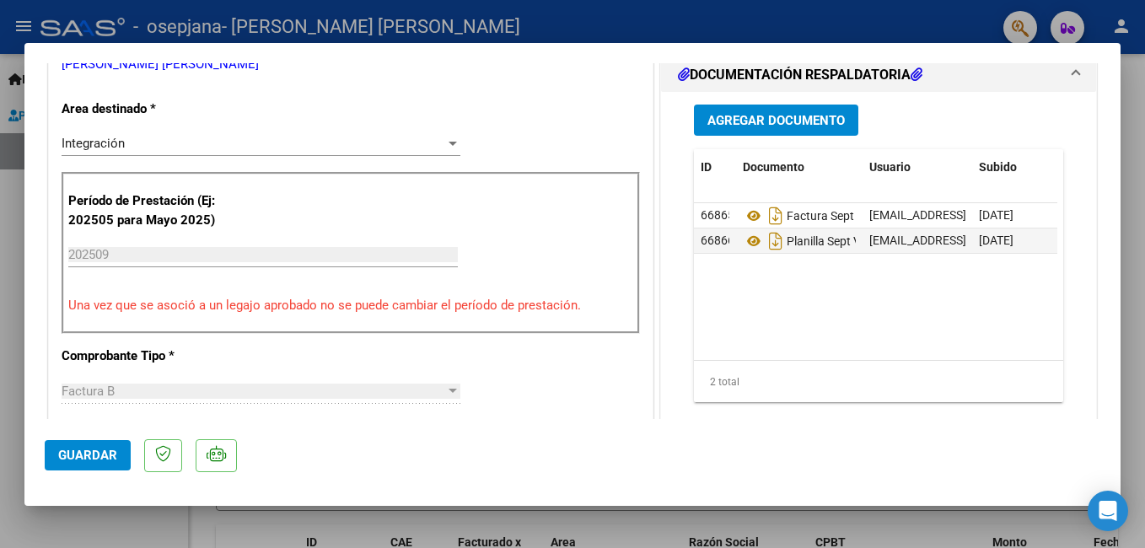
click at [101, 453] on span "Guardar" at bounding box center [87, 455] width 59 height 15
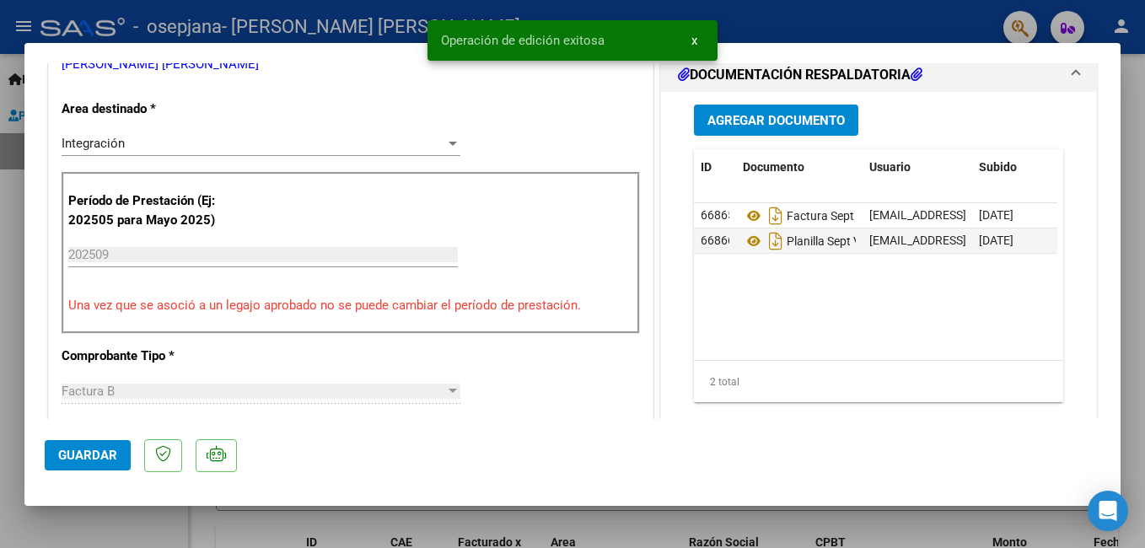
click at [210, 28] on div at bounding box center [572, 274] width 1145 height 548
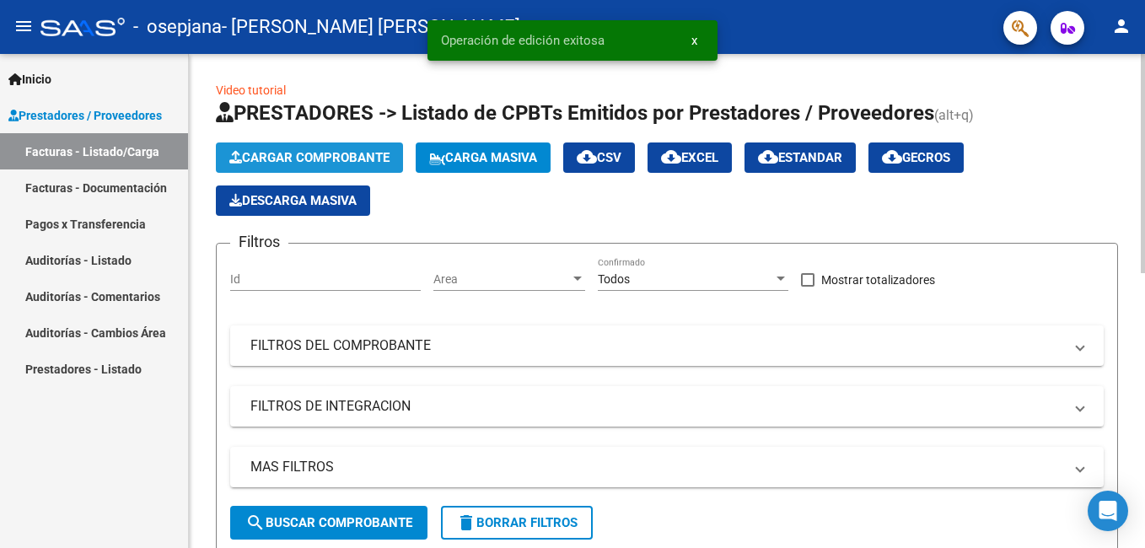
click at [348, 153] on span "Cargar Comprobante" at bounding box center [309, 157] width 160 height 15
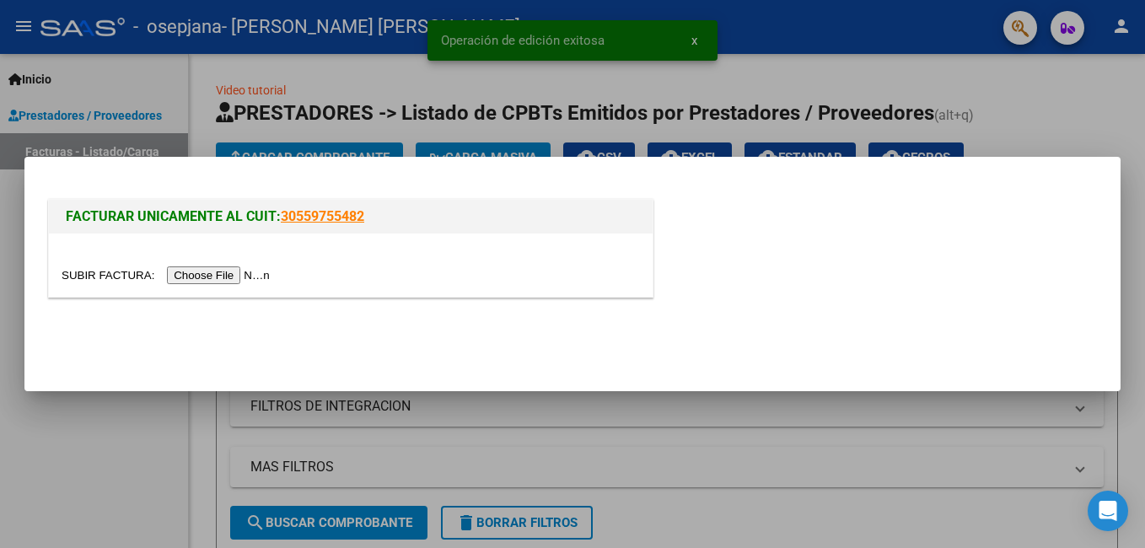
click at [232, 272] on input "file" at bounding box center [168, 275] width 213 height 18
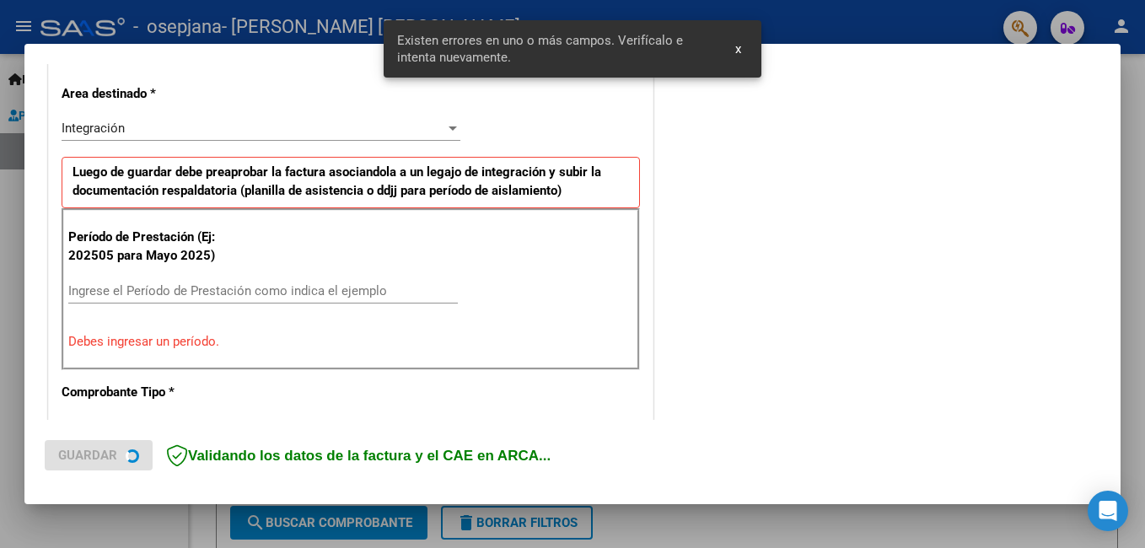
scroll to position [410, 0]
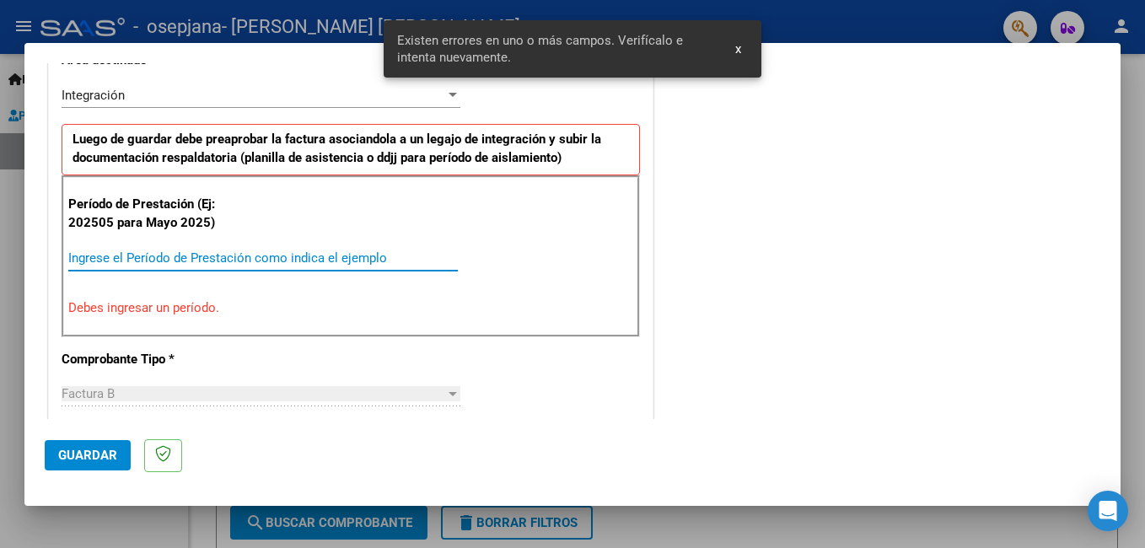
click at [175, 262] on input "Ingrese el Período de Prestación como indica el ejemplo" at bounding box center [262, 257] width 389 height 15
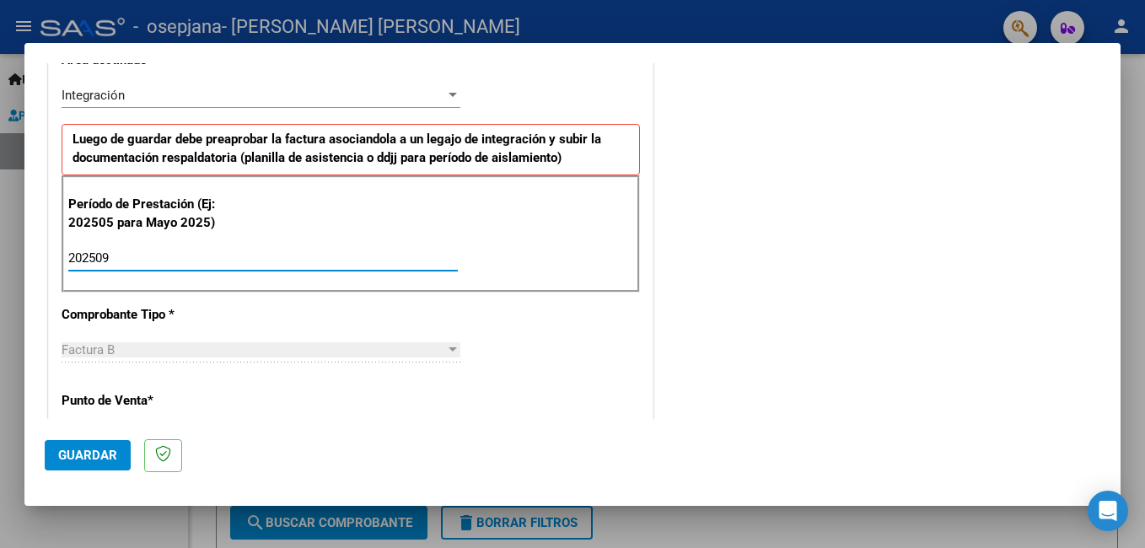
type input "202509"
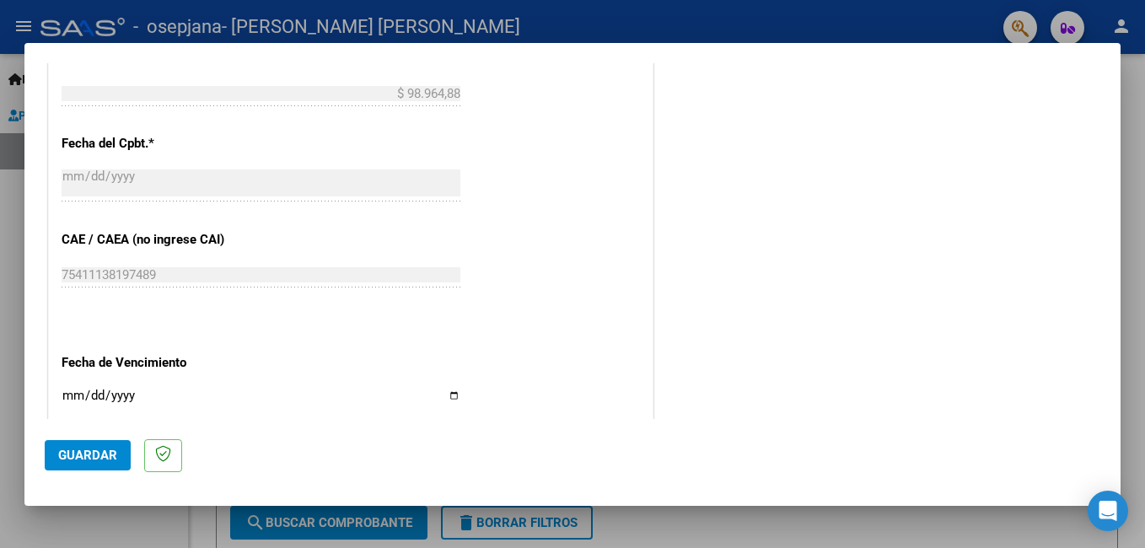
scroll to position [926, 0]
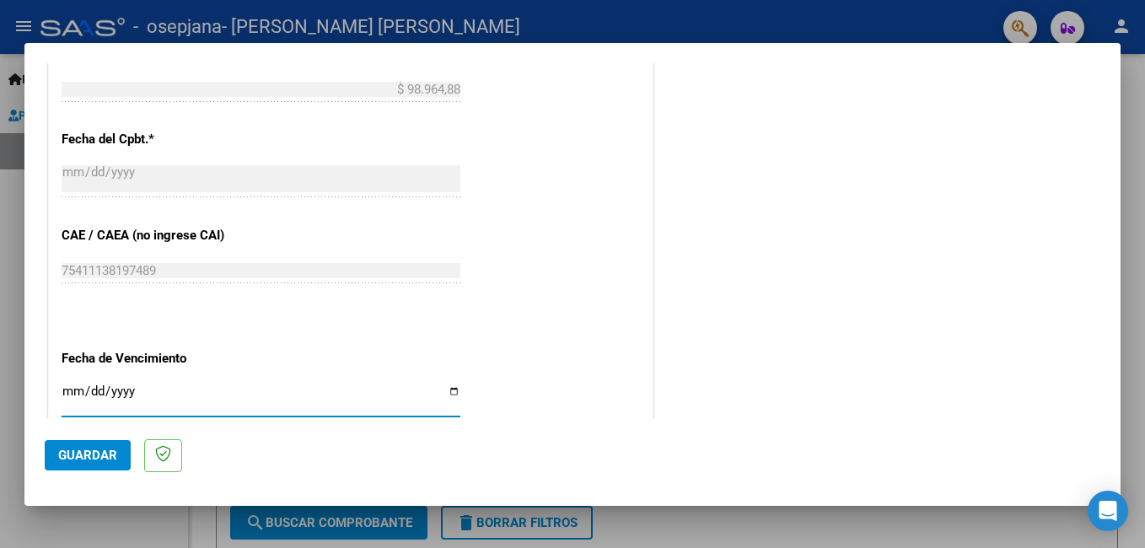
click at [449, 391] on input "Ingresar la fecha" at bounding box center [261, 397] width 399 height 27
type input "[DATE]"
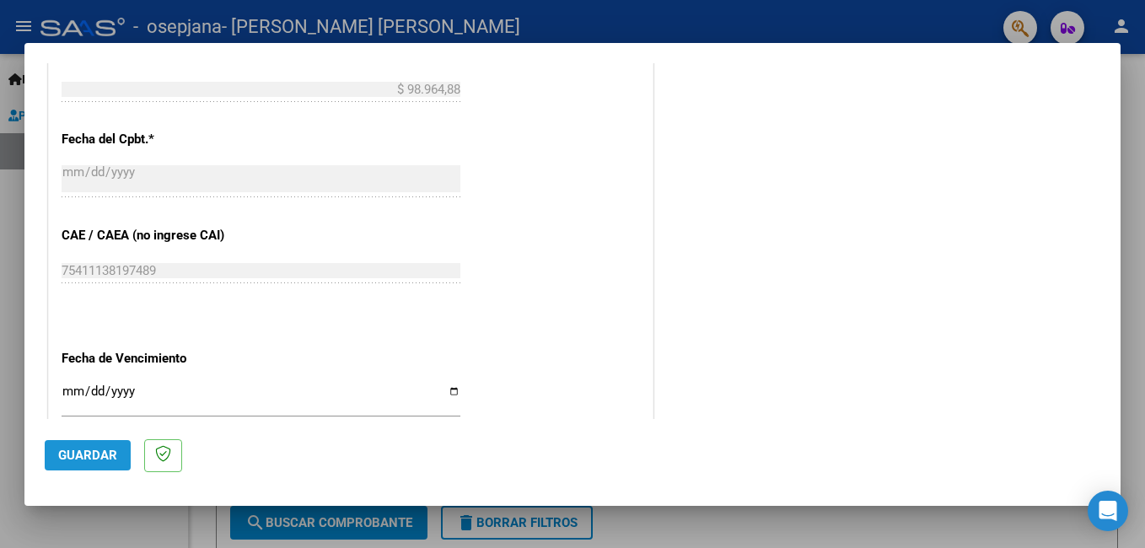
click at [111, 443] on button "Guardar" at bounding box center [88, 455] width 86 height 30
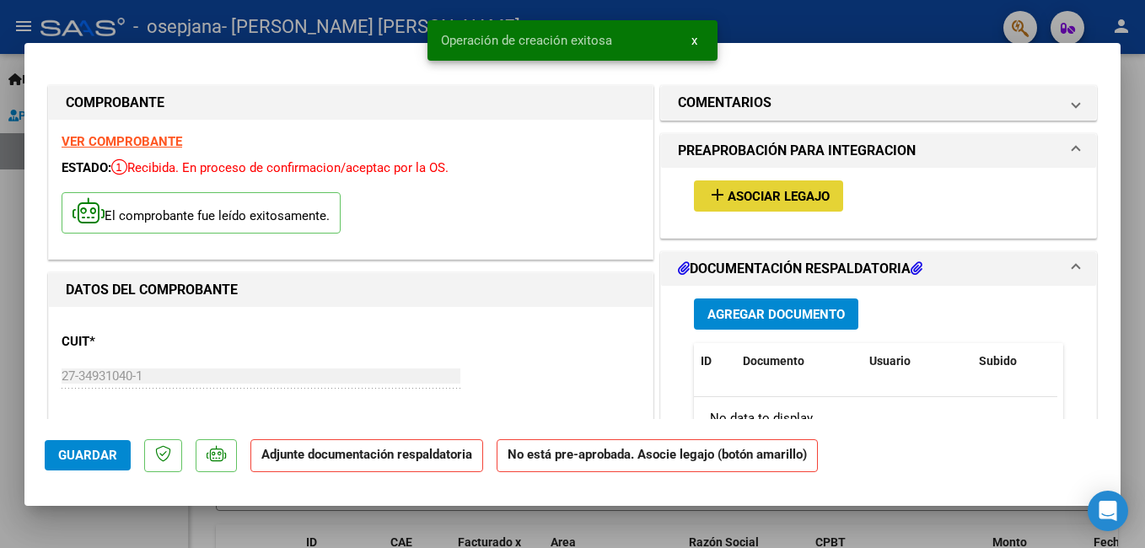
click at [783, 202] on span "Asociar Legajo" at bounding box center [778, 196] width 102 height 15
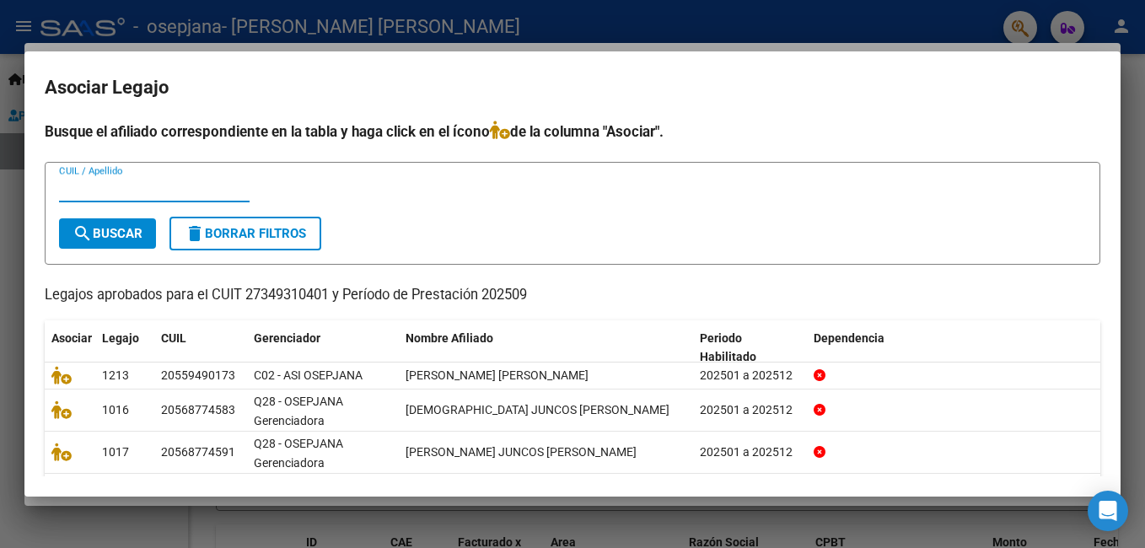
click at [160, 185] on input "CUIL / Apellido" at bounding box center [154, 188] width 190 height 15
type input "[PERSON_NAME]"
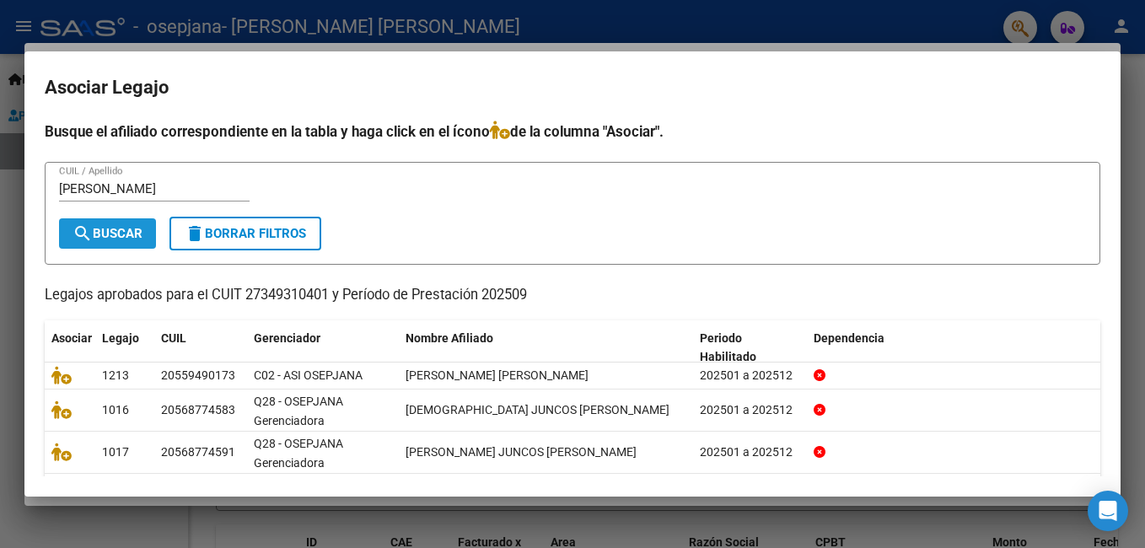
click at [118, 236] on span "search Buscar" at bounding box center [107, 233] width 70 height 15
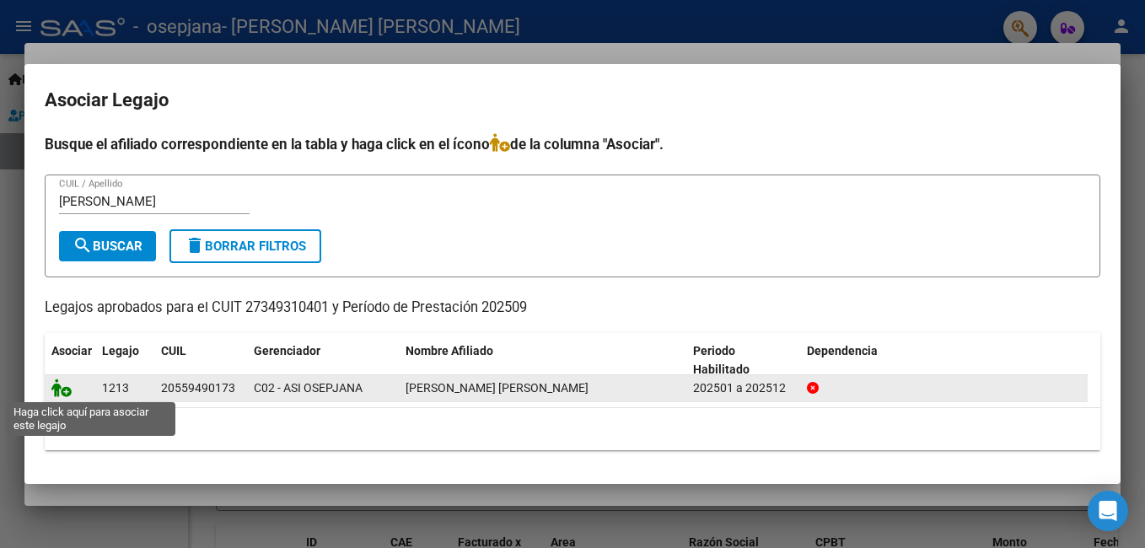
click at [64, 388] on icon at bounding box center [61, 387] width 20 height 19
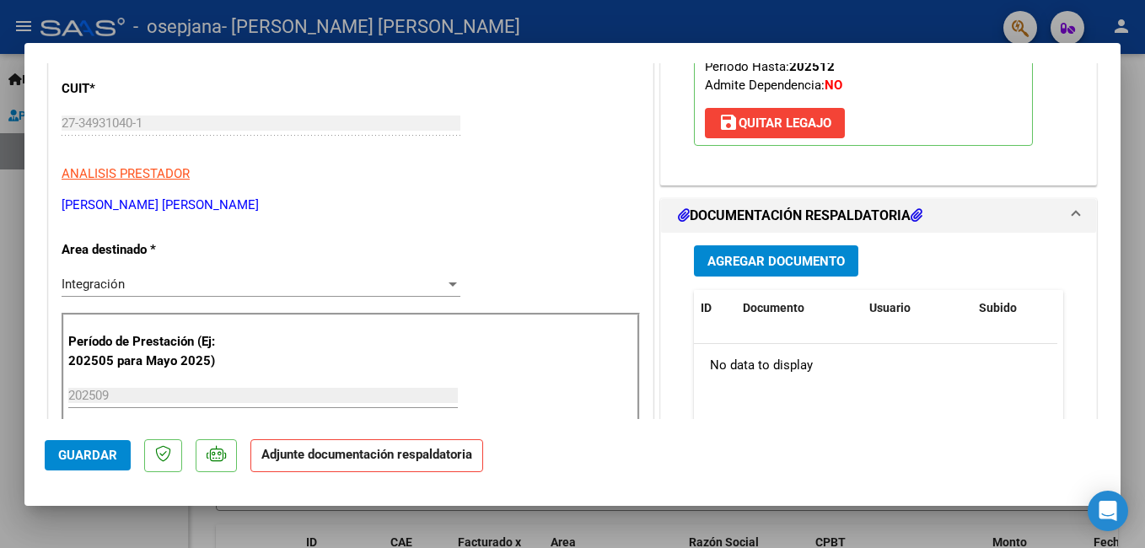
scroll to position [405, 0]
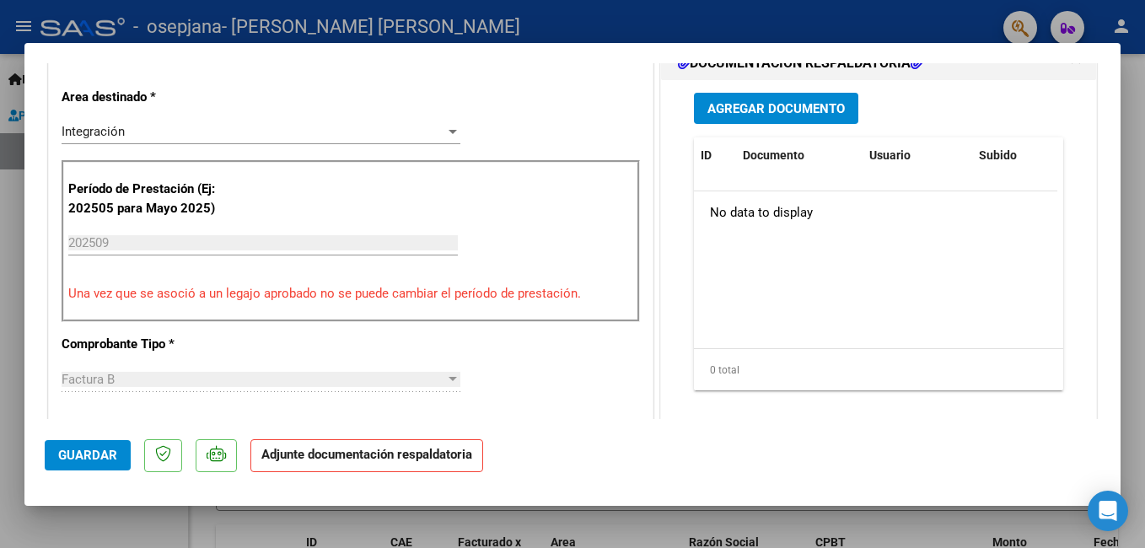
click at [777, 97] on button "Agregar Documento" at bounding box center [776, 108] width 164 height 31
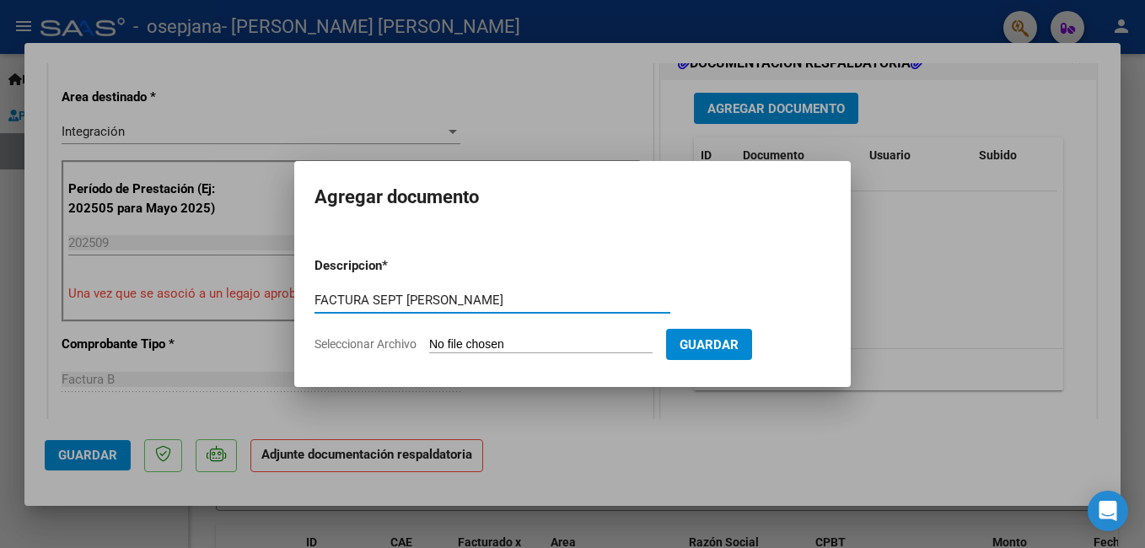
type input "FACTURA SEPT [PERSON_NAME]"
click at [444, 341] on input "Seleccionar Archivo" at bounding box center [540, 345] width 223 height 16
type input "C:\fakepath\27349310401_006_00003_00001279.pdf"
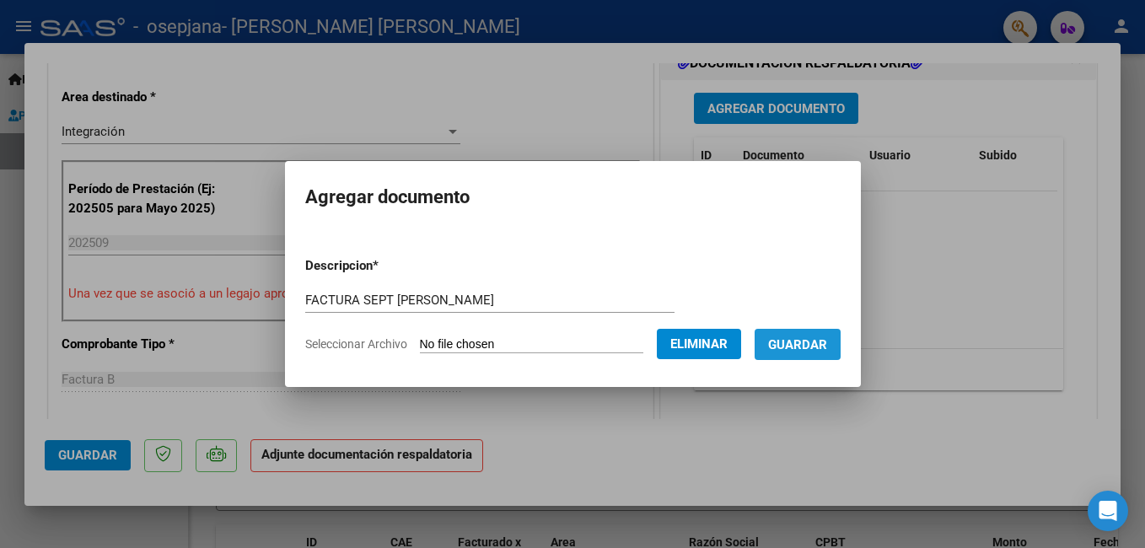
click at [827, 351] on span "Guardar" at bounding box center [797, 344] width 59 height 15
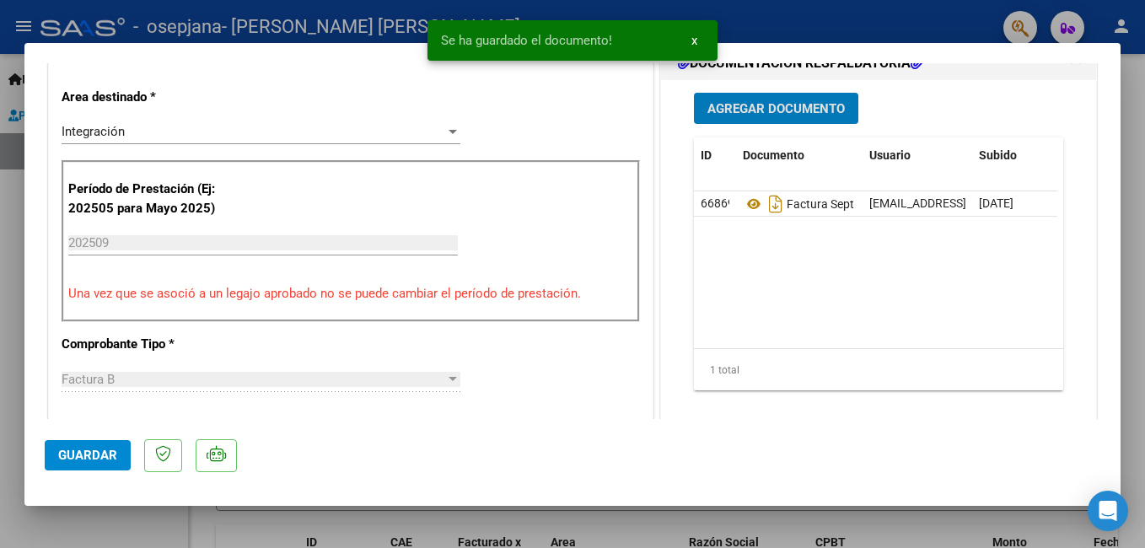
click at [776, 94] on button "Agregar Documento" at bounding box center [776, 108] width 164 height 31
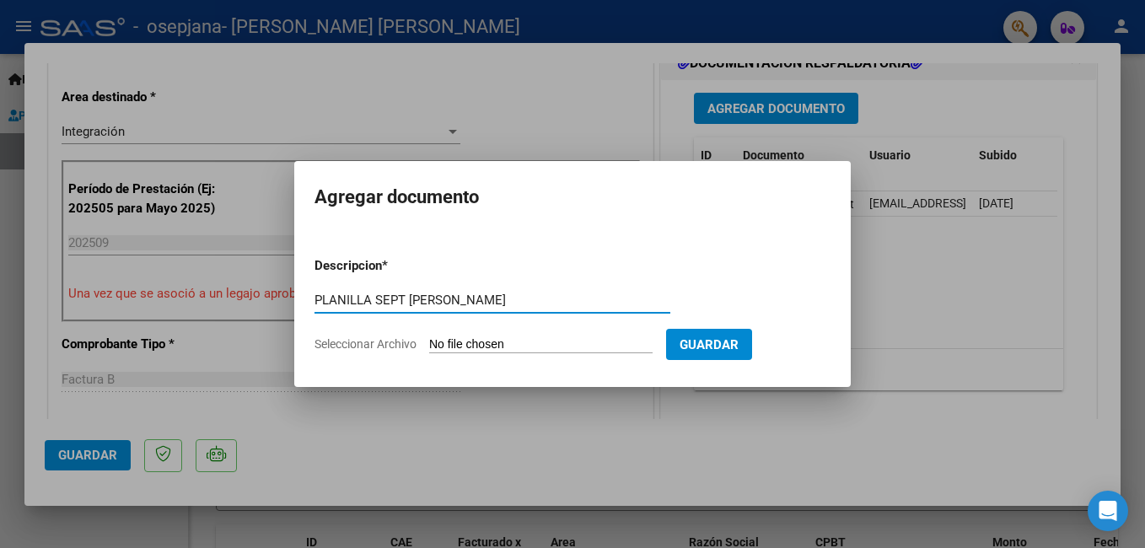
type input "PLANILLA SEPT [PERSON_NAME]"
click at [510, 339] on input "Seleccionar Archivo" at bounding box center [540, 345] width 223 height 16
type input "C:\fakepath\[PERSON_NAME]. Septiembre.pdf"
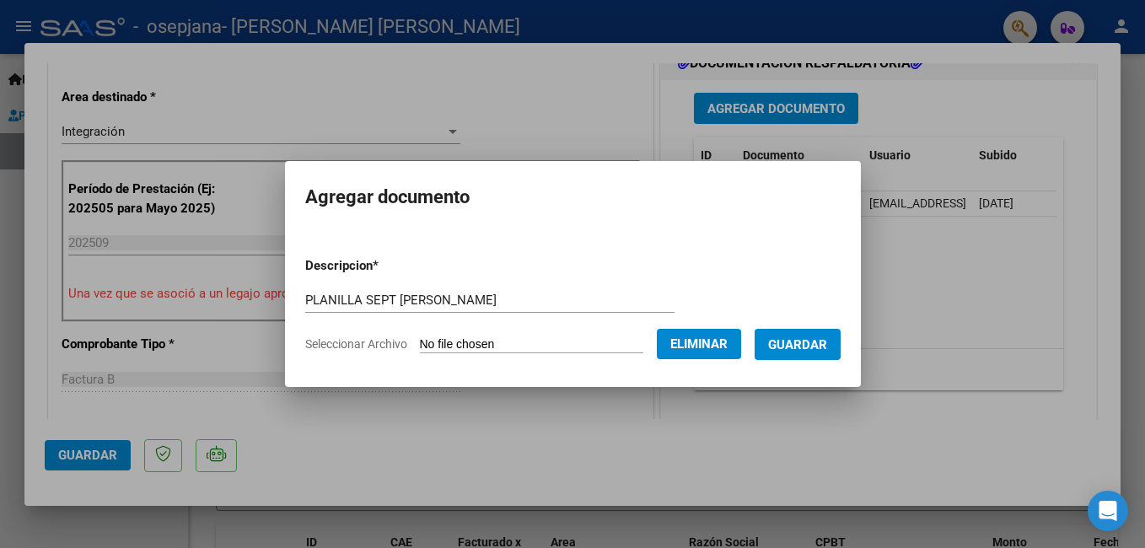
click at [819, 336] on span "Guardar" at bounding box center [797, 343] width 59 height 15
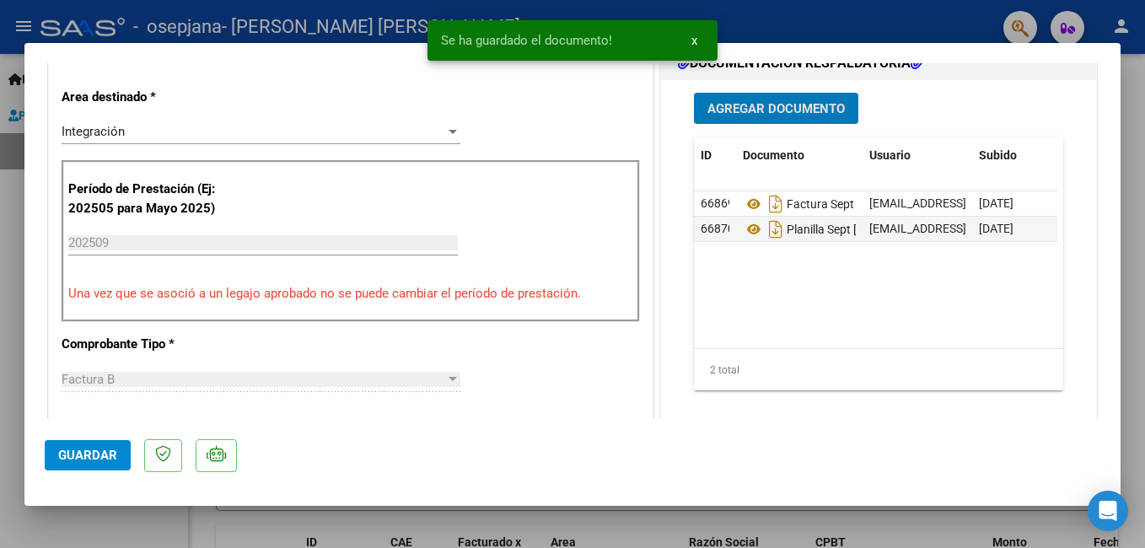
click at [99, 454] on span "Guardar" at bounding box center [87, 455] width 59 height 15
click at [249, 24] on div at bounding box center [572, 274] width 1145 height 548
